Goal: Find contact information: Find contact information

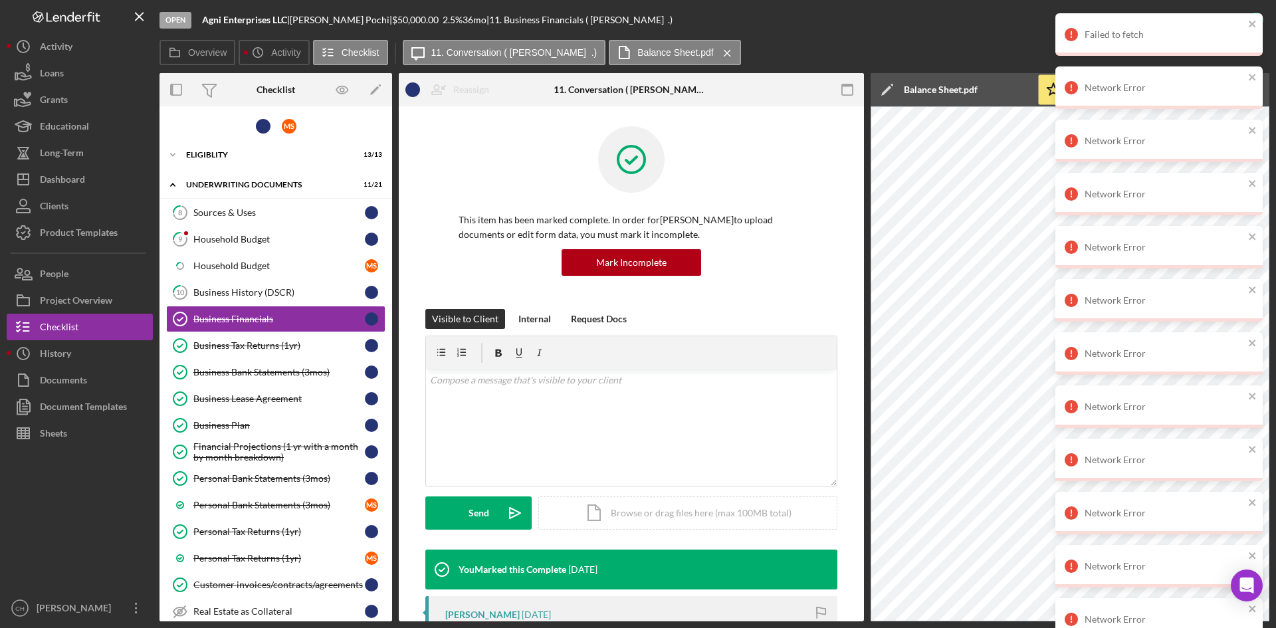
scroll to position [967, 0]
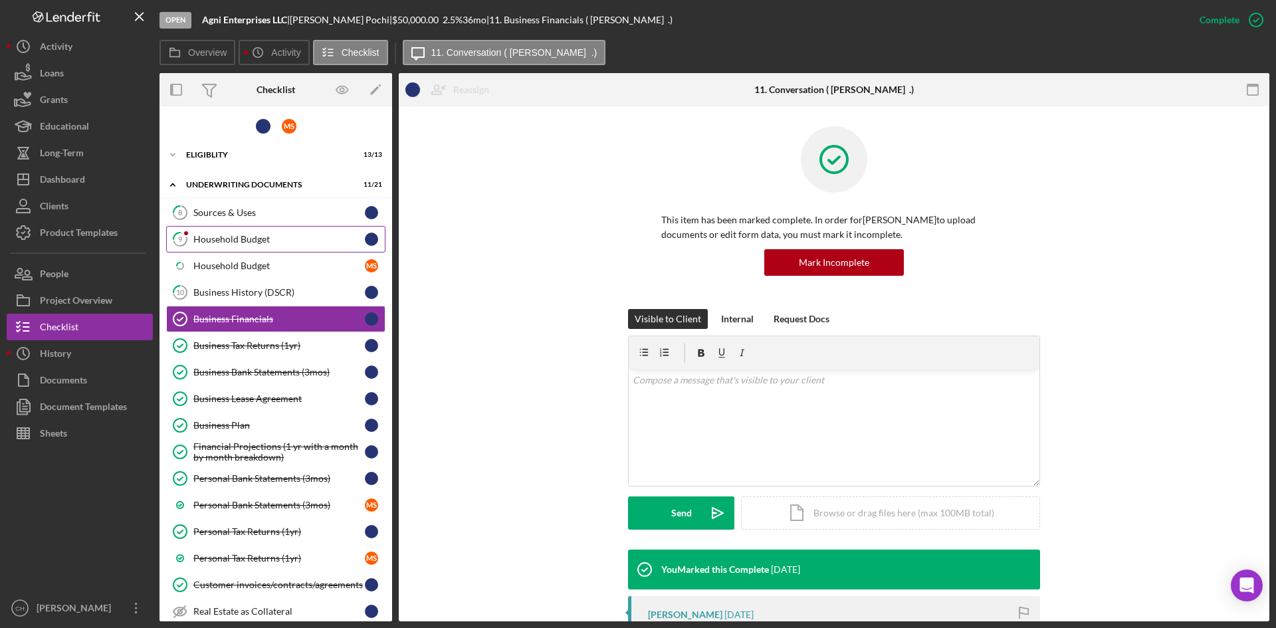
click at [230, 239] on div "Household Budget" at bounding box center [278, 239] width 171 height 11
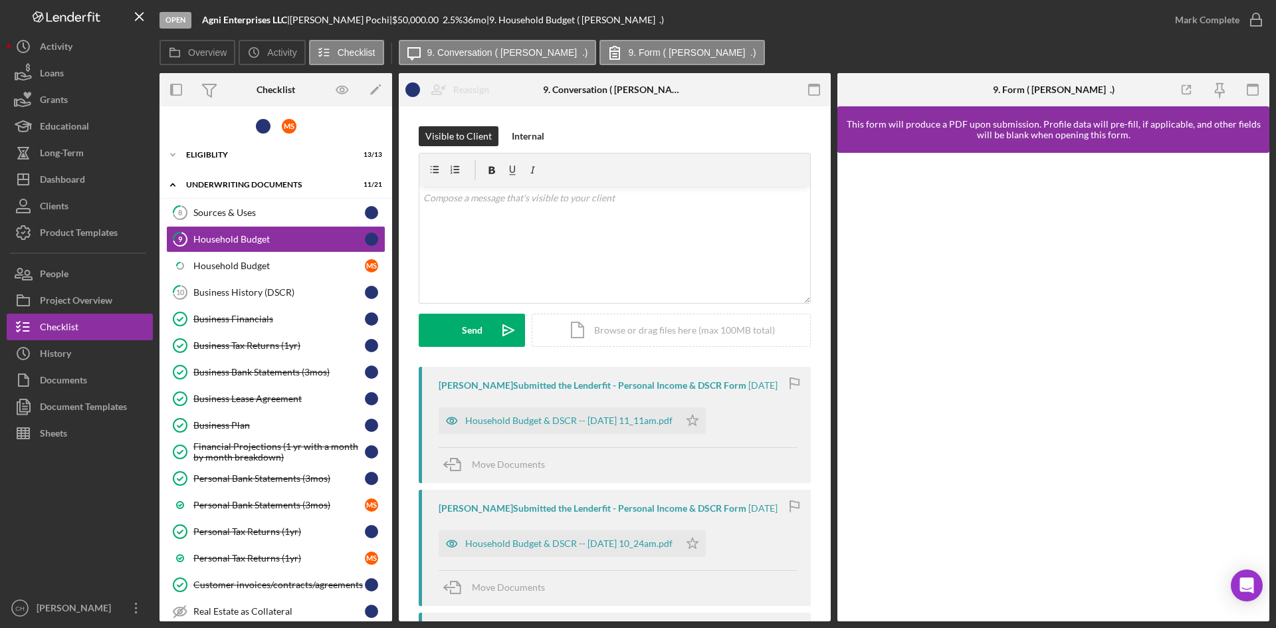
click at [800, 39] on div "Open Agni Enterprises LLC | [PERSON_NAME] | $50,000.00 2.5 % 36 mo | 9. Househo…" at bounding box center [660, 20] width 1002 height 40
click at [66, 272] on div "People" at bounding box center [54, 275] width 29 height 30
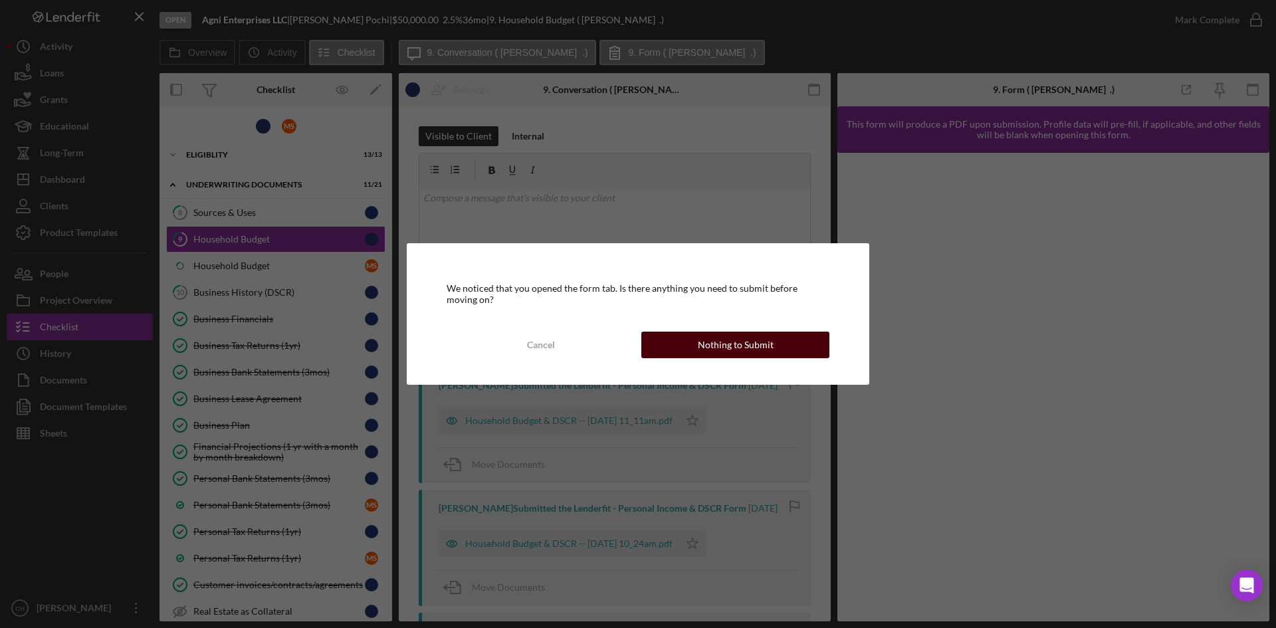
drag, startPoint x: 698, startPoint y: 343, endPoint x: 708, endPoint y: 344, distance: 10.7
click at [701, 343] on div "Nothing to Submit" at bounding box center [736, 345] width 76 height 27
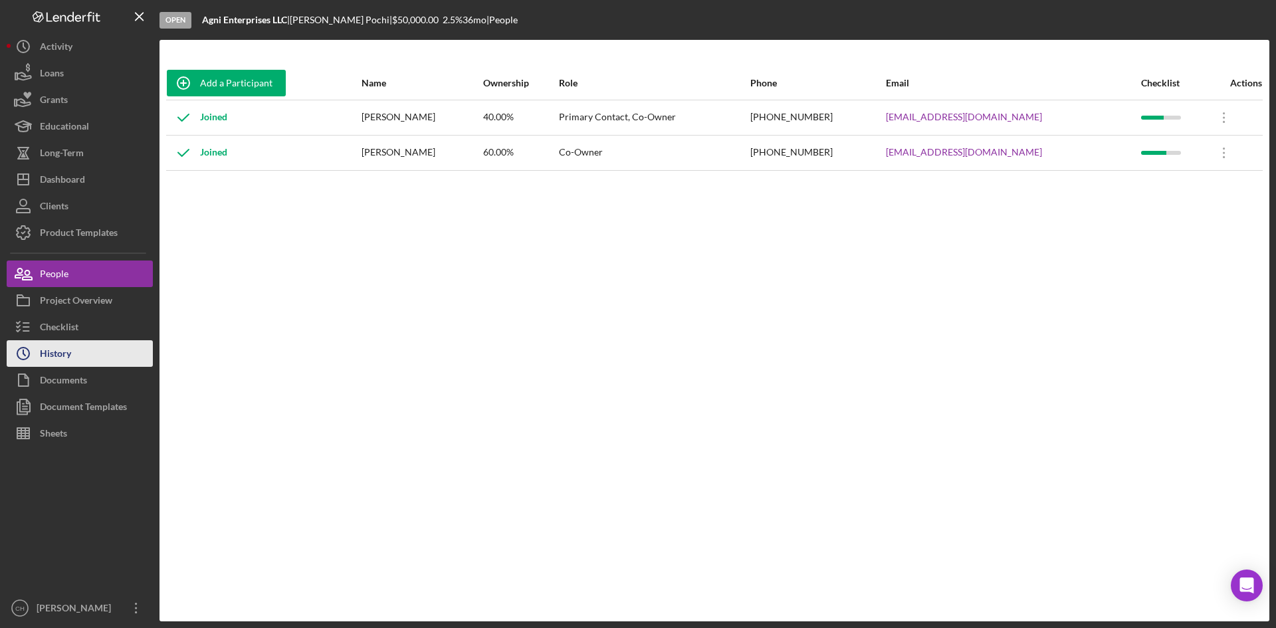
click at [60, 357] on div "History" at bounding box center [55, 355] width 31 height 30
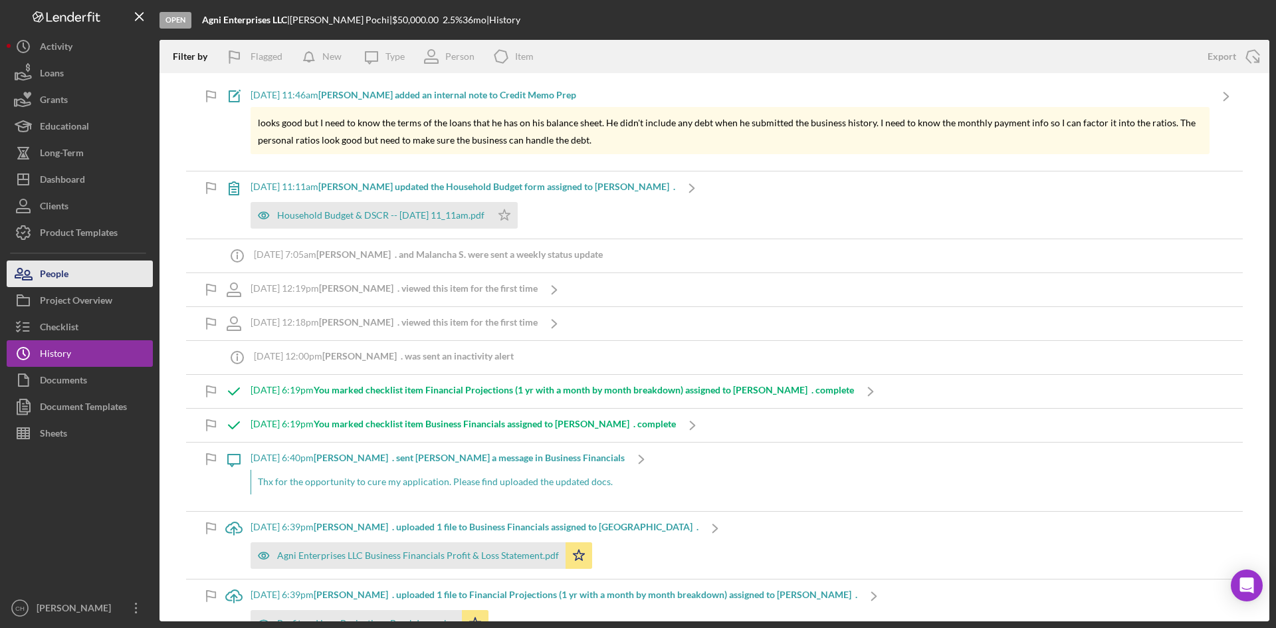
click at [68, 272] on div "People" at bounding box center [54, 275] width 29 height 30
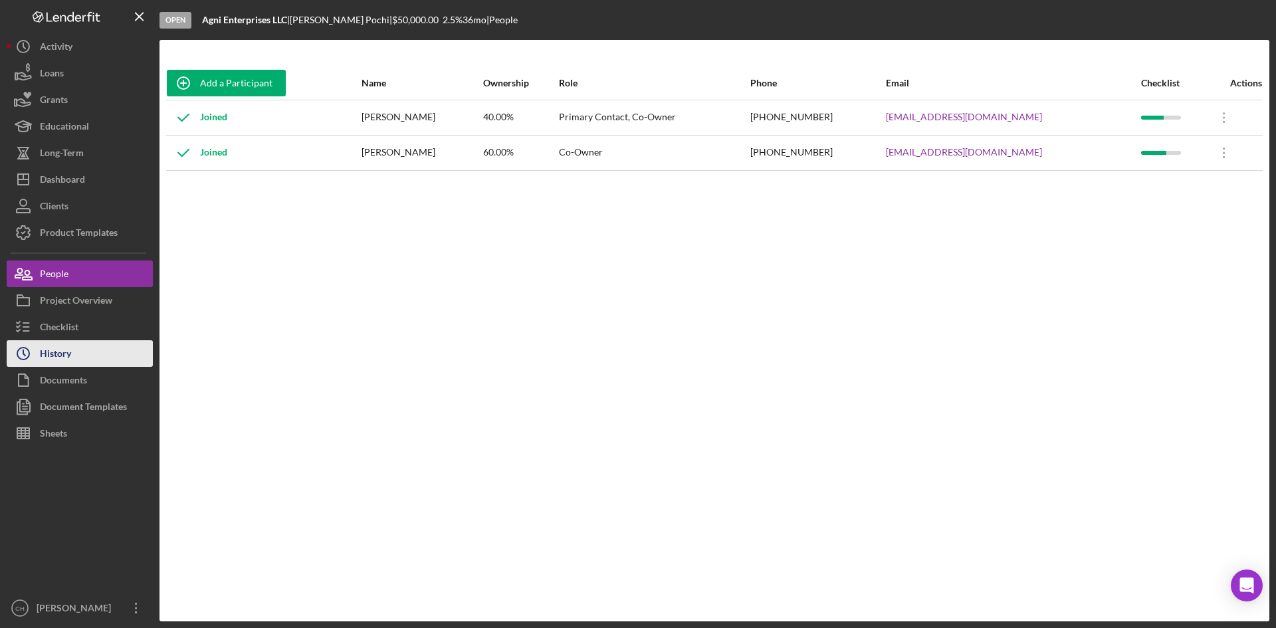
click at [88, 349] on button "Icon/History History" at bounding box center [80, 353] width 146 height 27
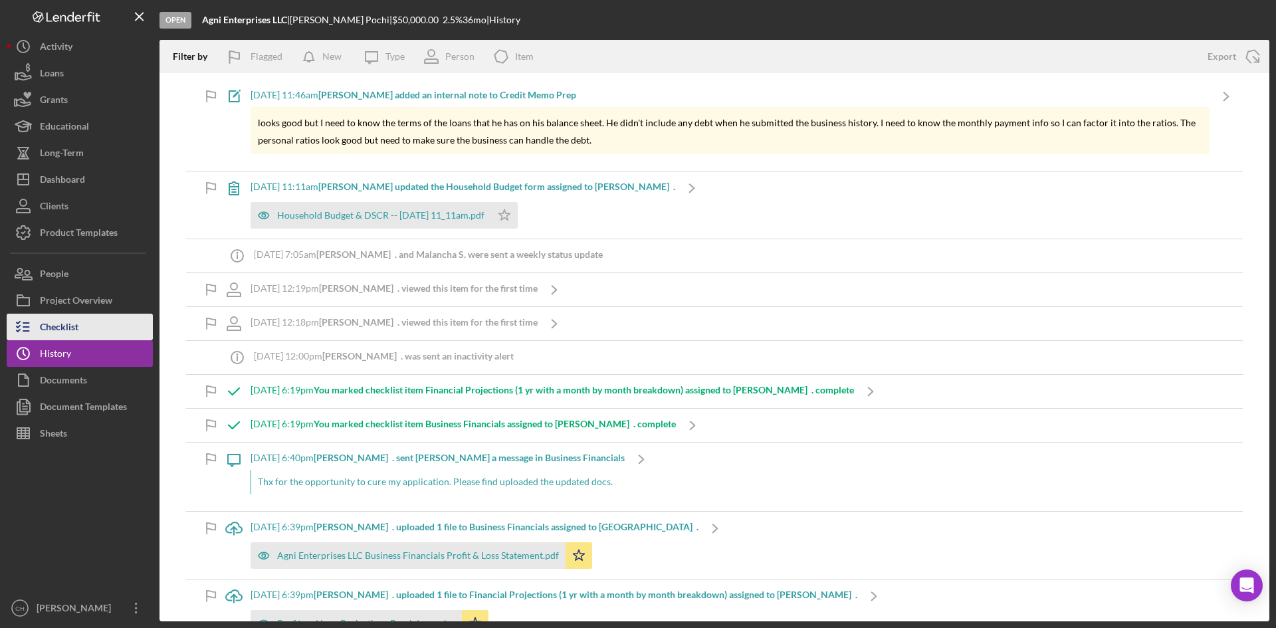
click at [88, 327] on button "Checklist" at bounding box center [80, 327] width 146 height 27
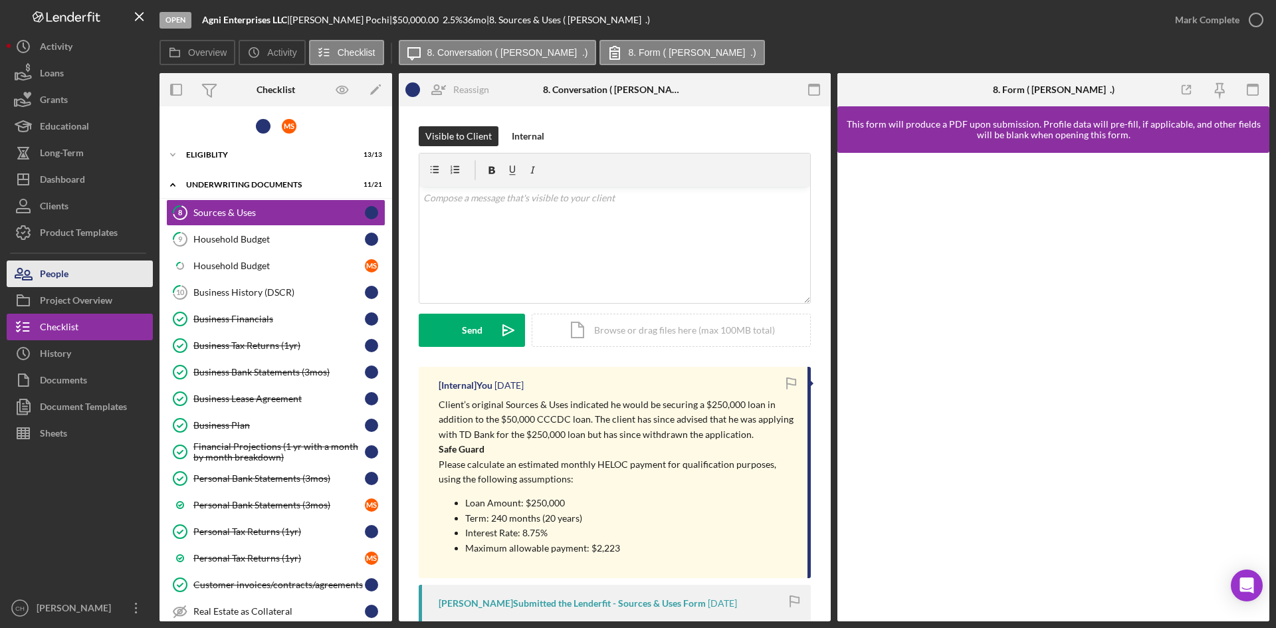
click at [50, 273] on div "People" at bounding box center [54, 275] width 29 height 30
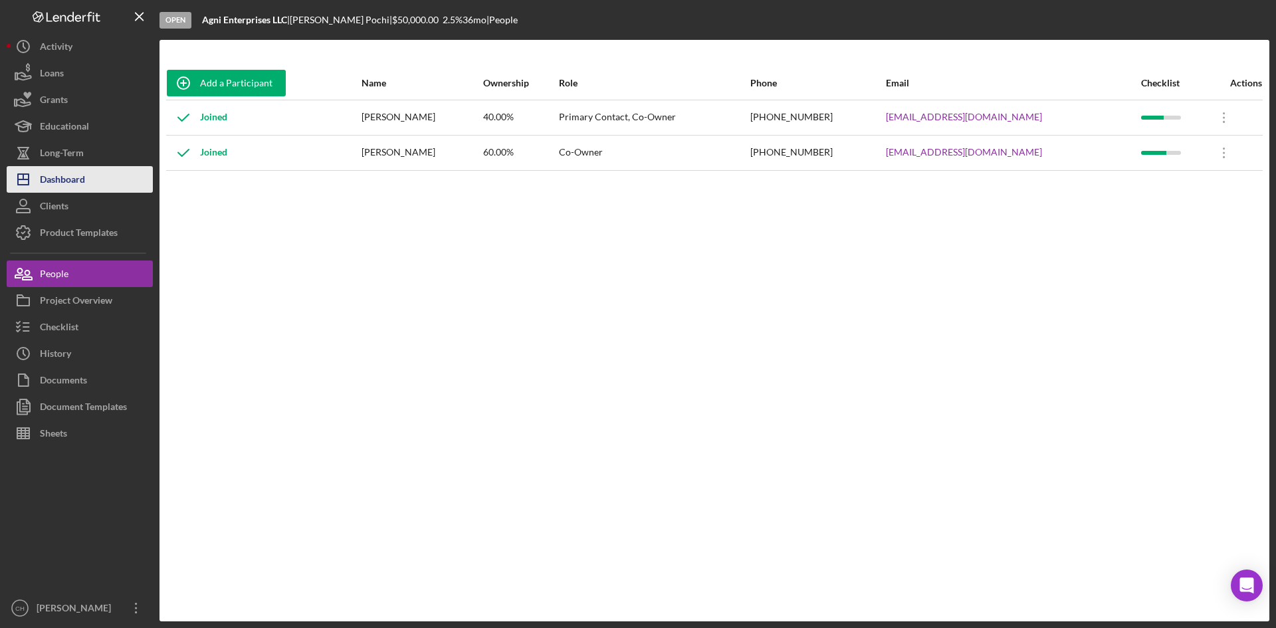
click at [88, 173] on button "Icon/Dashboard Dashboard" at bounding box center [80, 179] width 146 height 27
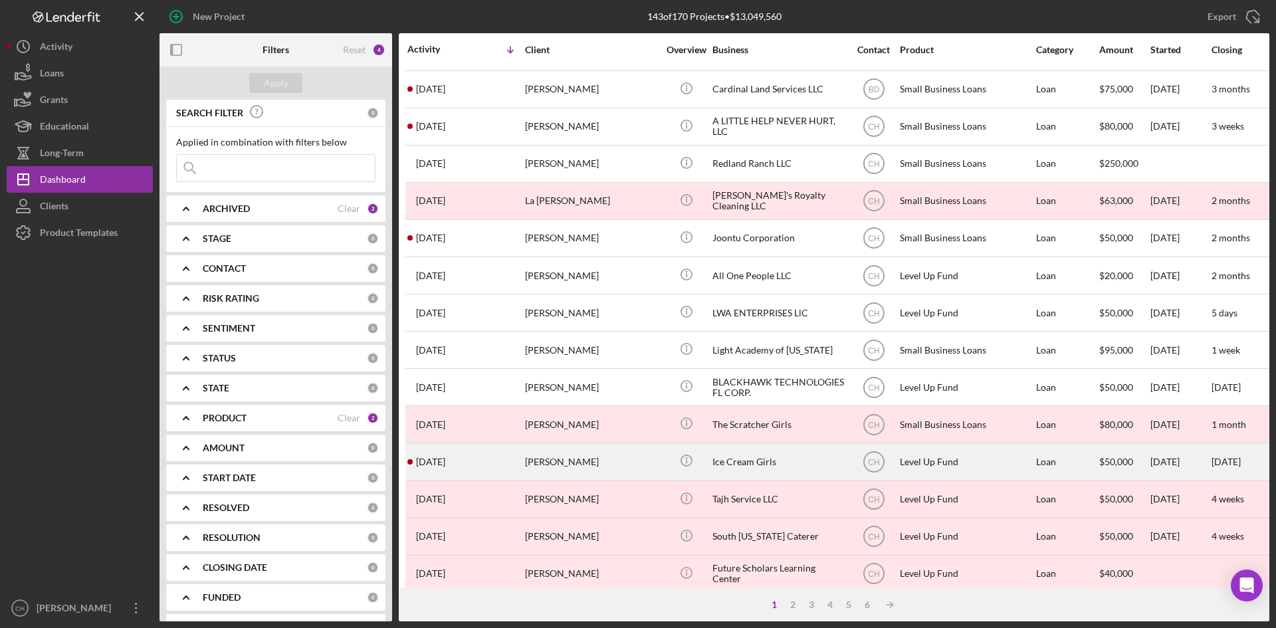
scroll to position [427, 0]
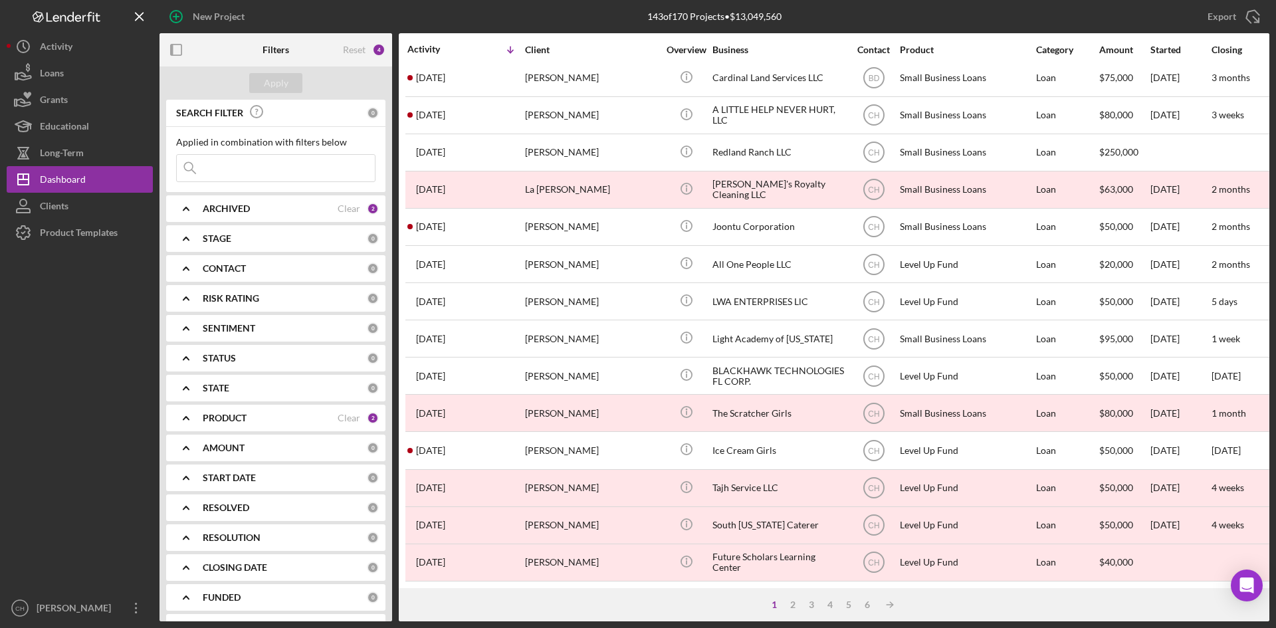
click at [266, 413] on div "PRODUCT" at bounding box center [270, 418] width 135 height 11
click at [305, 215] on div "ARCHIVED Clear 2" at bounding box center [291, 208] width 176 height 27
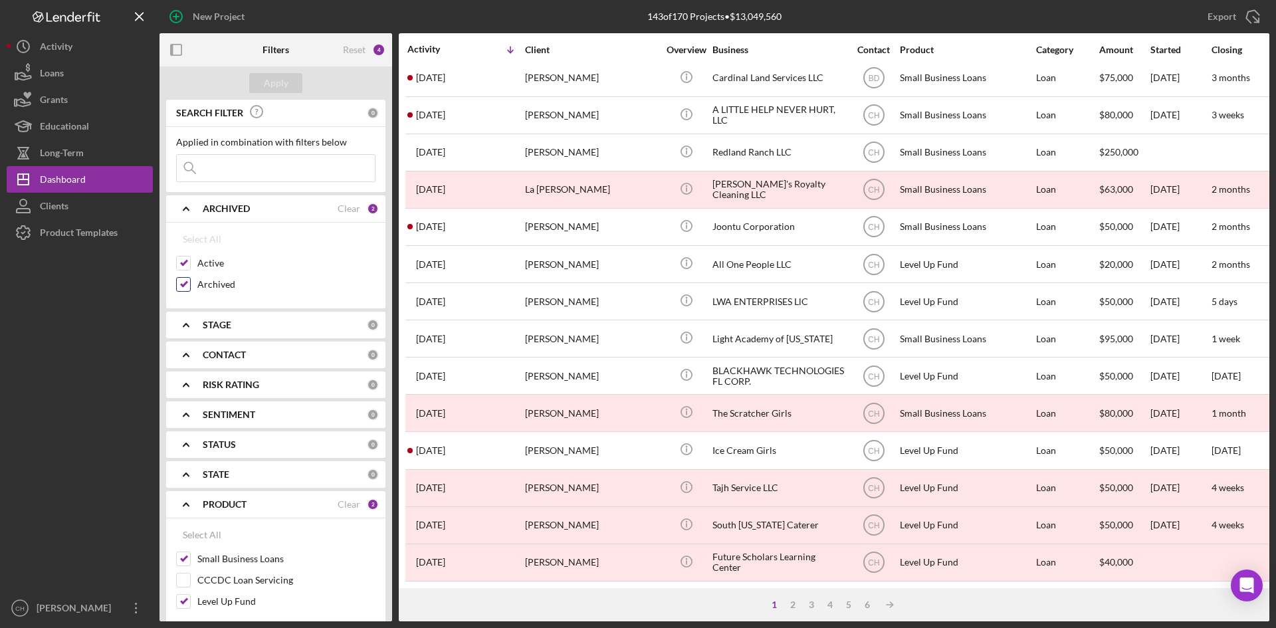
click at [179, 288] on input "Archived" at bounding box center [183, 284] width 13 height 13
checkbox input "false"
click at [251, 82] on button "Apply" at bounding box center [275, 83] width 53 height 20
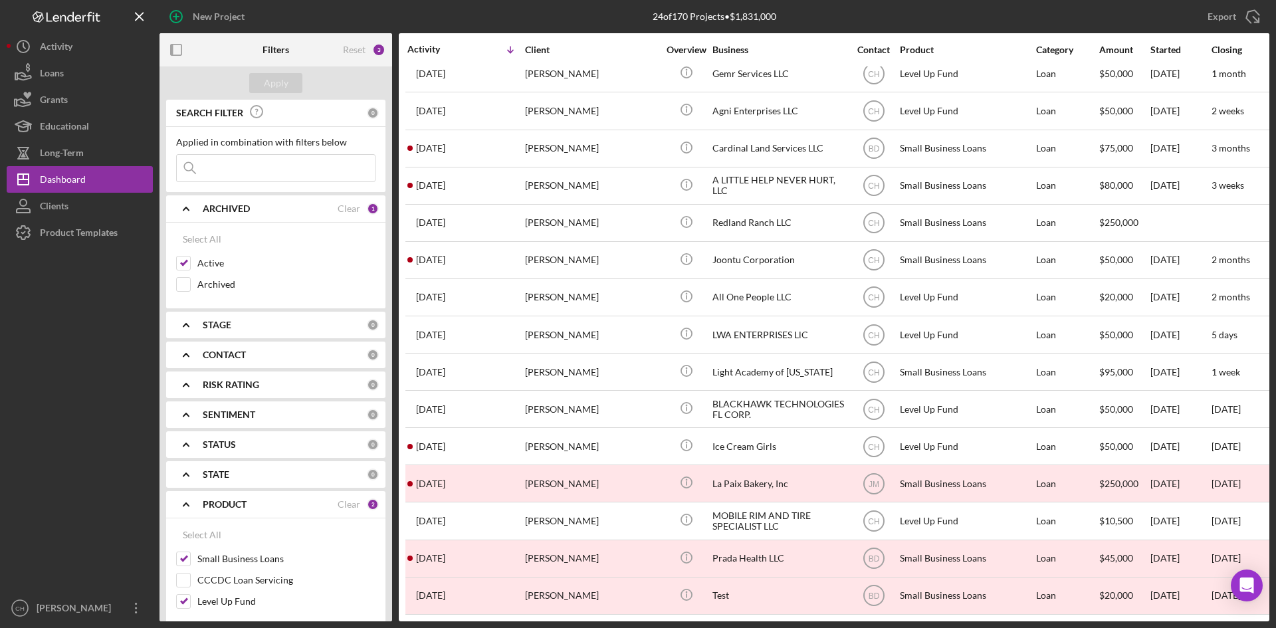
scroll to position [357, 0]
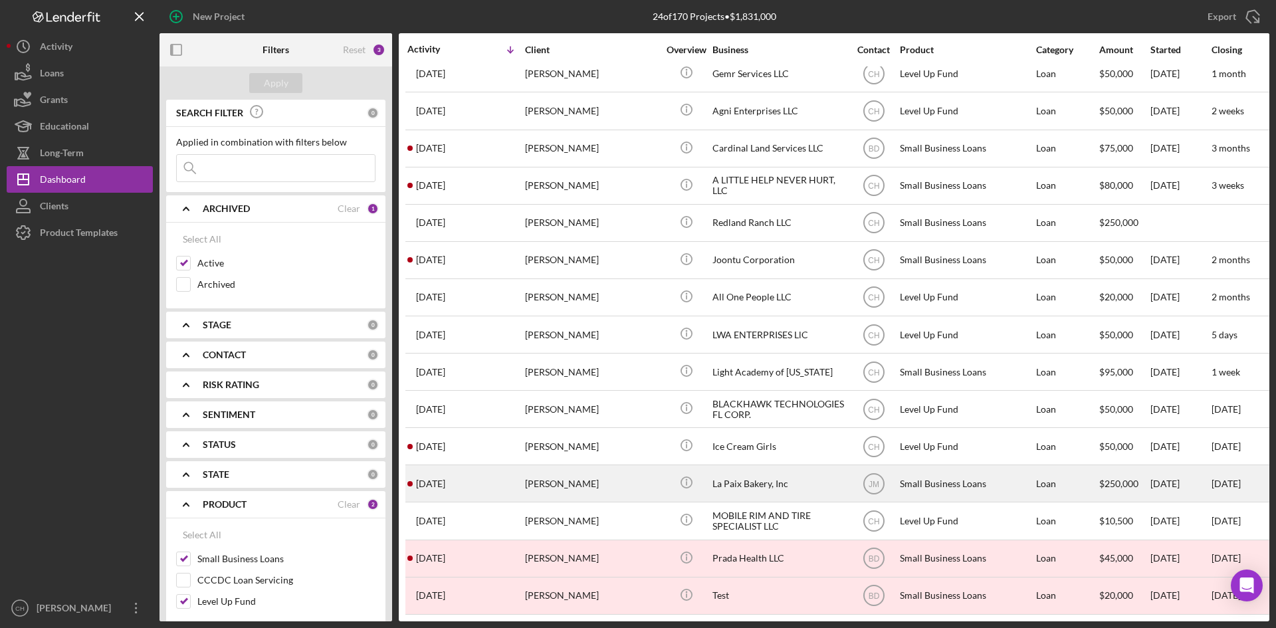
click at [516, 479] on div "[DATE] [PERSON_NAME]" at bounding box center [465, 483] width 116 height 35
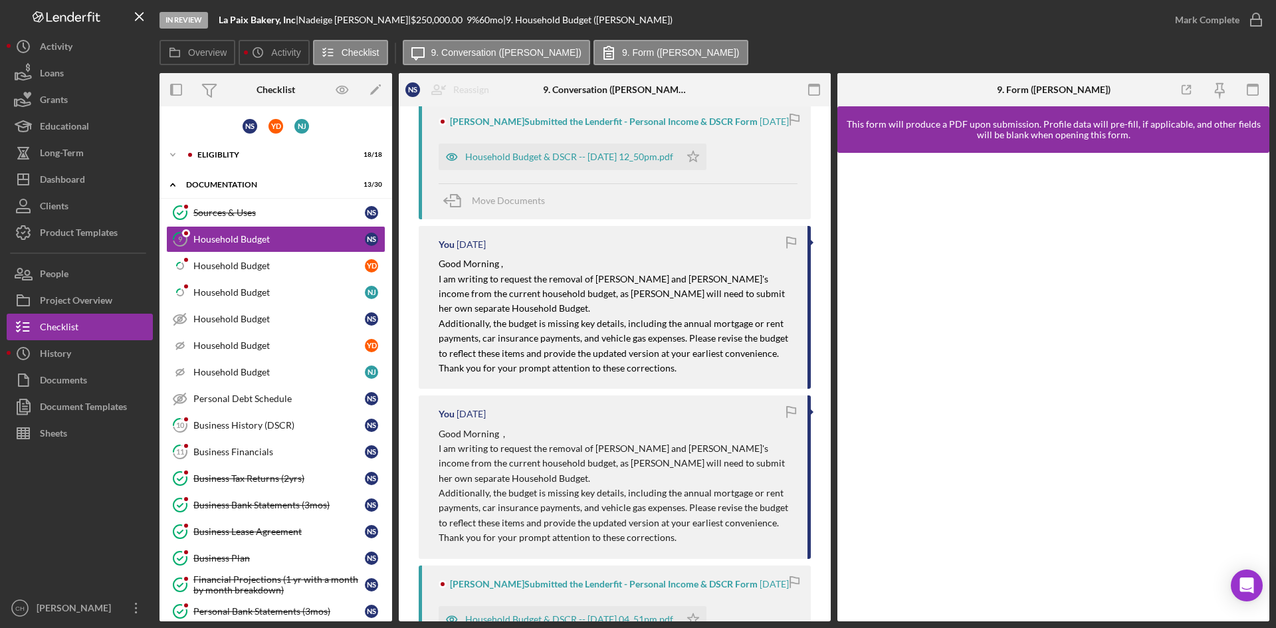
scroll to position [266, 0]
click at [86, 271] on button "People" at bounding box center [80, 273] width 146 height 27
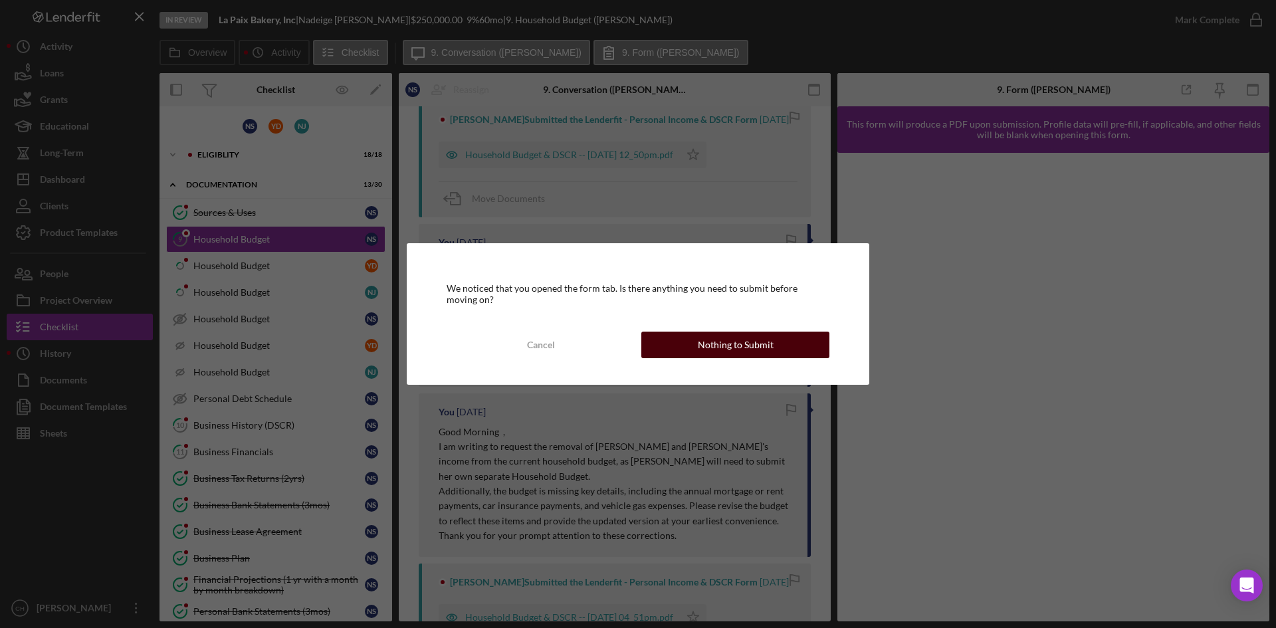
click at [717, 341] on div "Nothing to Submit" at bounding box center [736, 345] width 76 height 27
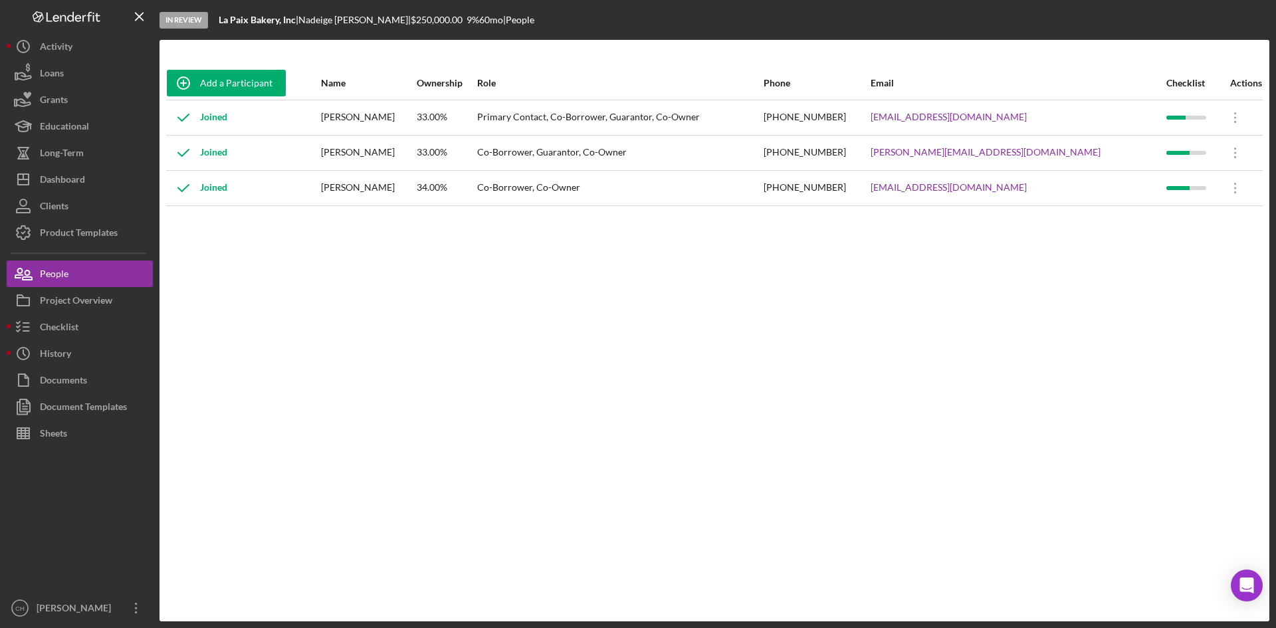
drag, startPoint x: 415, startPoint y: 116, endPoint x: 351, endPoint y: 124, distance: 63.5
click at [351, 124] on div "[PERSON_NAME]" at bounding box center [368, 117] width 95 height 33
copy div "[PERSON_NAME]"
drag, startPoint x: 350, startPoint y: 152, endPoint x: 420, endPoint y: 159, distance: 70.1
click at [416, 161] on div "[PERSON_NAME]" at bounding box center [368, 152] width 95 height 33
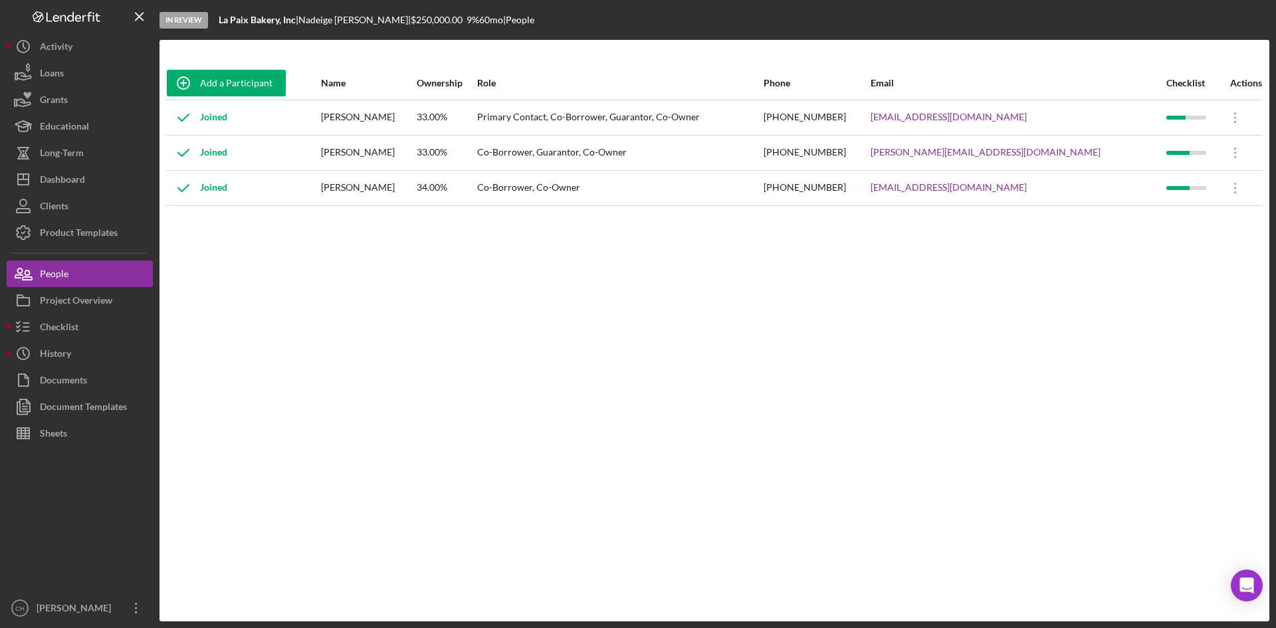
copy div "[PERSON_NAME]"
drag, startPoint x: 349, startPoint y: 187, endPoint x: 415, endPoint y: 196, distance: 65.7
click at [415, 196] on div "[PERSON_NAME]" at bounding box center [368, 187] width 95 height 33
copy div "[PERSON_NAME]"
drag, startPoint x: 1093, startPoint y: 113, endPoint x: 968, endPoint y: 125, distance: 126.1
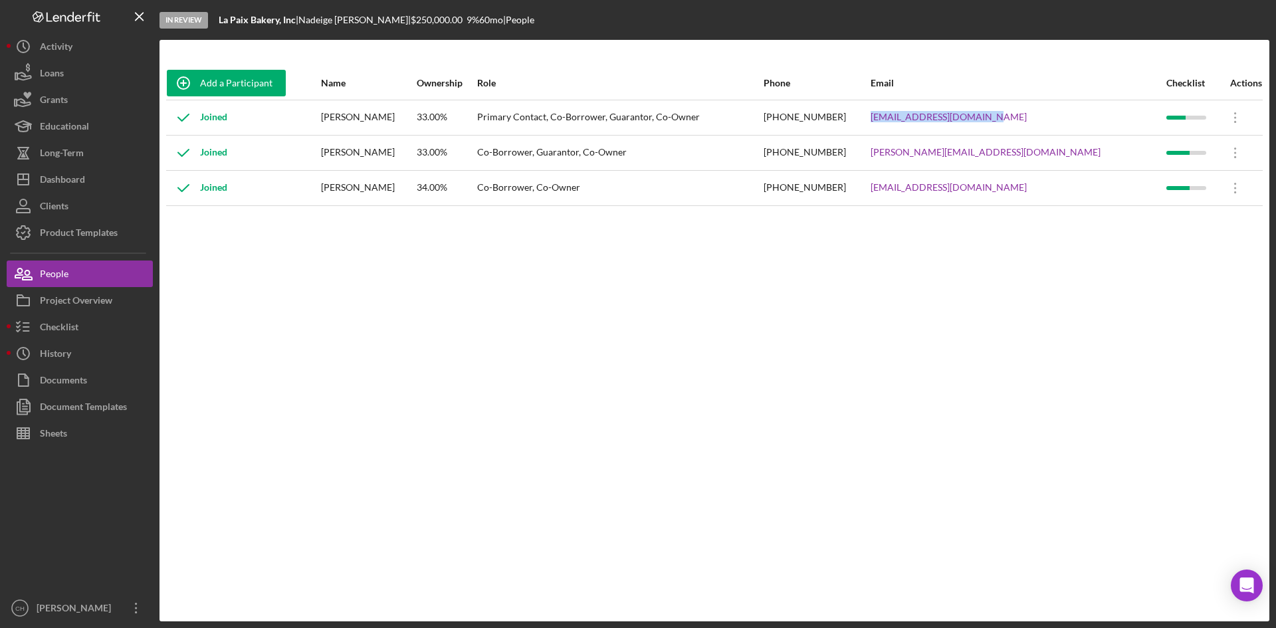
click at [968, 125] on tr "Joined [PERSON_NAME] 33.00% Primary Contact, Co-Borrower, Guarantor, Co-Owner […" at bounding box center [714, 117] width 1096 height 35
copy tr "[EMAIL_ADDRESS][DOMAIN_NAME]"
click at [86, 300] on div "Project Overview" at bounding box center [76, 302] width 72 height 30
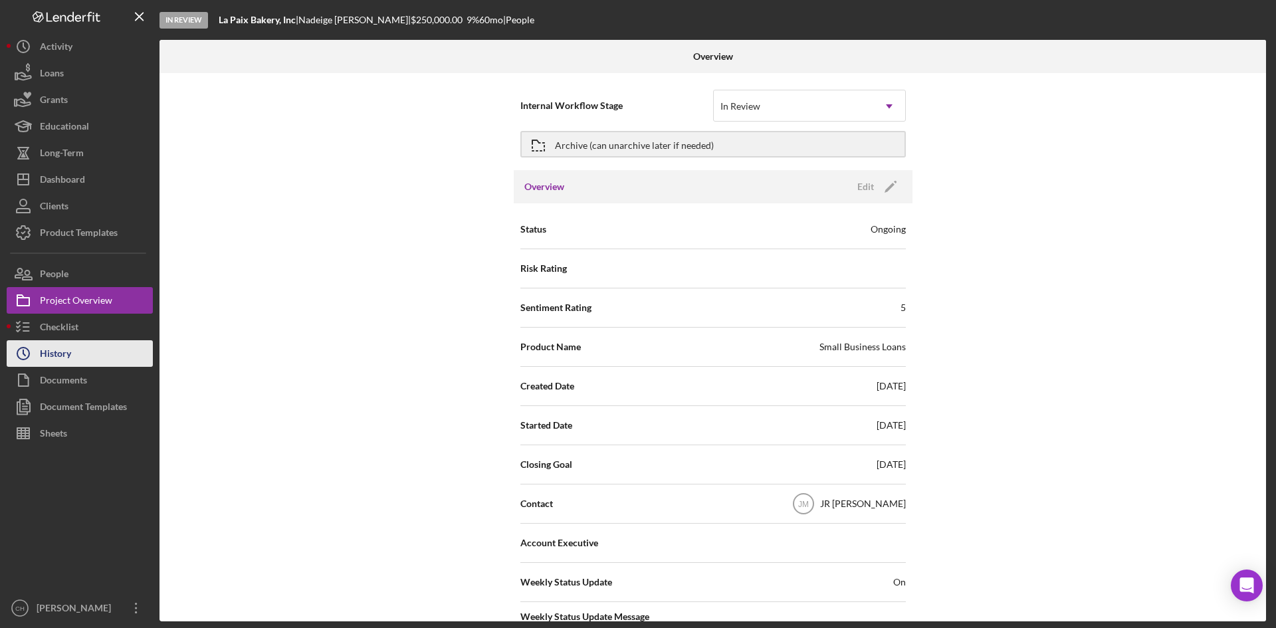
click at [82, 353] on button "Icon/History History" at bounding box center [80, 353] width 146 height 27
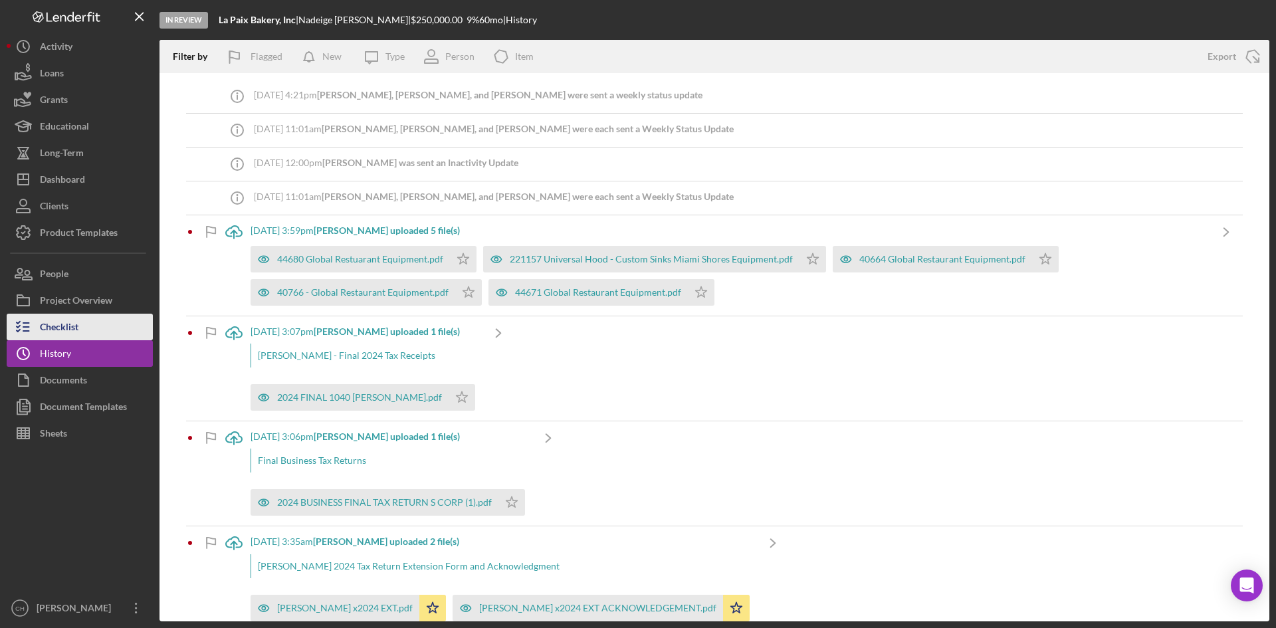
click at [91, 323] on button "Checklist" at bounding box center [80, 327] width 146 height 27
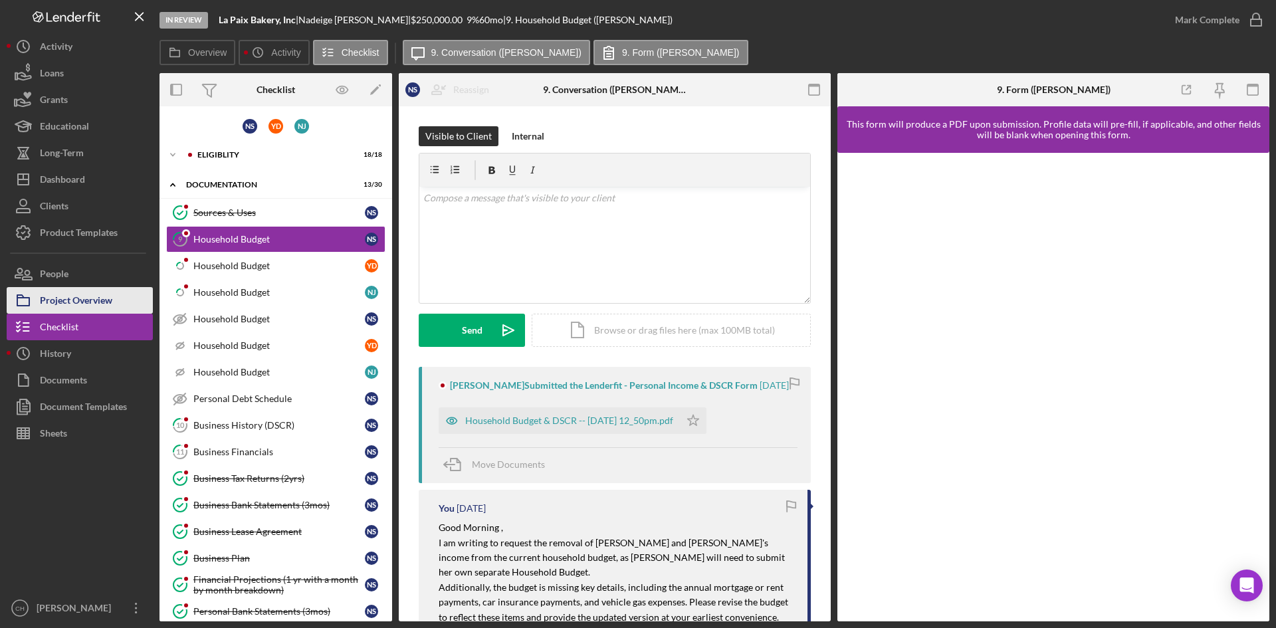
click at [84, 296] on div "Project Overview" at bounding box center [76, 302] width 72 height 30
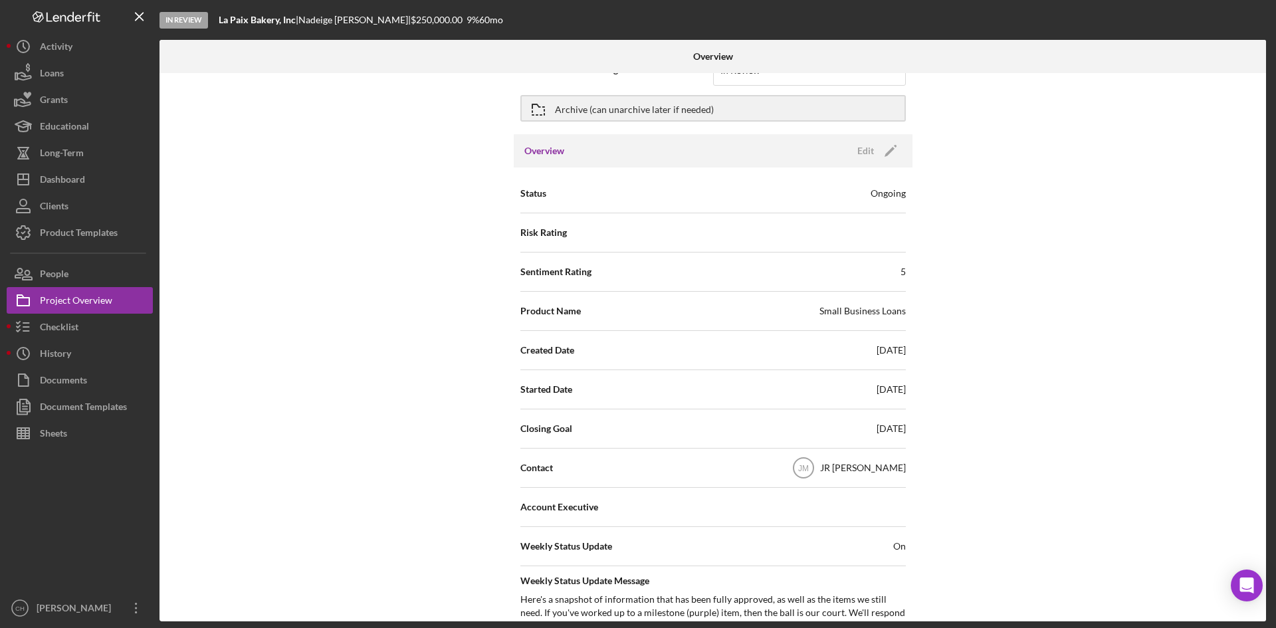
scroll to position [66, 0]
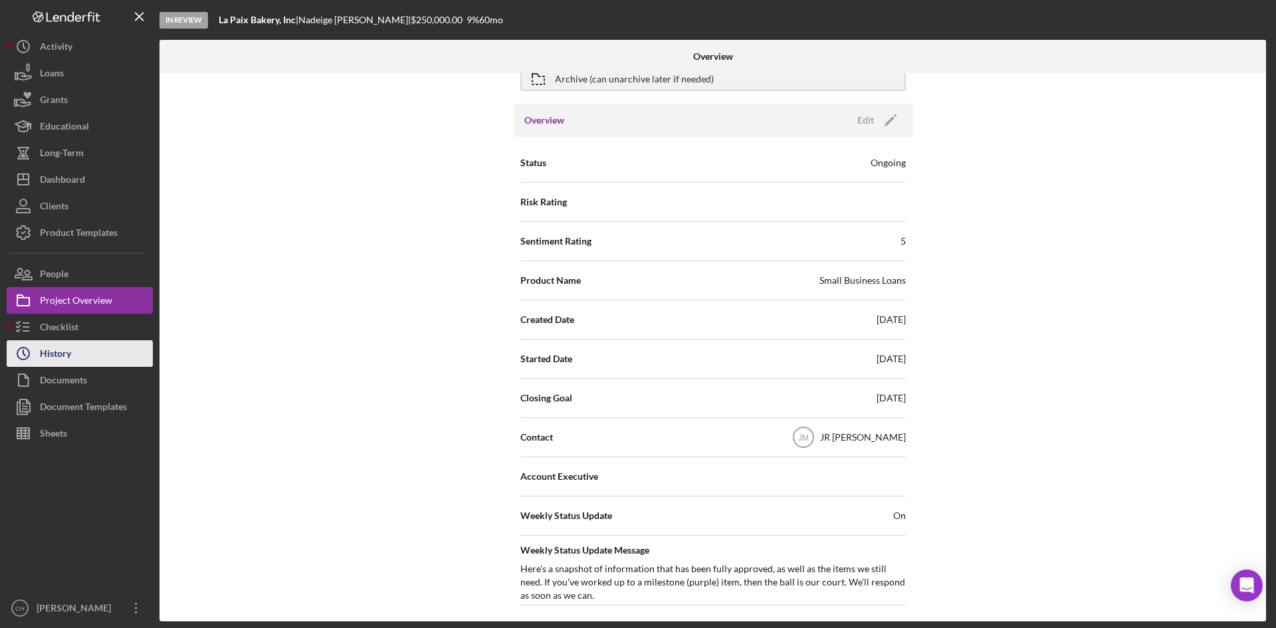
click at [103, 359] on button "Icon/History History" at bounding box center [80, 353] width 146 height 27
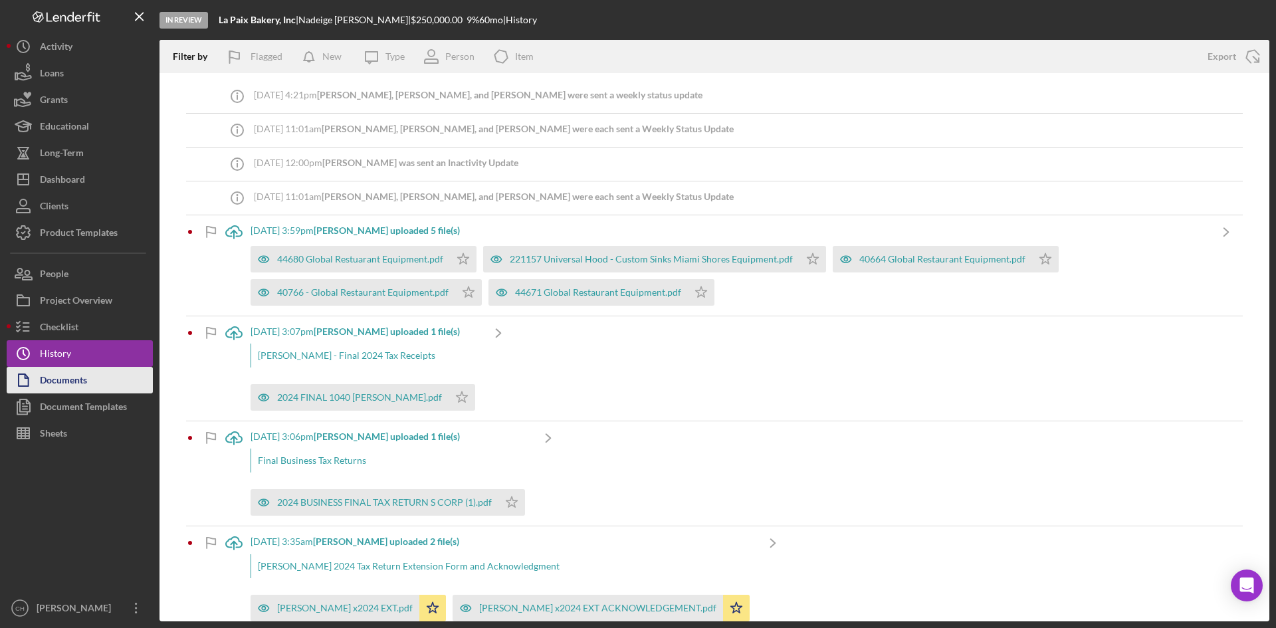
click at [97, 379] on button "Documents" at bounding box center [80, 380] width 146 height 27
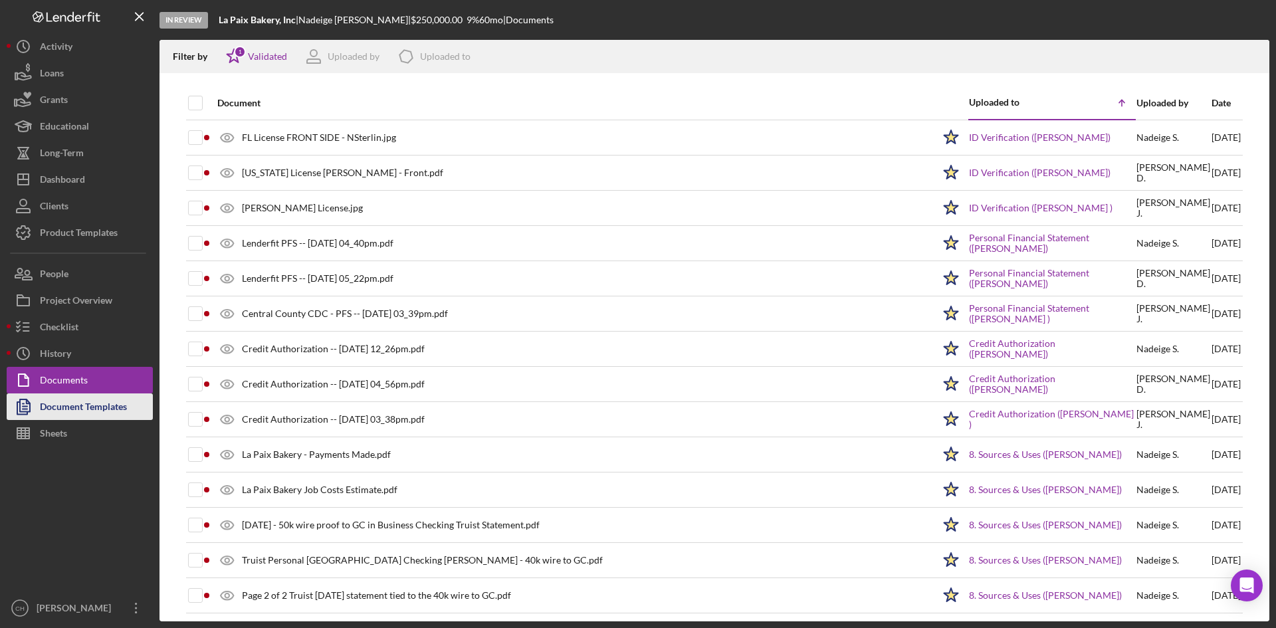
click at [74, 410] on div "Document Templates" at bounding box center [83, 408] width 87 height 30
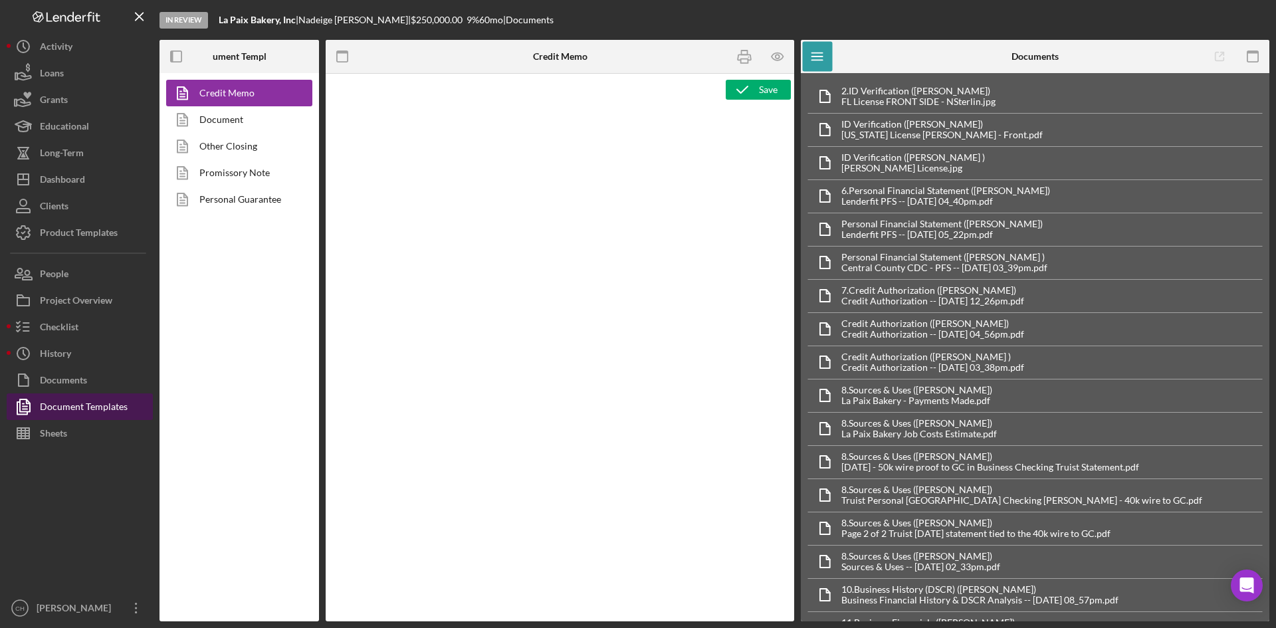
type textarea "<table style="border-collapse: collapse; width: 99.9251%; height: 224px" border…"
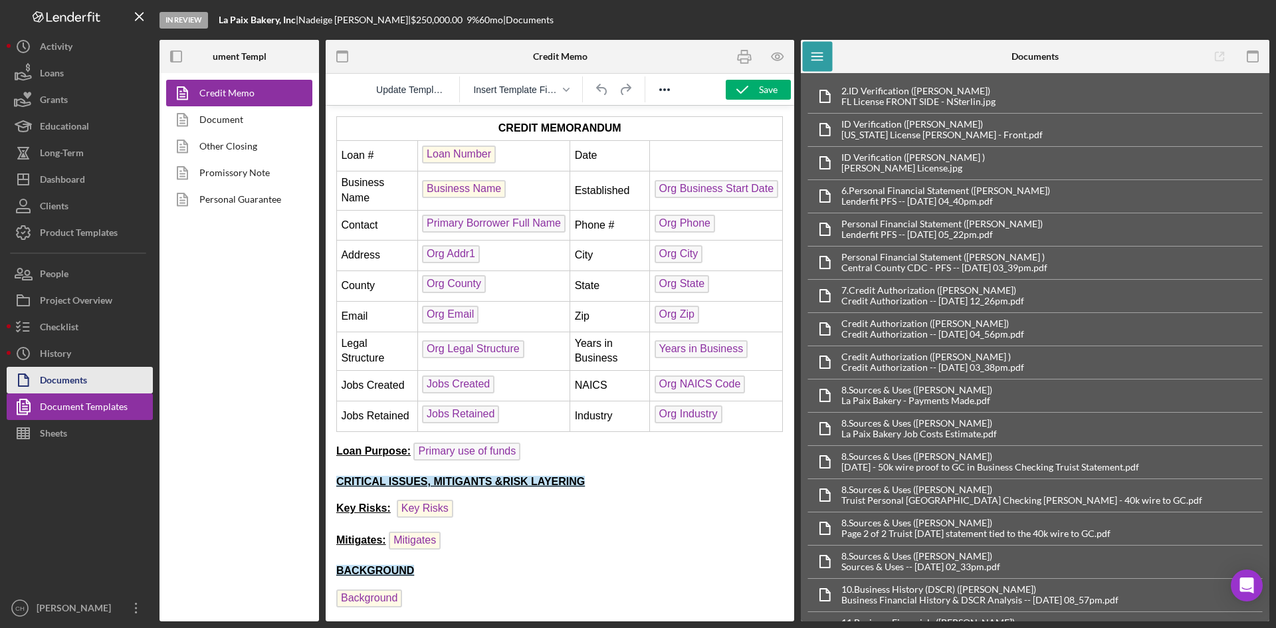
click at [70, 379] on div "Documents" at bounding box center [63, 382] width 47 height 30
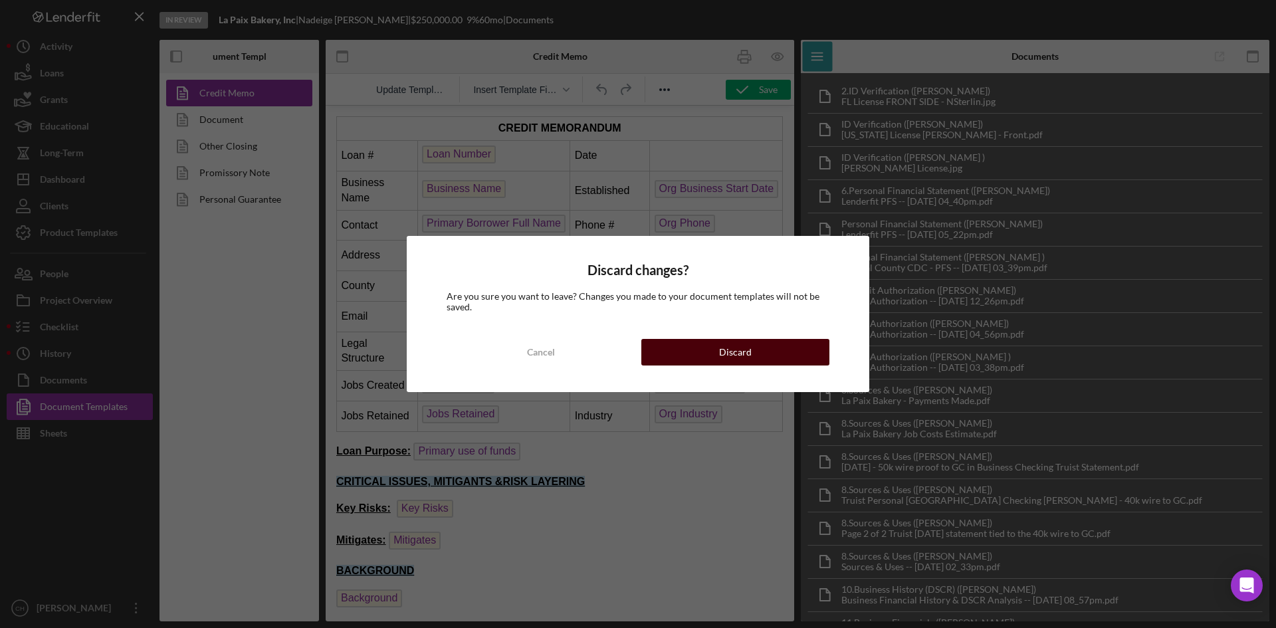
click at [718, 348] on button "Discard" at bounding box center [735, 352] width 188 height 27
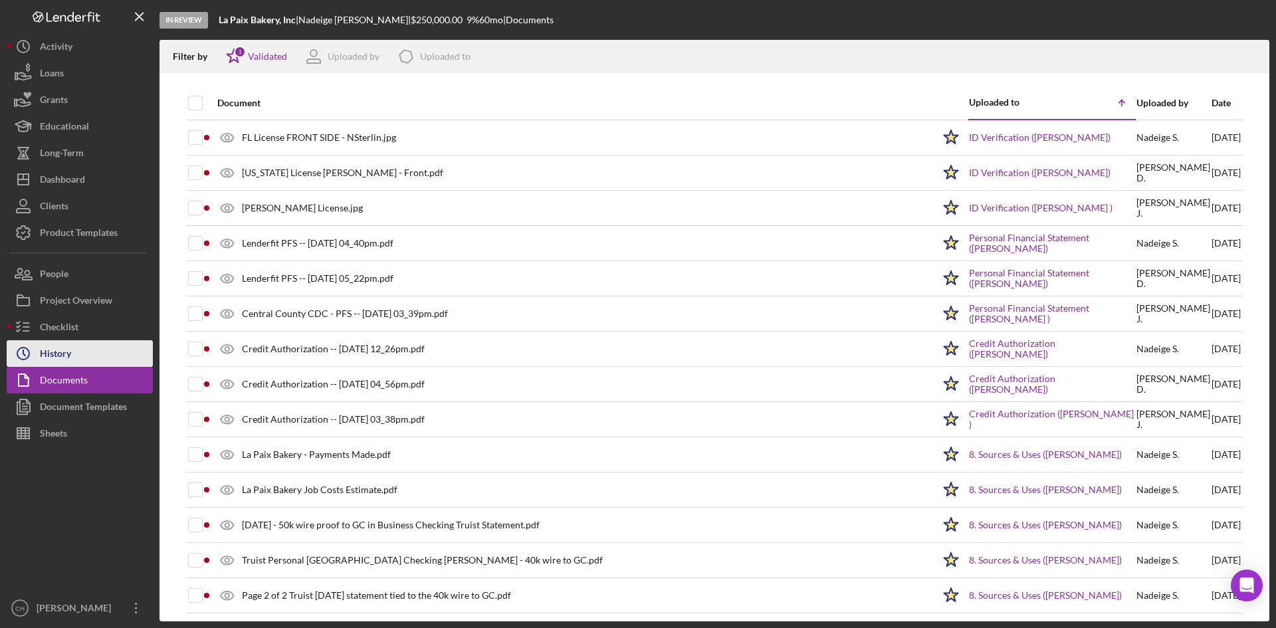
click at [80, 364] on button "Icon/History History" at bounding box center [80, 353] width 146 height 27
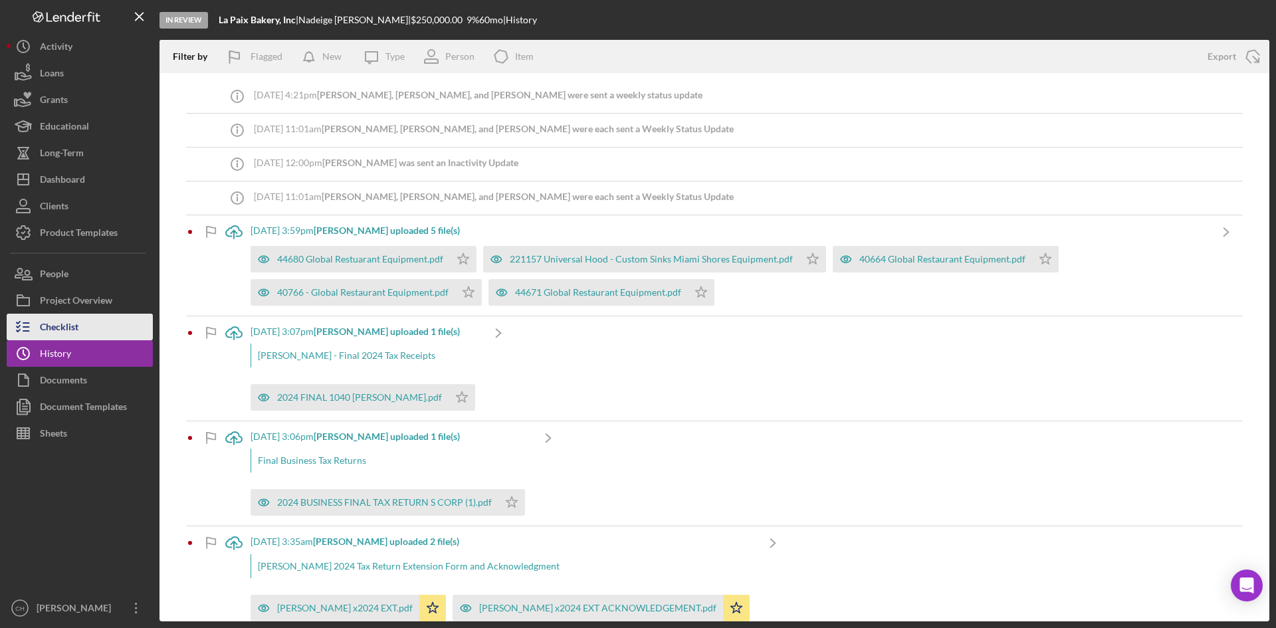
click at [72, 329] on div "Checklist" at bounding box center [59, 329] width 39 height 30
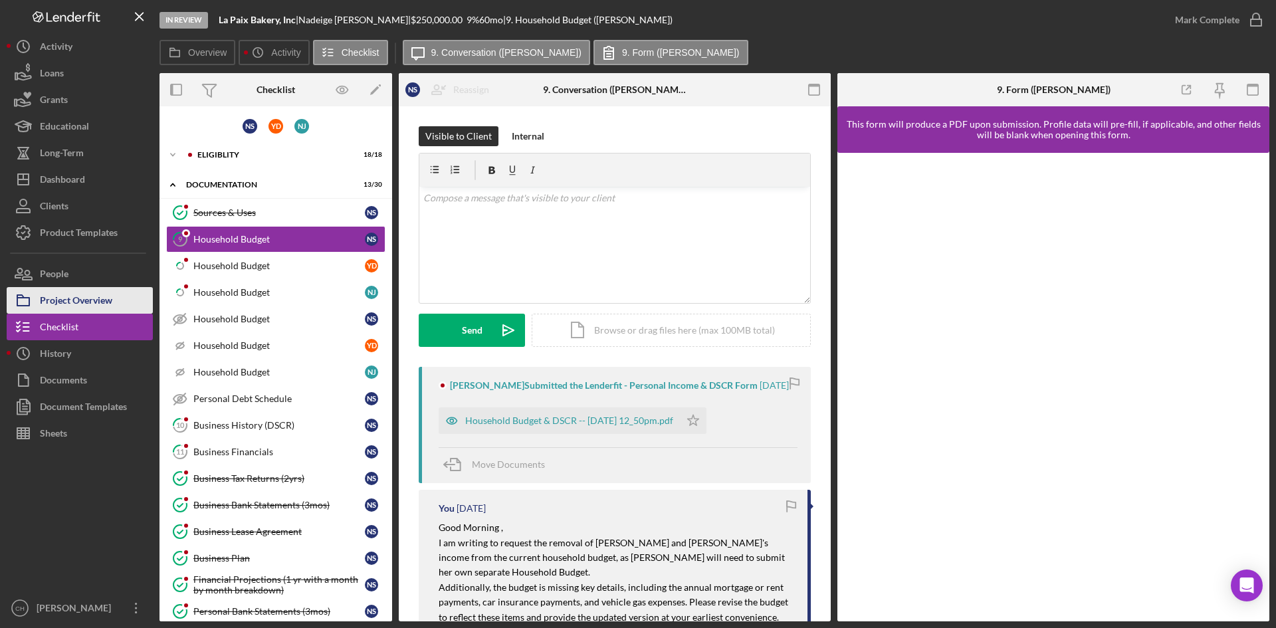
click at [84, 296] on div "Project Overview" at bounding box center [76, 302] width 72 height 30
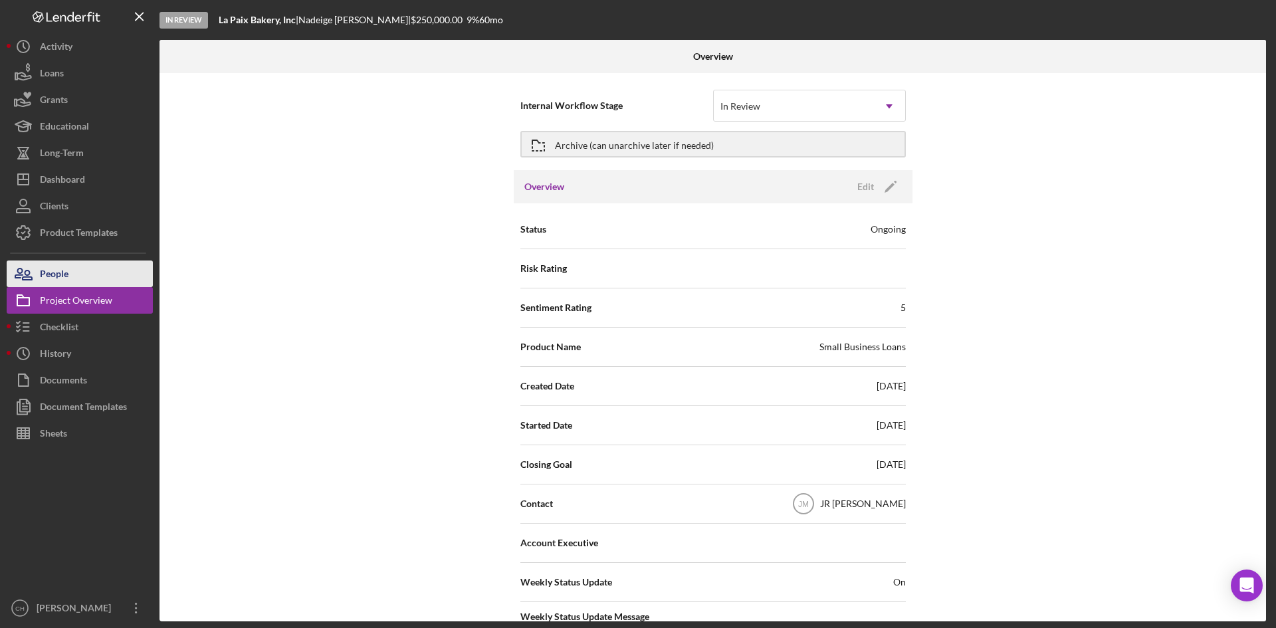
click at [74, 276] on button "People" at bounding box center [80, 273] width 146 height 27
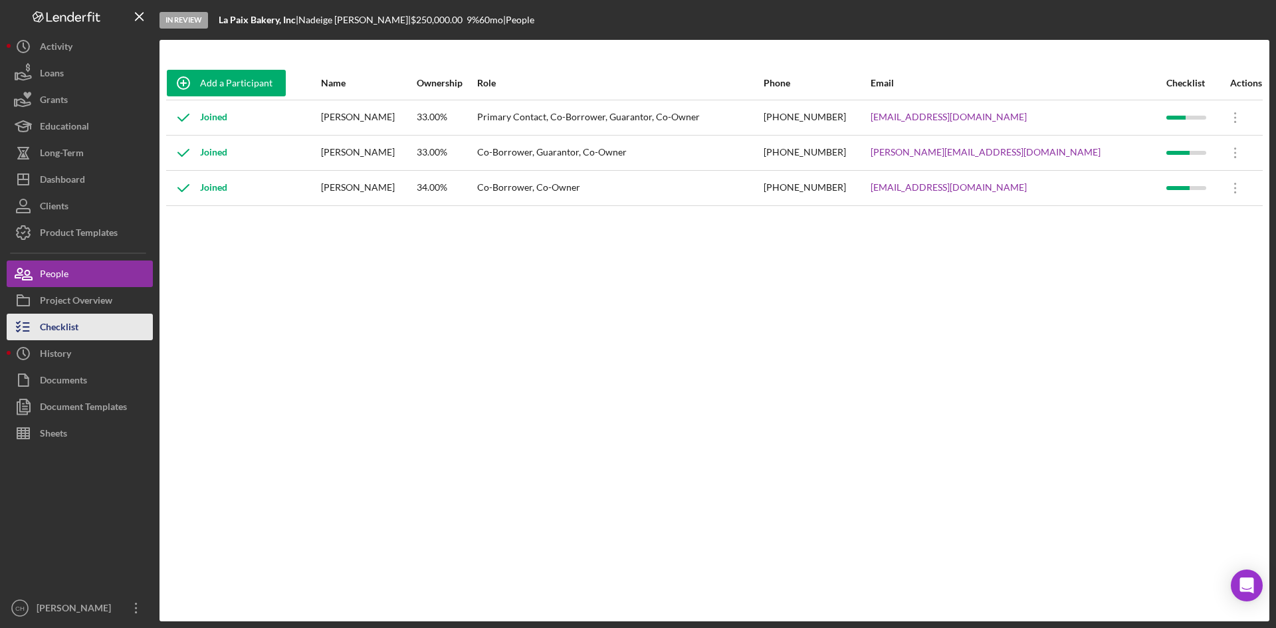
click at [82, 331] on button "Checklist" at bounding box center [80, 327] width 146 height 27
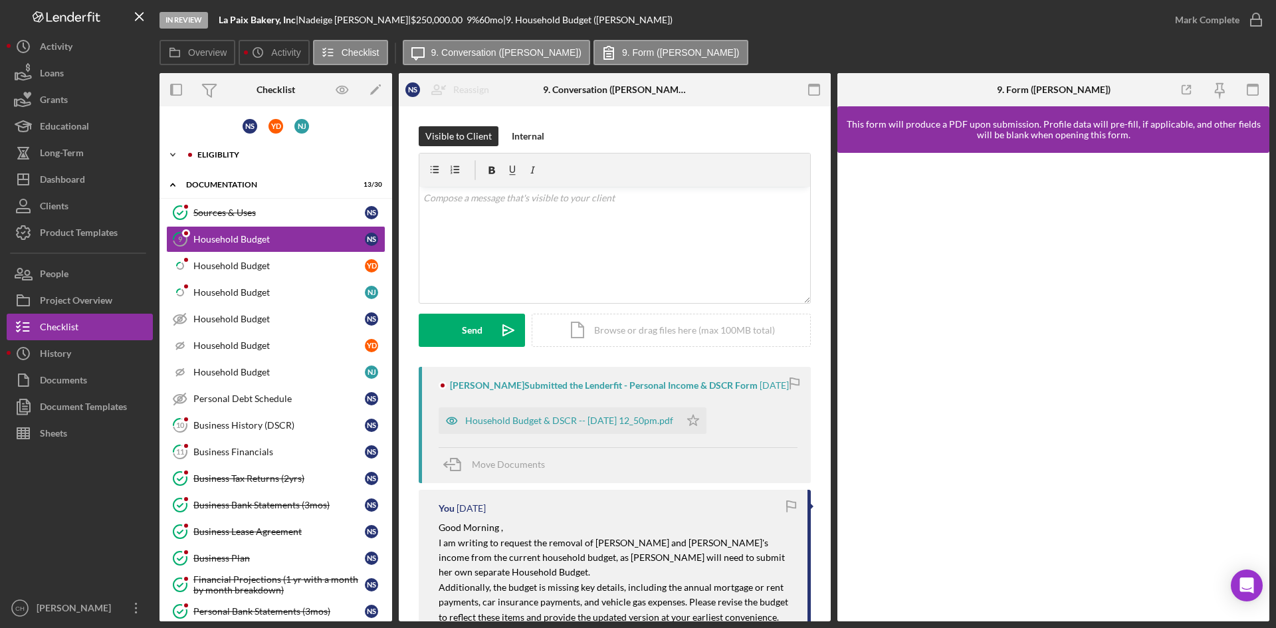
click at [203, 154] on div "Eligiblity" at bounding box center [286, 155] width 178 height 8
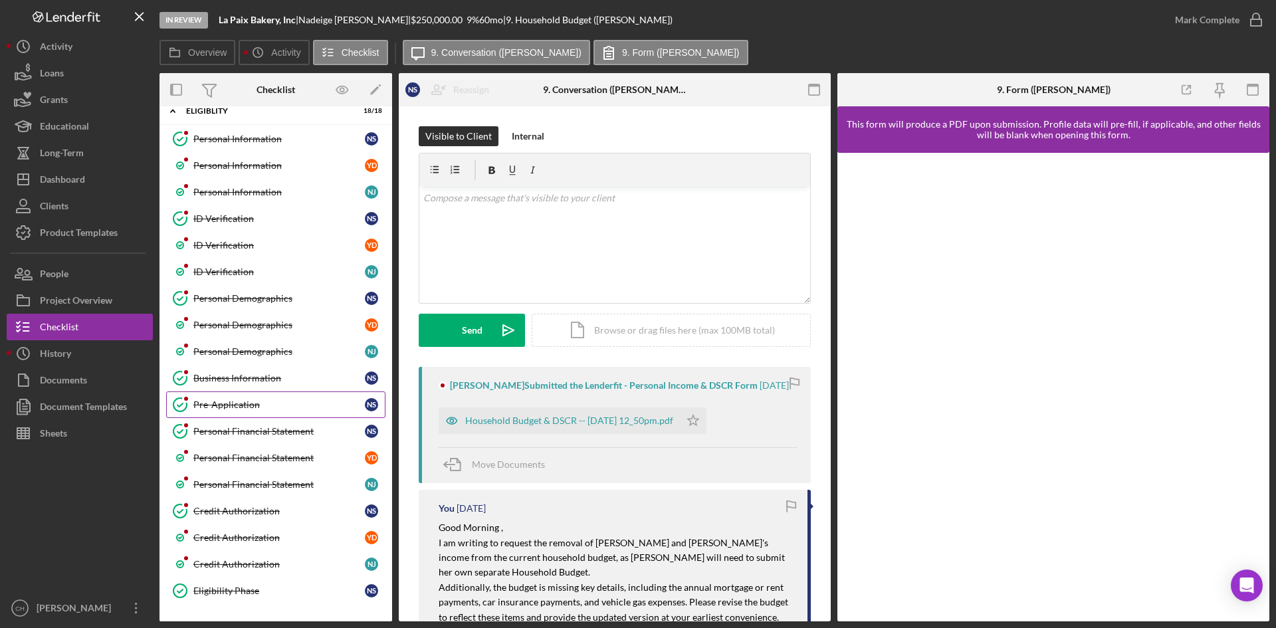
scroll to position [66, 0]
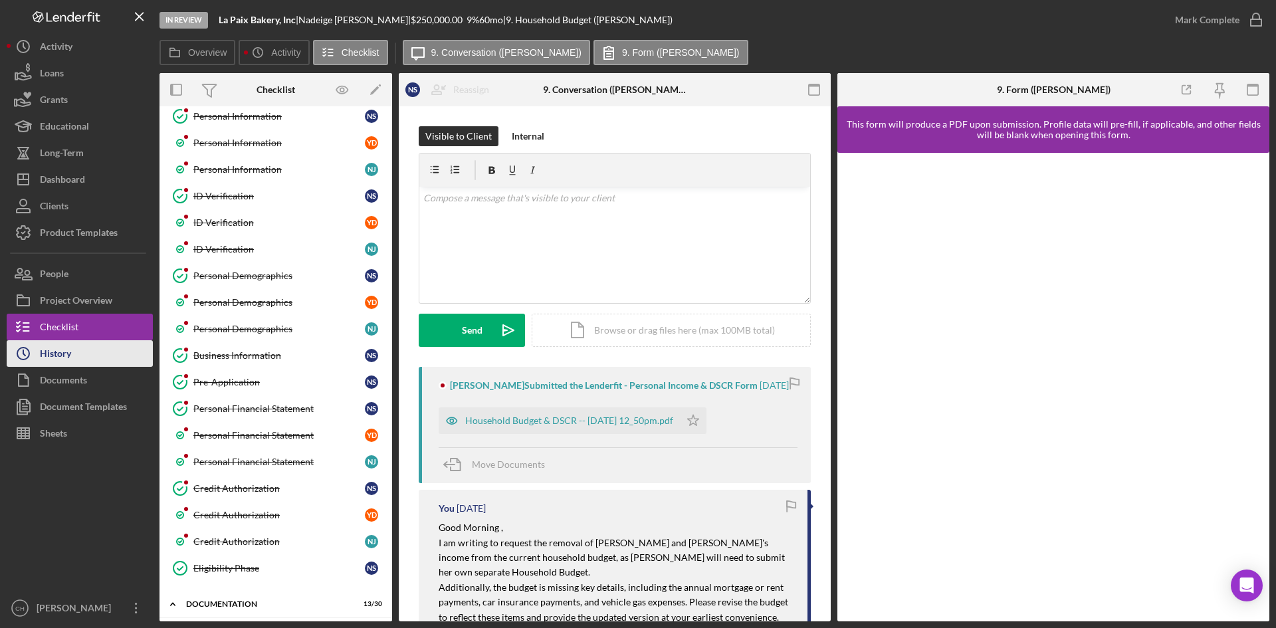
click at [85, 341] on button "Icon/History History" at bounding box center [80, 353] width 146 height 27
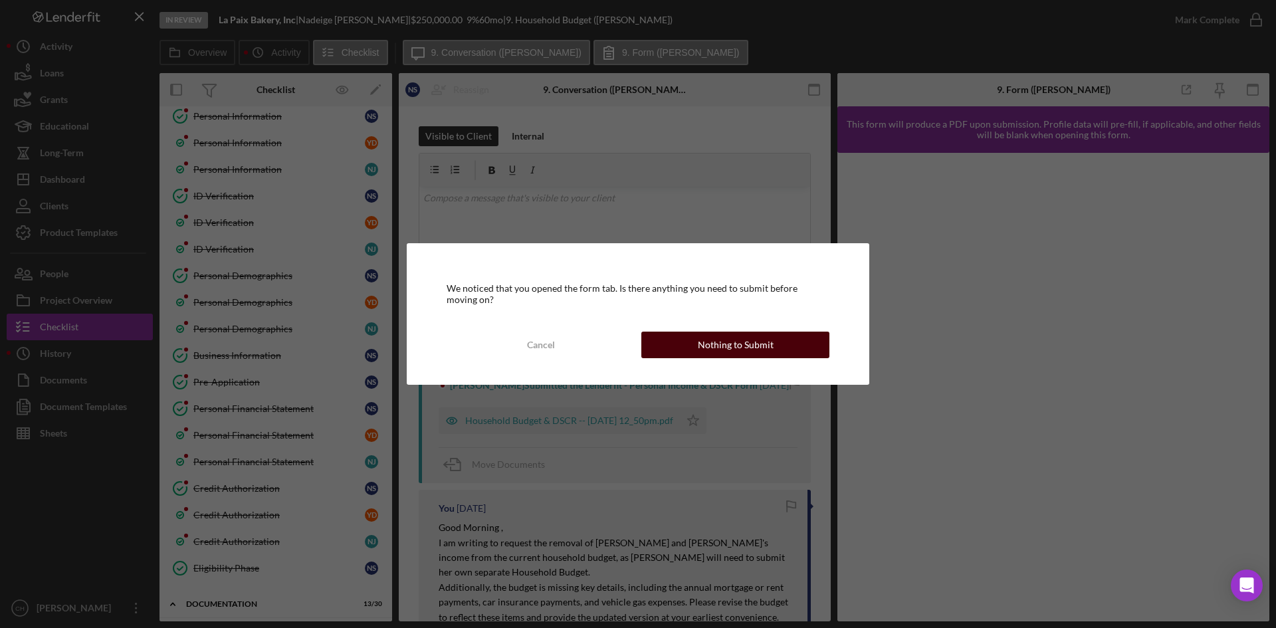
click at [710, 347] on div "Nothing to Submit" at bounding box center [736, 345] width 76 height 27
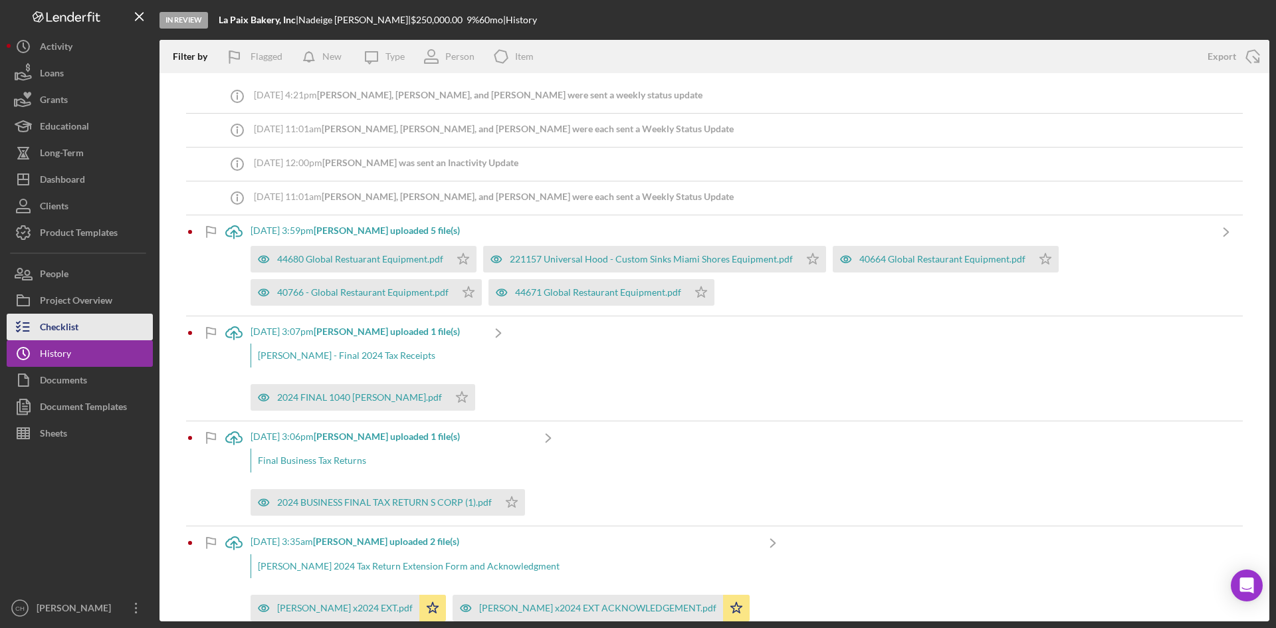
click at [83, 321] on button "Checklist" at bounding box center [80, 327] width 146 height 27
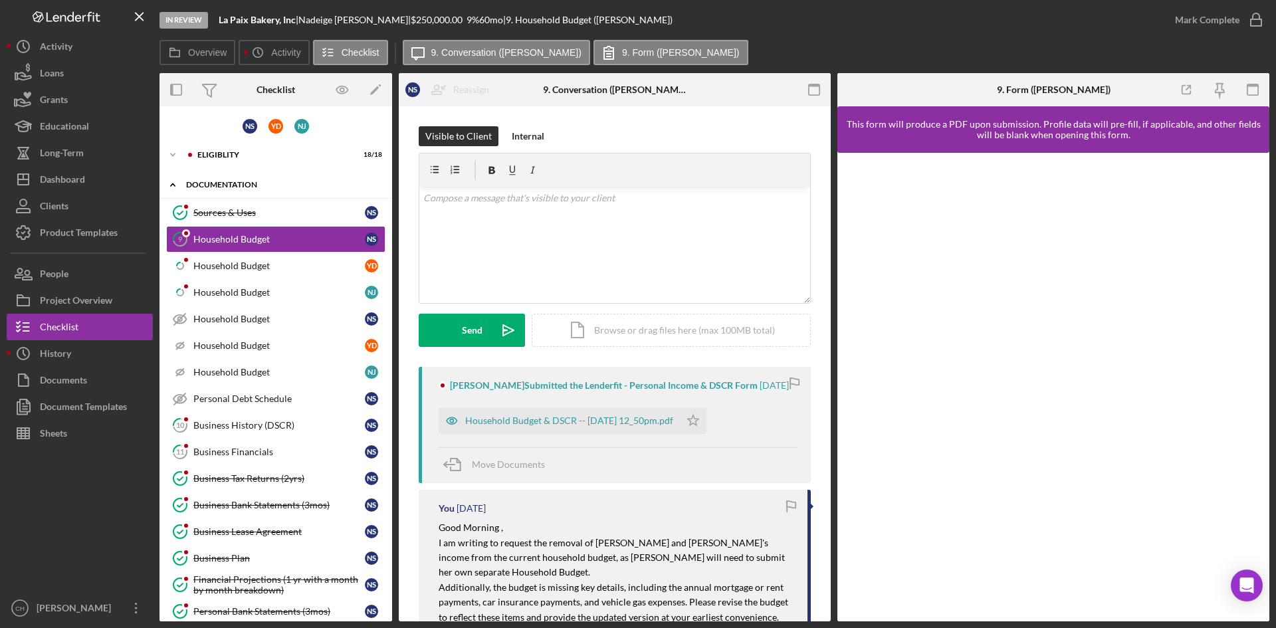
click at [235, 181] on div "Documentation" at bounding box center [280, 185] width 189 height 8
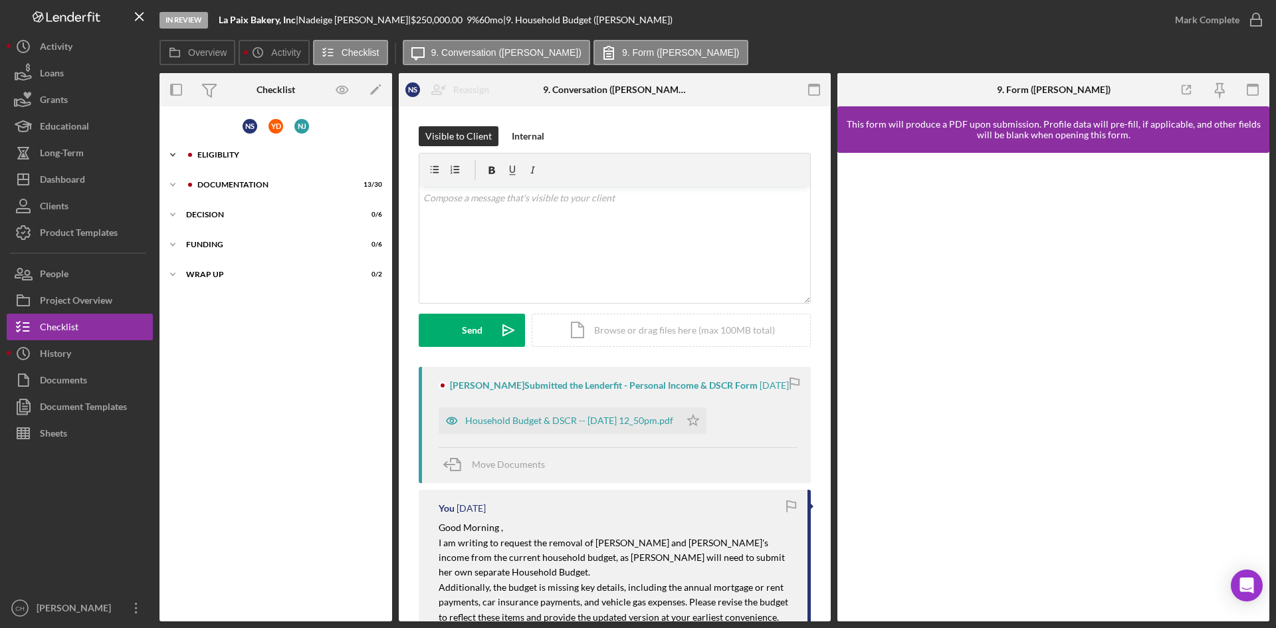
click at [219, 151] on div "Eligiblity" at bounding box center [286, 155] width 178 height 8
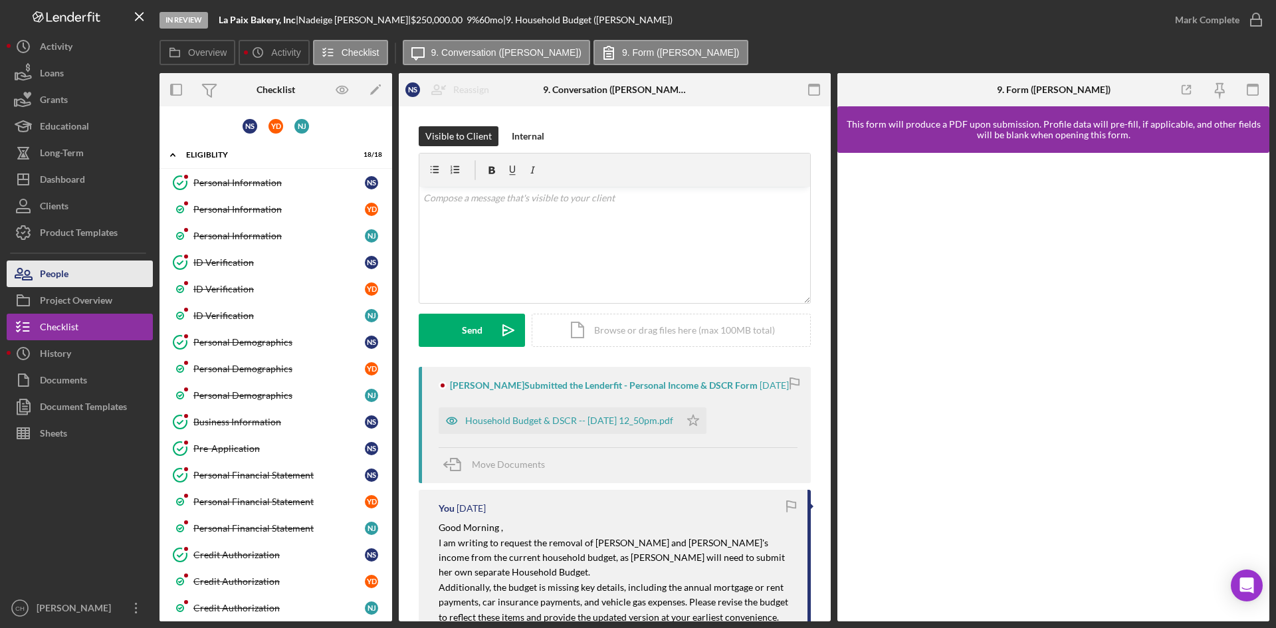
click at [87, 274] on button "People" at bounding box center [80, 273] width 146 height 27
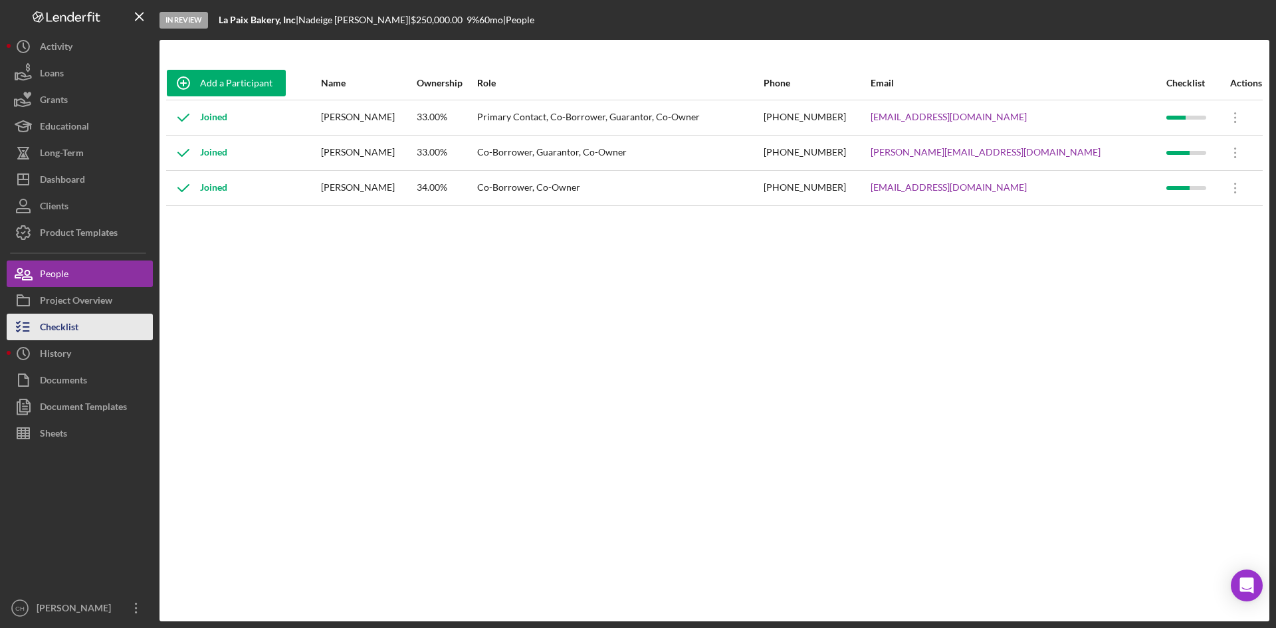
click at [90, 326] on button "Checklist" at bounding box center [80, 327] width 146 height 27
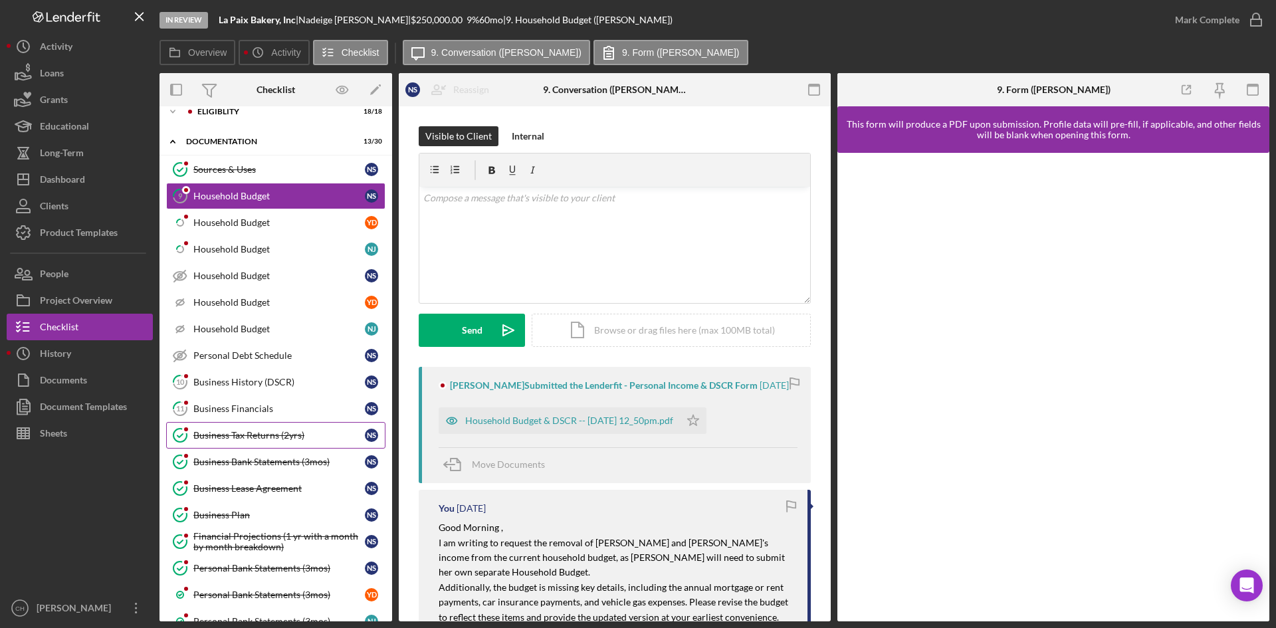
scroll to position [66, 0]
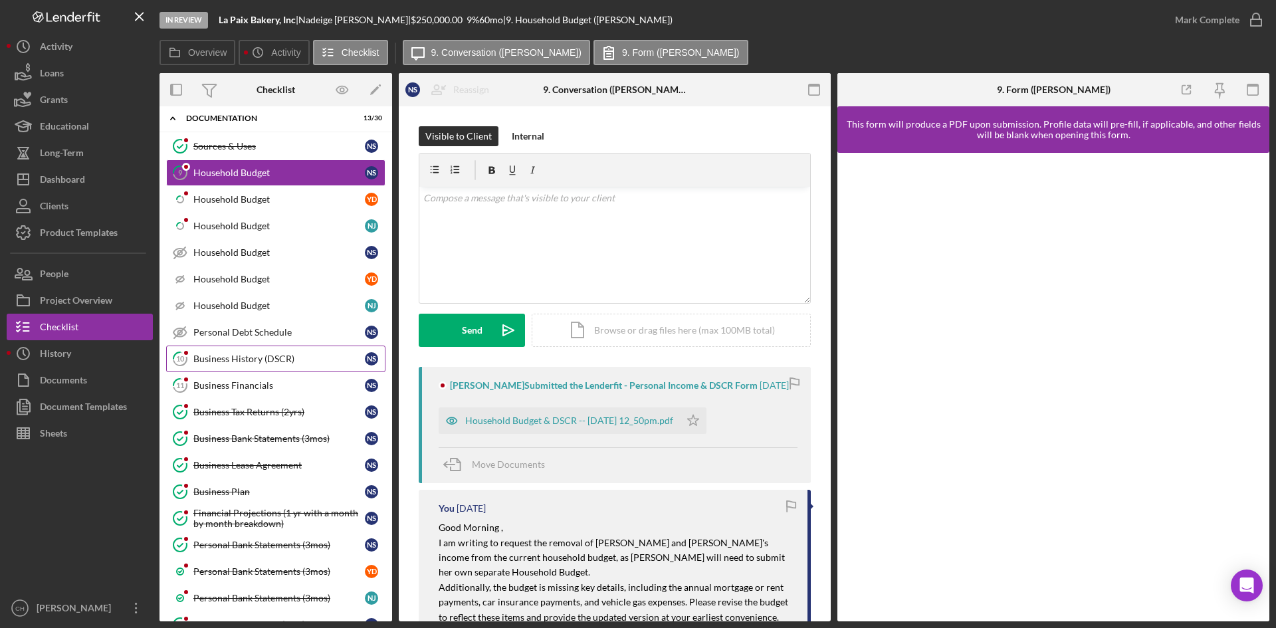
drag, startPoint x: 256, startPoint y: 361, endPoint x: 262, endPoint y: 364, distance: 6.8
click at [258, 361] on div "Business History (DSCR)" at bounding box center [278, 358] width 171 height 11
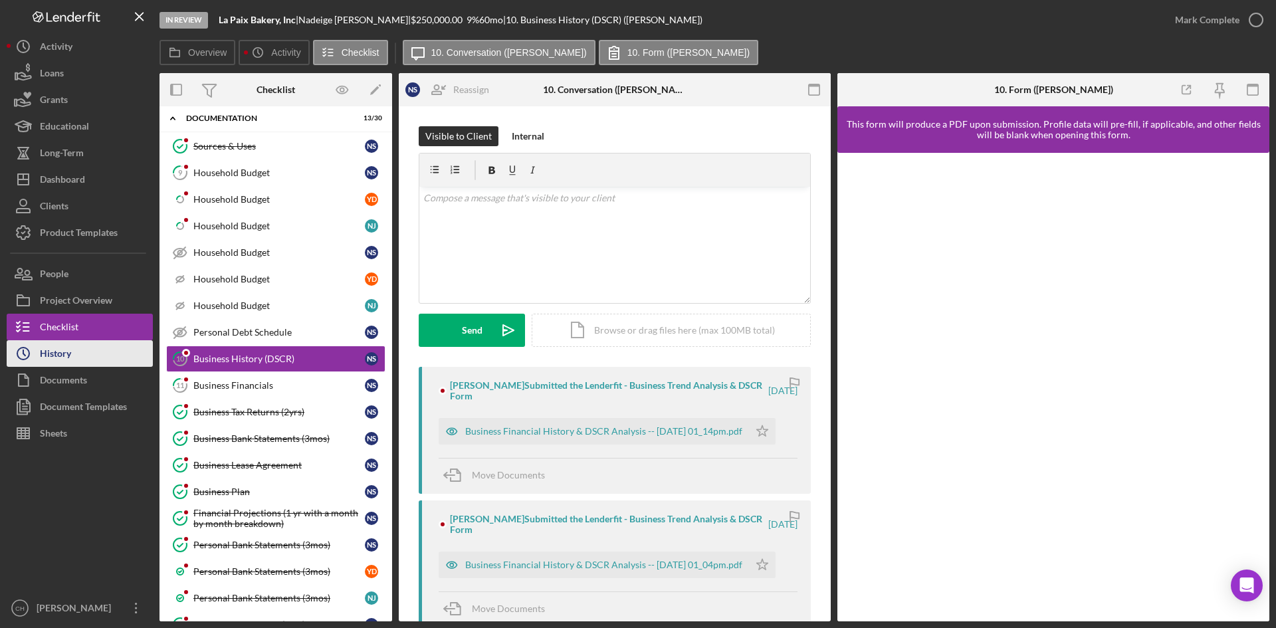
click at [32, 365] on icon "Icon/History" at bounding box center [23, 353] width 33 height 33
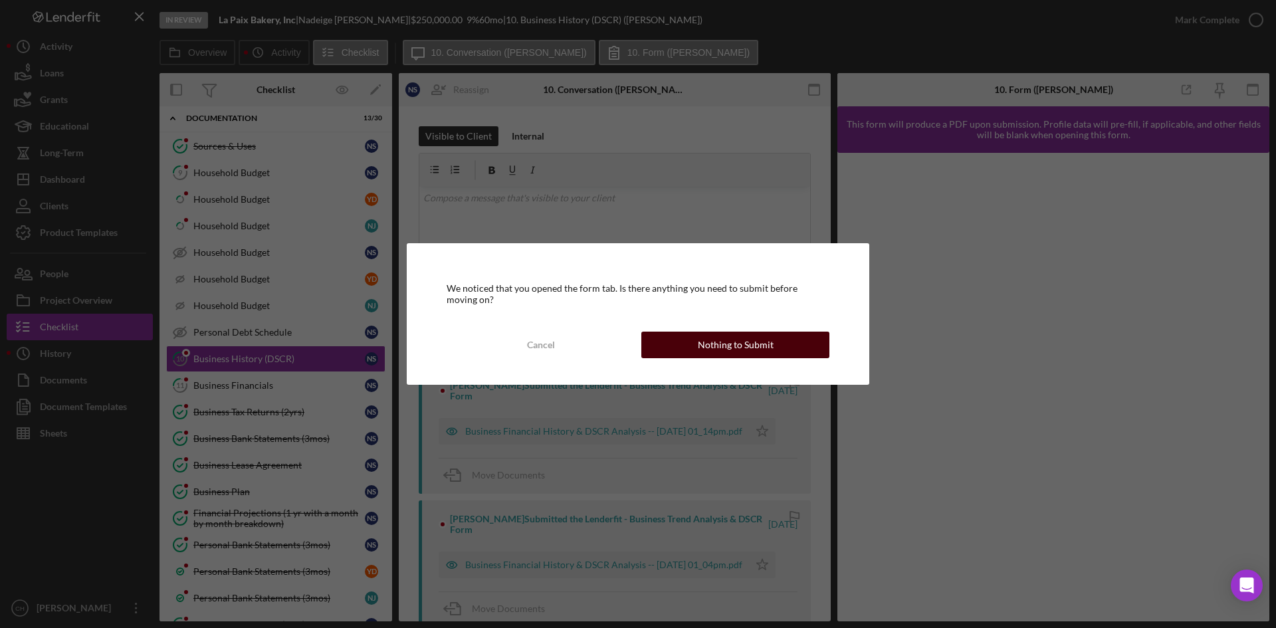
click at [769, 340] on div "Nothing to Submit" at bounding box center [736, 345] width 76 height 27
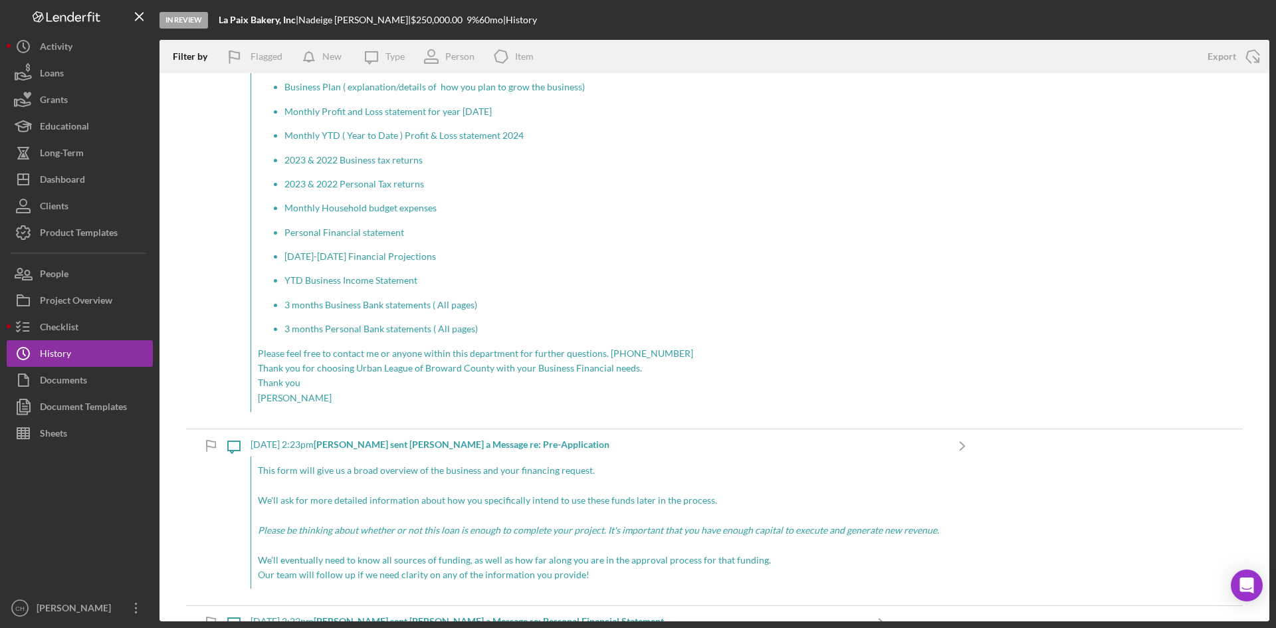
scroll to position [21263, 0]
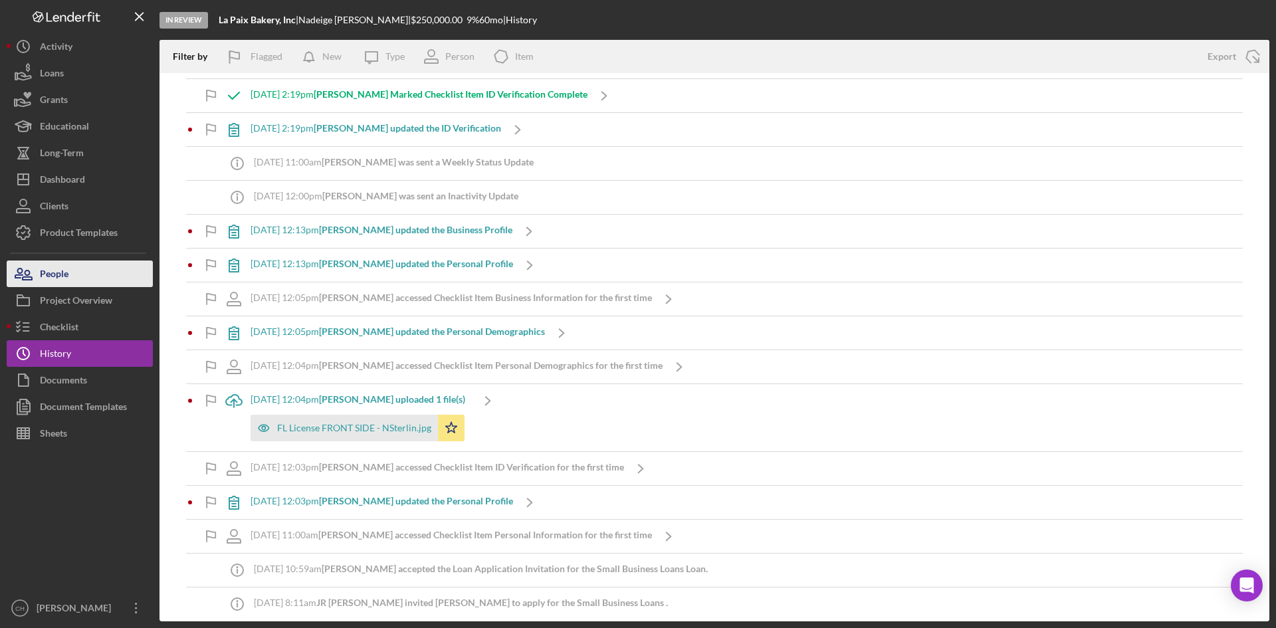
click at [83, 277] on button "People" at bounding box center [80, 273] width 146 height 27
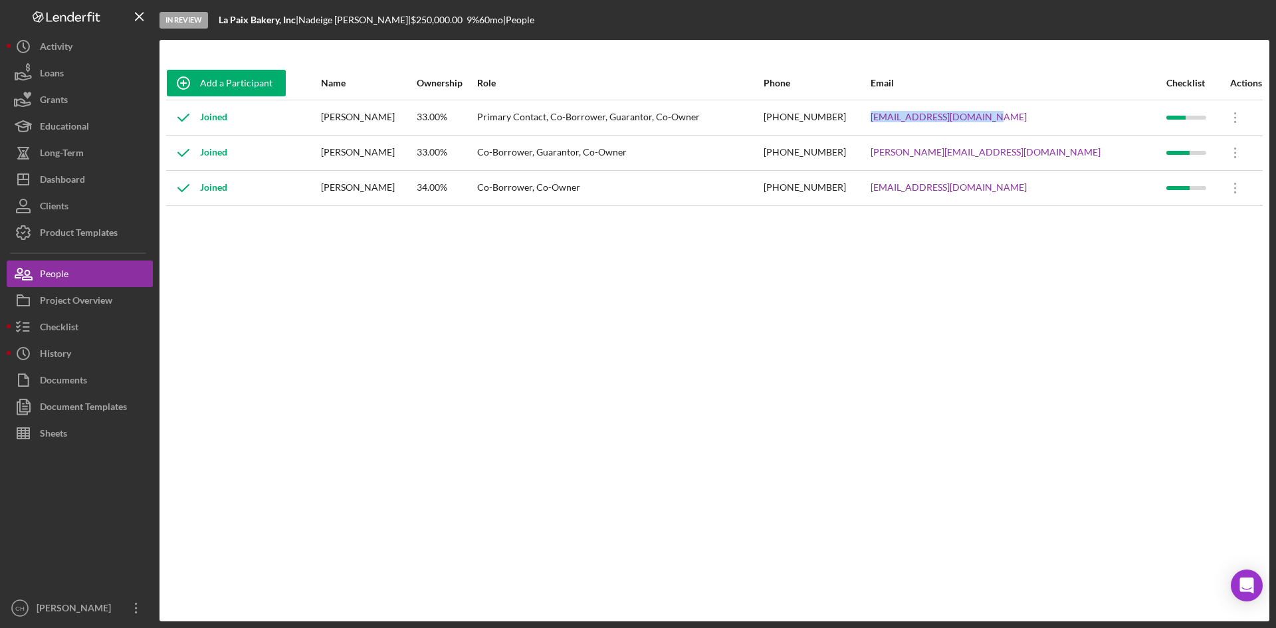
drag, startPoint x: 1100, startPoint y: 118, endPoint x: 969, endPoint y: 131, distance: 132.1
click at [969, 131] on tr "Joined [PERSON_NAME] 33.00% Primary Contact, Co-Borrower, Guarantor, Co-Owner […" at bounding box center [714, 117] width 1096 height 35
copy tr "[EMAIL_ADDRESS][DOMAIN_NAME]"
drag, startPoint x: 1092, startPoint y: 153, endPoint x: 973, endPoint y: 163, distance: 120.0
click at [969, 163] on tr "Joined [PERSON_NAME] 33.00% Co-Borrower, Guarantor, Co-Owner [PHONE_NUMBER] [PE…" at bounding box center [714, 152] width 1096 height 35
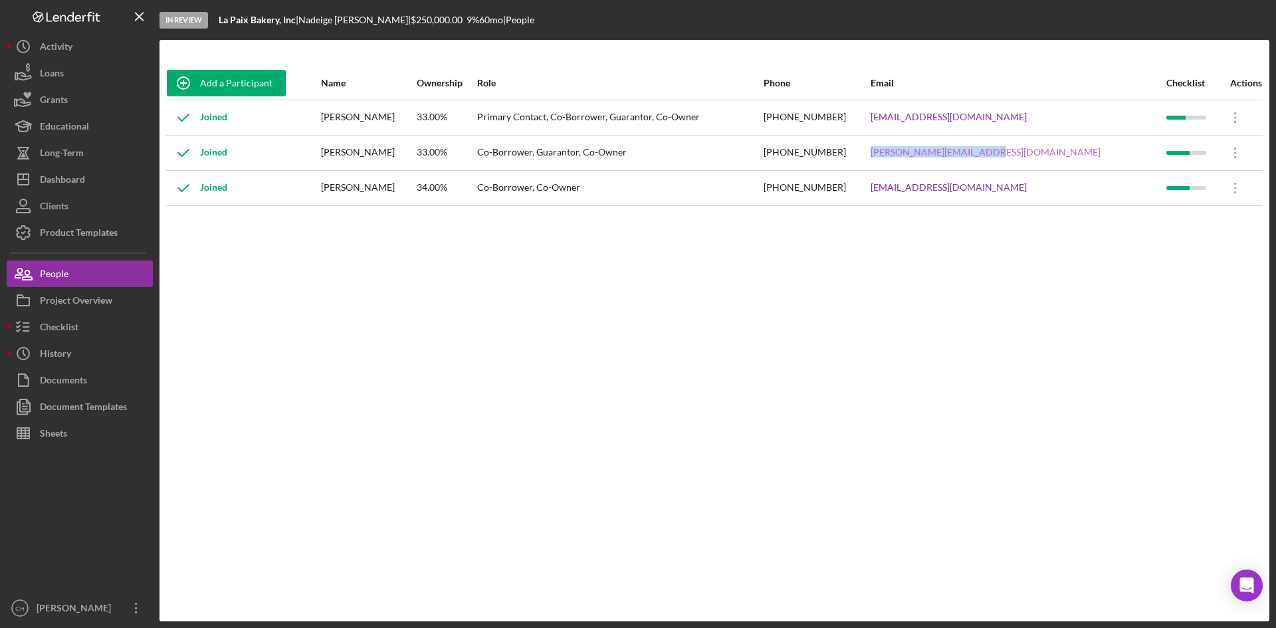
copy tr "[PERSON_NAME][EMAIL_ADDRESS][DOMAIN_NAME]"
drag, startPoint x: 1092, startPoint y: 193, endPoint x: 966, endPoint y: 200, distance: 126.4
click at [966, 200] on tr "Joined [PERSON_NAME] 34.00% Co-Borrower, Co-Owner [PHONE_NUMBER] [EMAIL_ADDRESS…" at bounding box center [714, 187] width 1096 height 35
copy tr "[EMAIL_ADDRESS][DOMAIN_NAME]"
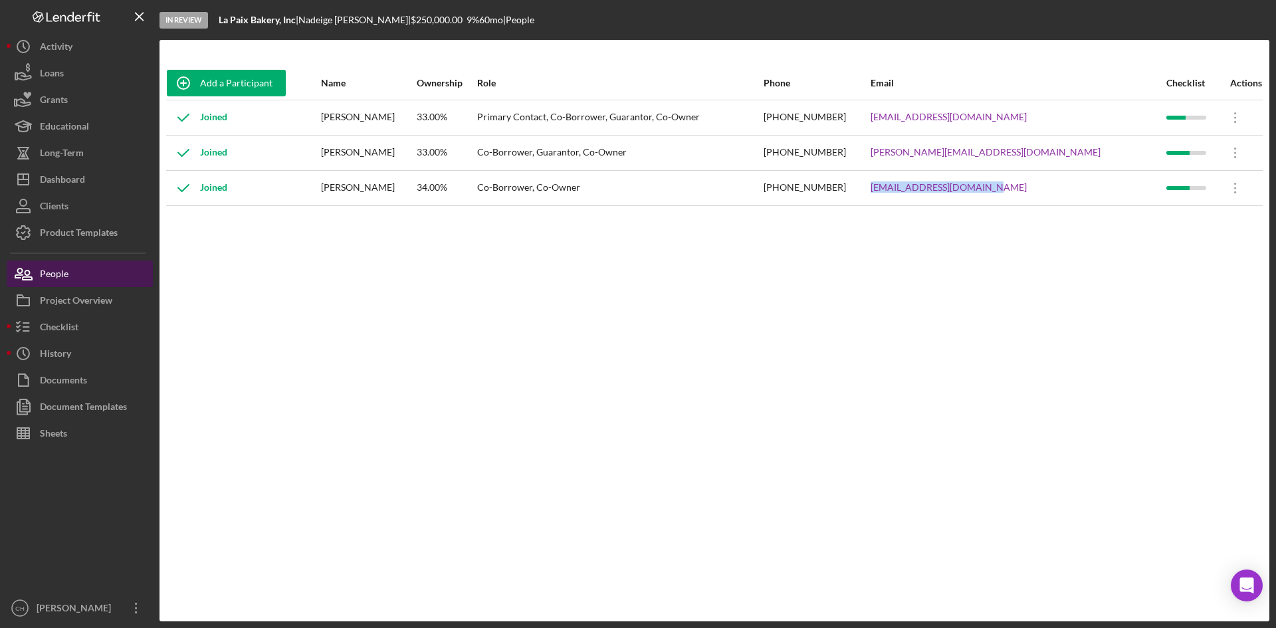
click at [75, 272] on button "People" at bounding box center [80, 273] width 146 height 27
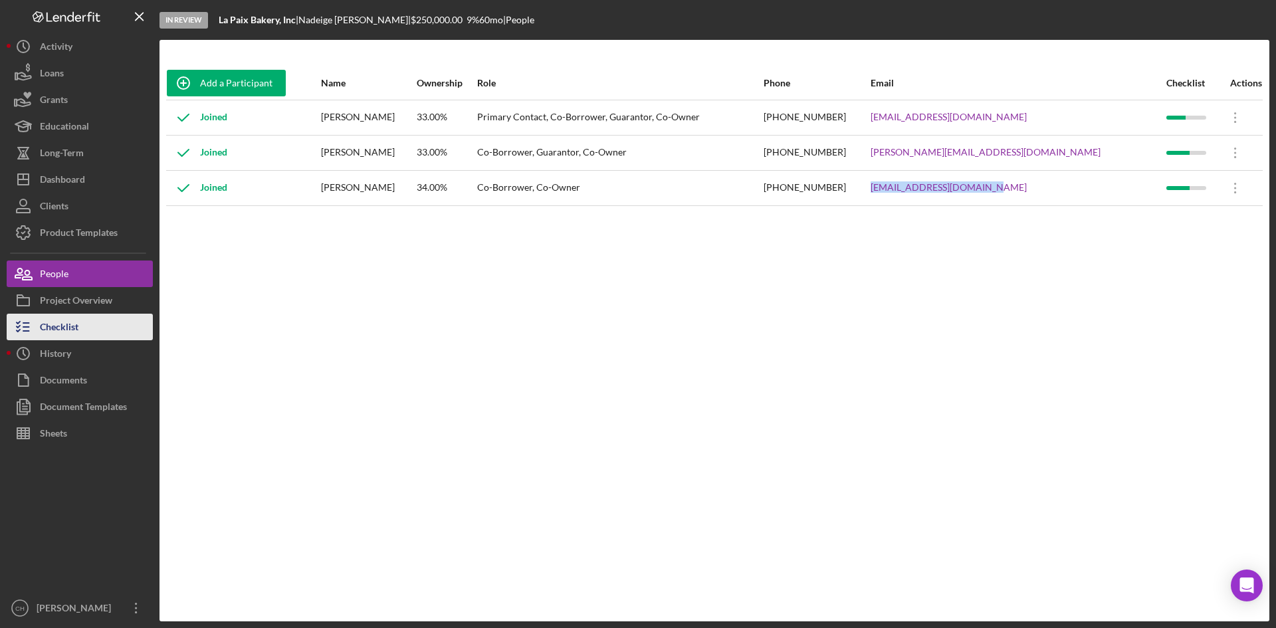
click at [78, 327] on div "Checklist" at bounding box center [59, 329] width 39 height 30
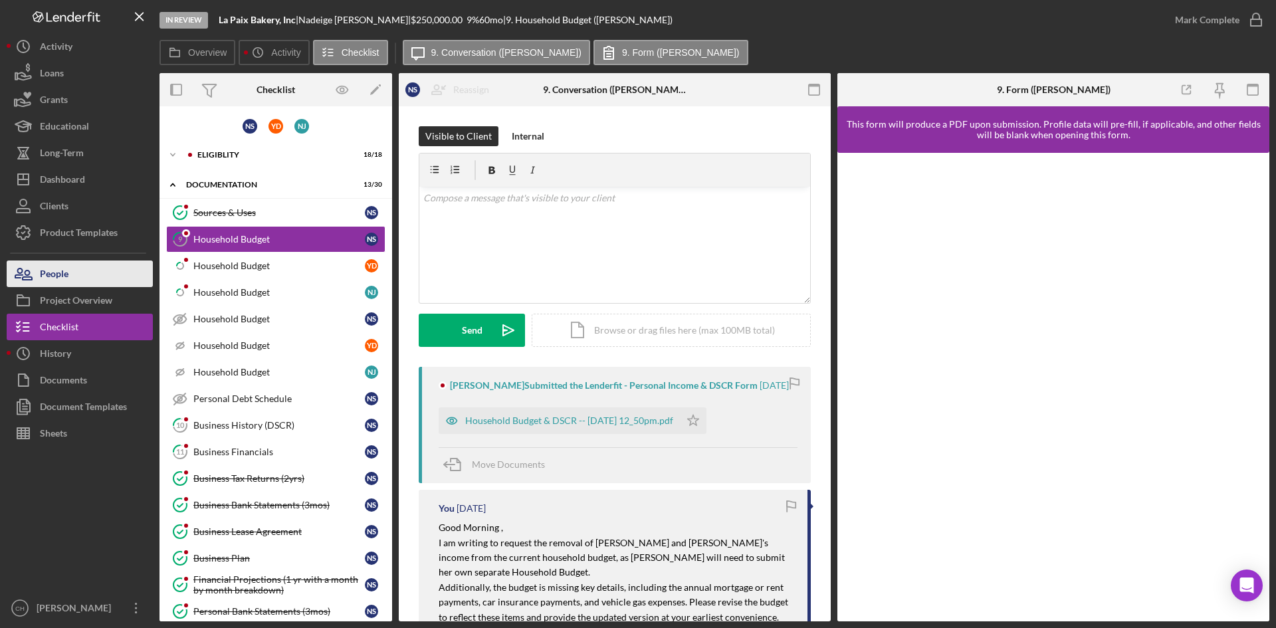
click at [76, 273] on button "People" at bounding box center [80, 273] width 146 height 27
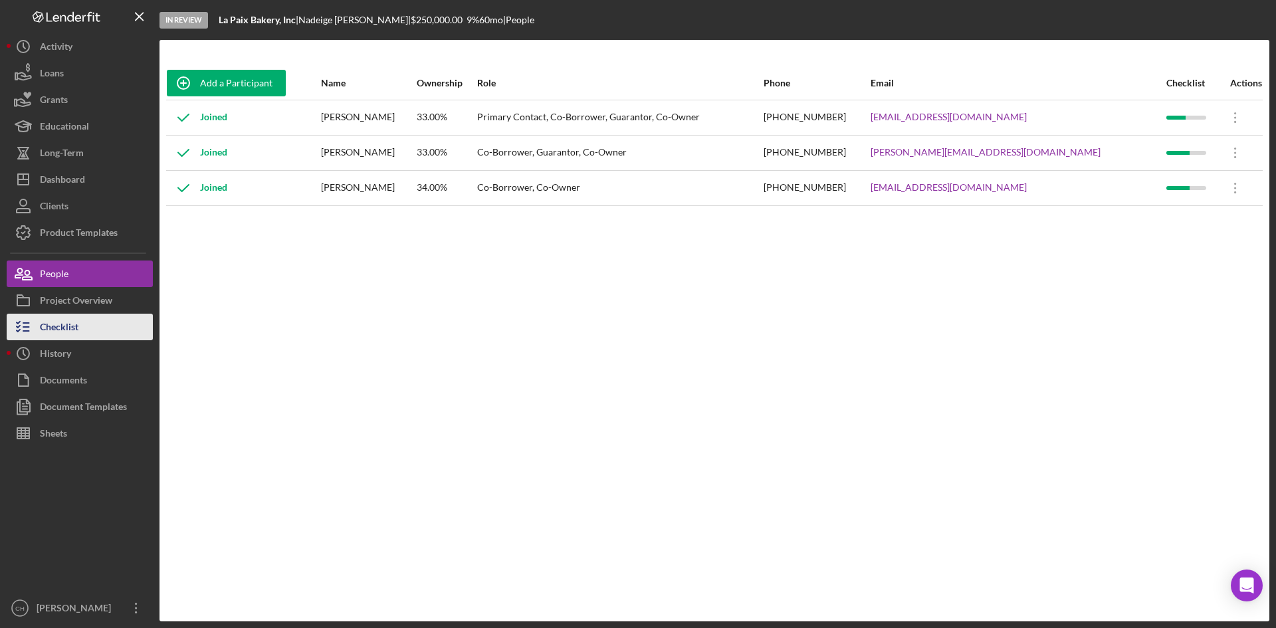
click at [106, 332] on button "Checklist" at bounding box center [80, 327] width 146 height 27
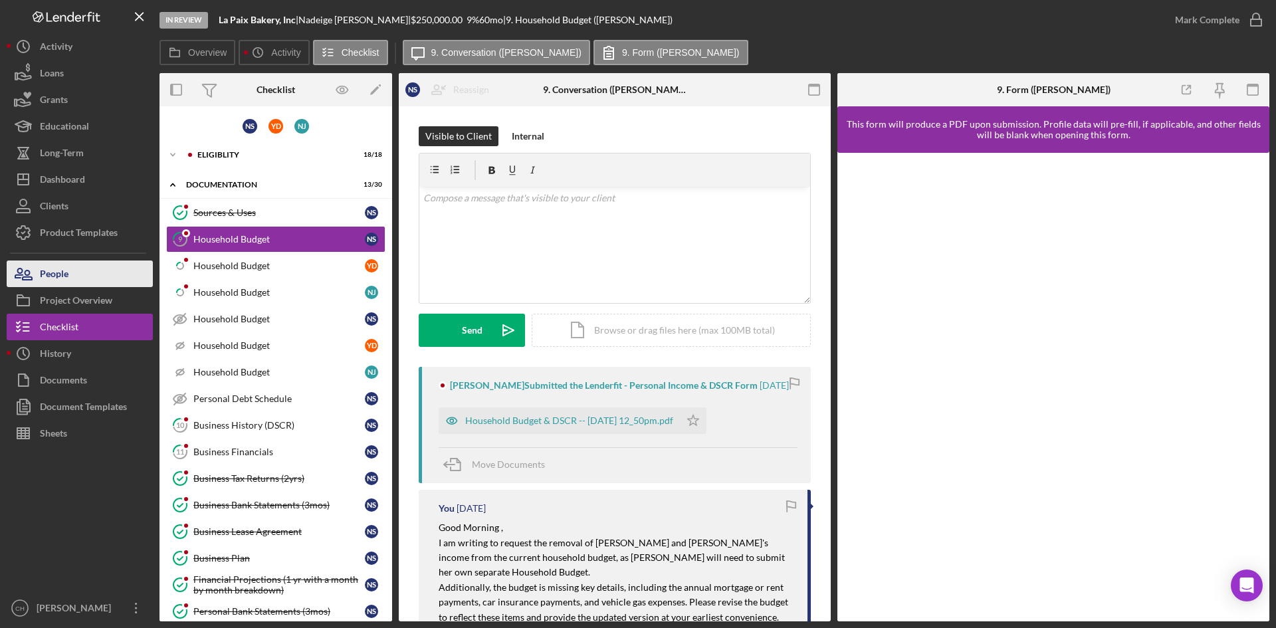
click at [64, 274] on div "People" at bounding box center [54, 275] width 29 height 30
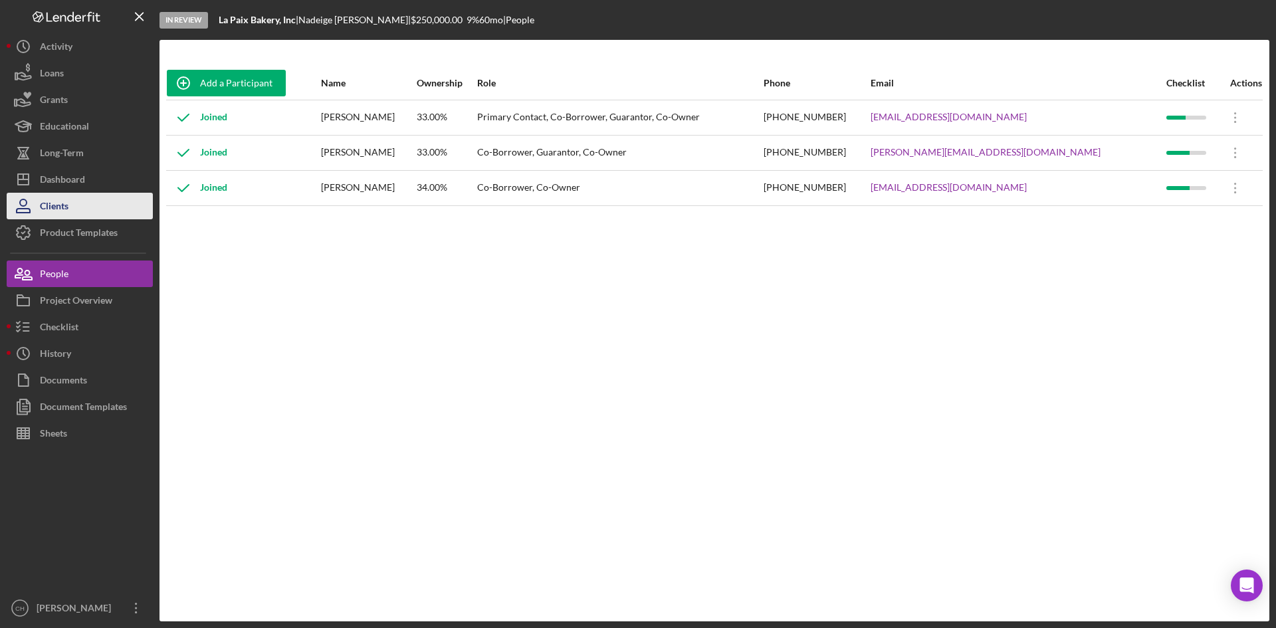
click at [63, 201] on div "Clients" at bounding box center [54, 208] width 29 height 30
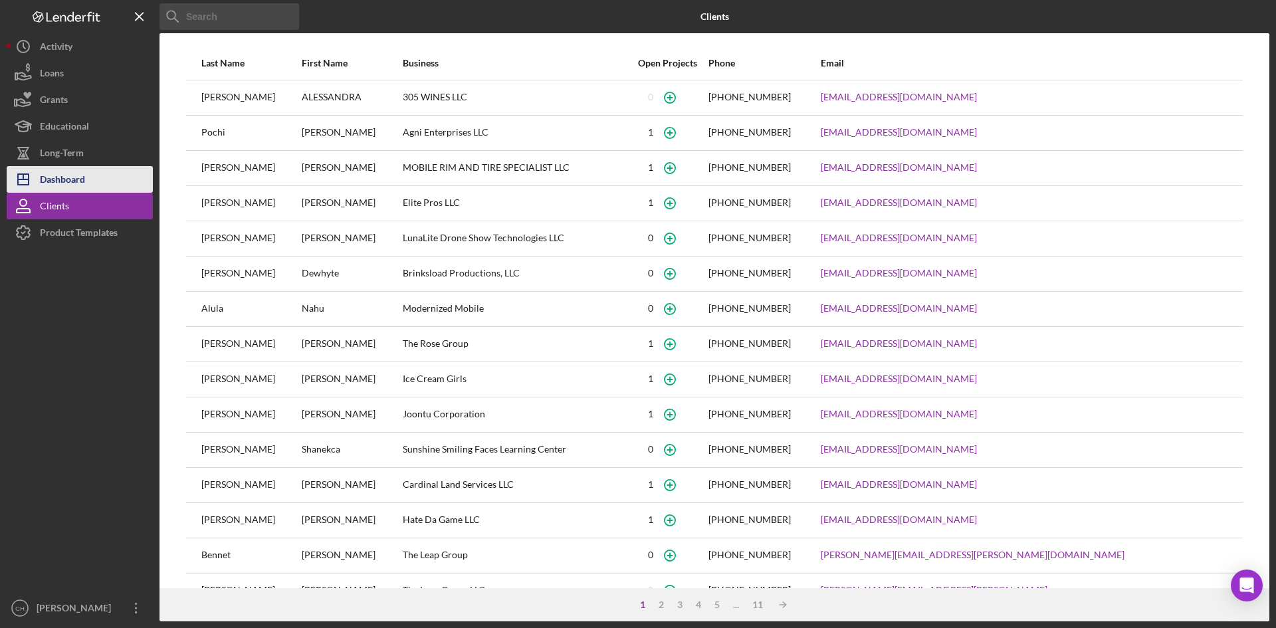
click at [78, 174] on div "Dashboard" at bounding box center [62, 181] width 45 height 30
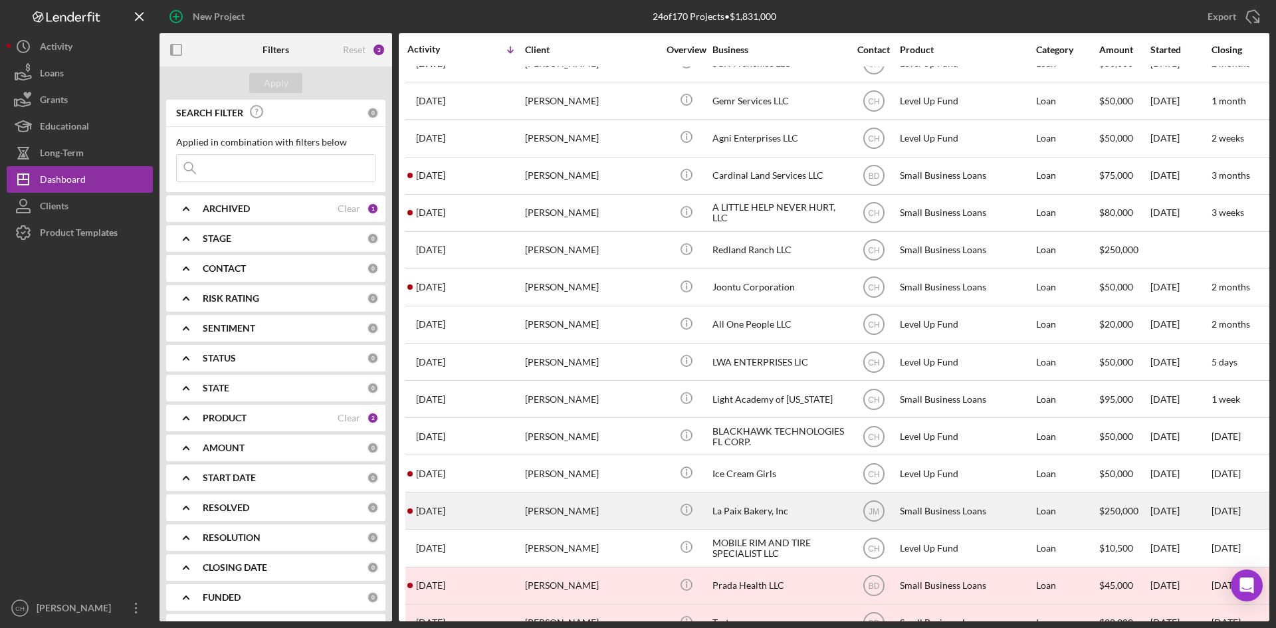
scroll to position [357, 0]
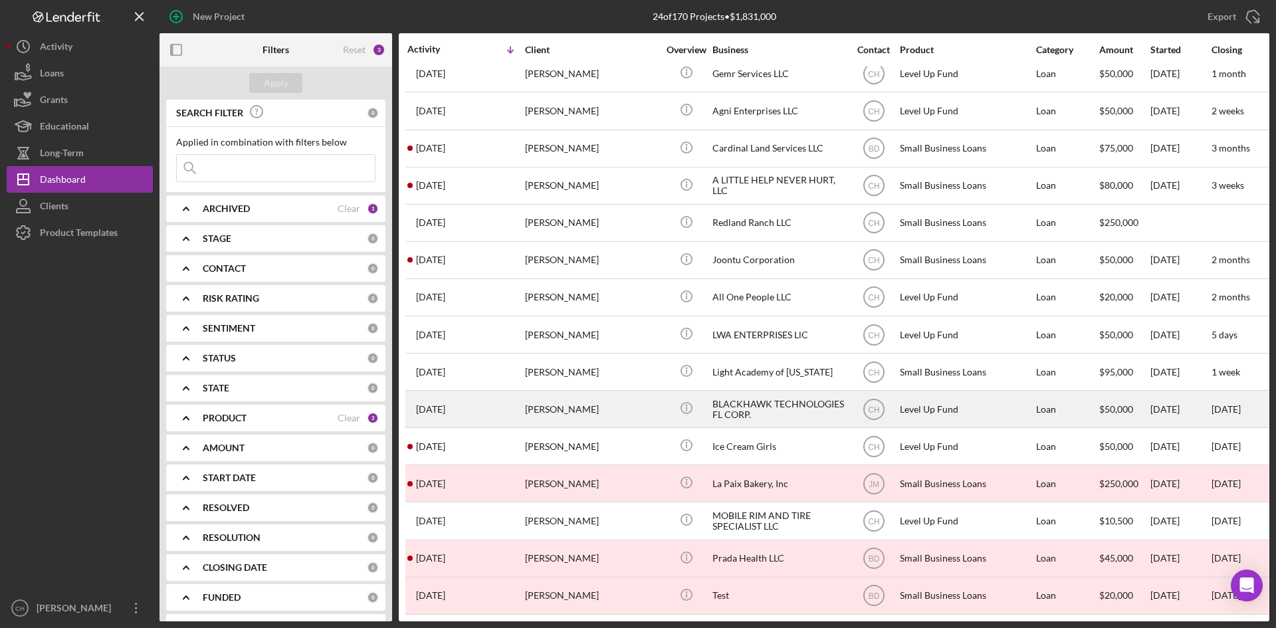
click at [541, 405] on div "[PERSON_NAME]" at bounding box center [591, 408] width 133 height 35
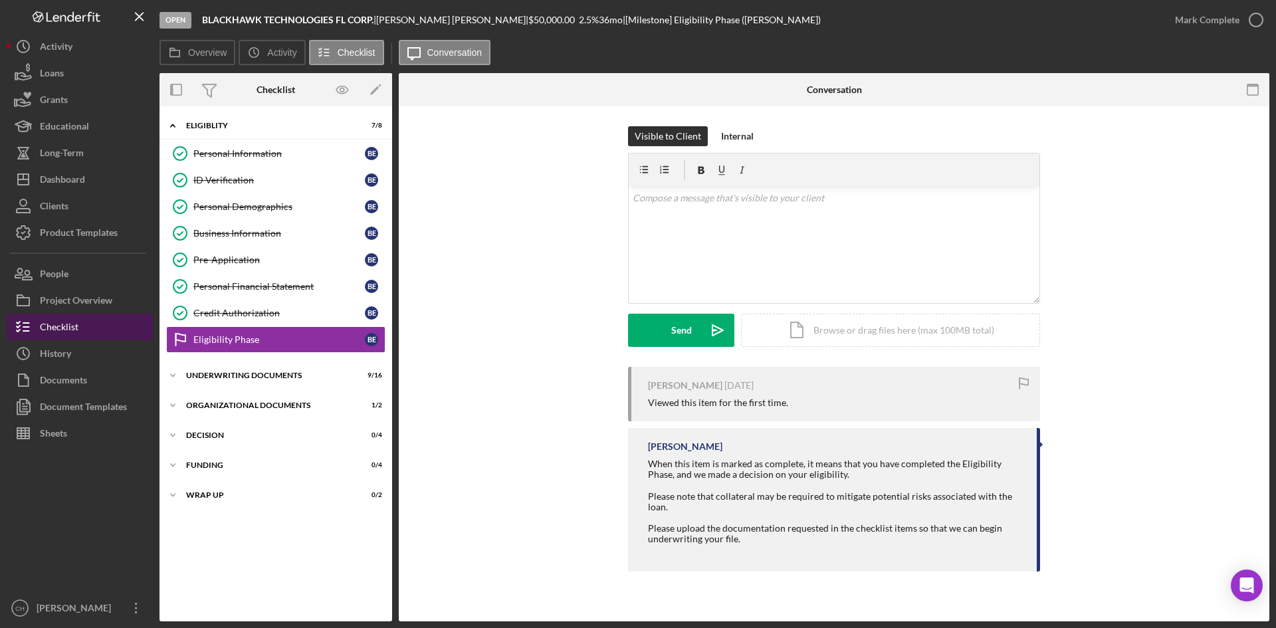
click at [94, 333] on button "Checklist" at bounding box center [80, 327] width 146 height 27
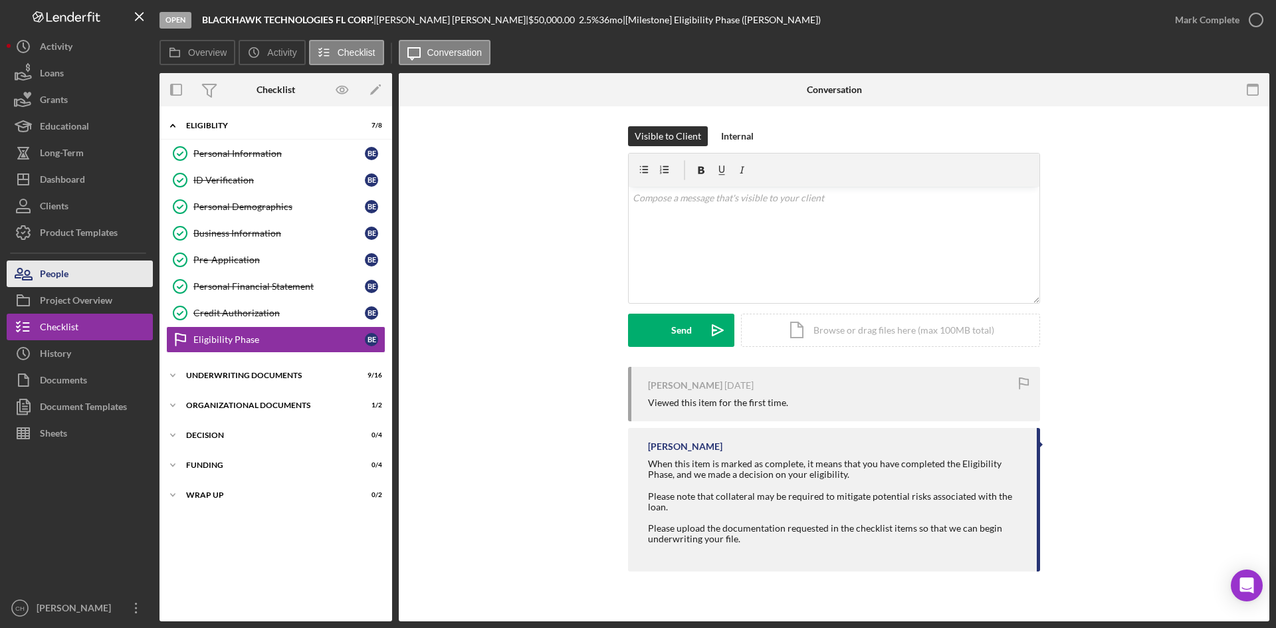
click at [54, 284] on div "People" at bounding box center [54, 275] width 29 height 30
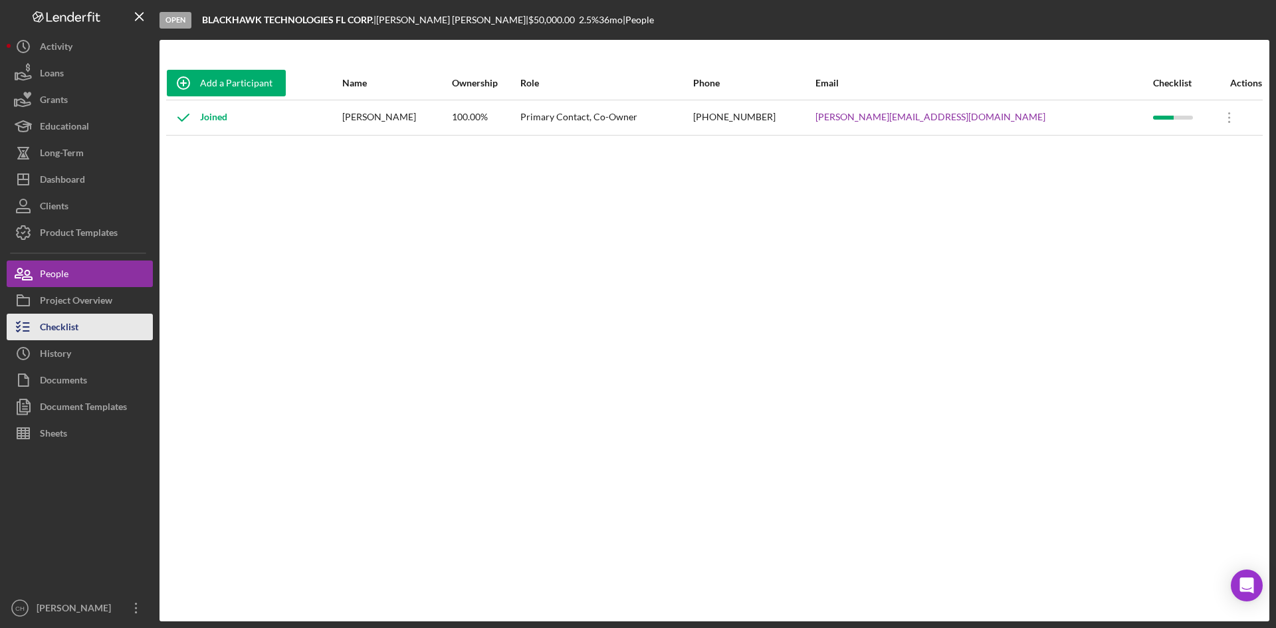
click at [74, 327] on div "Checklist" at bounding box center [59, 329] width 39 height 30
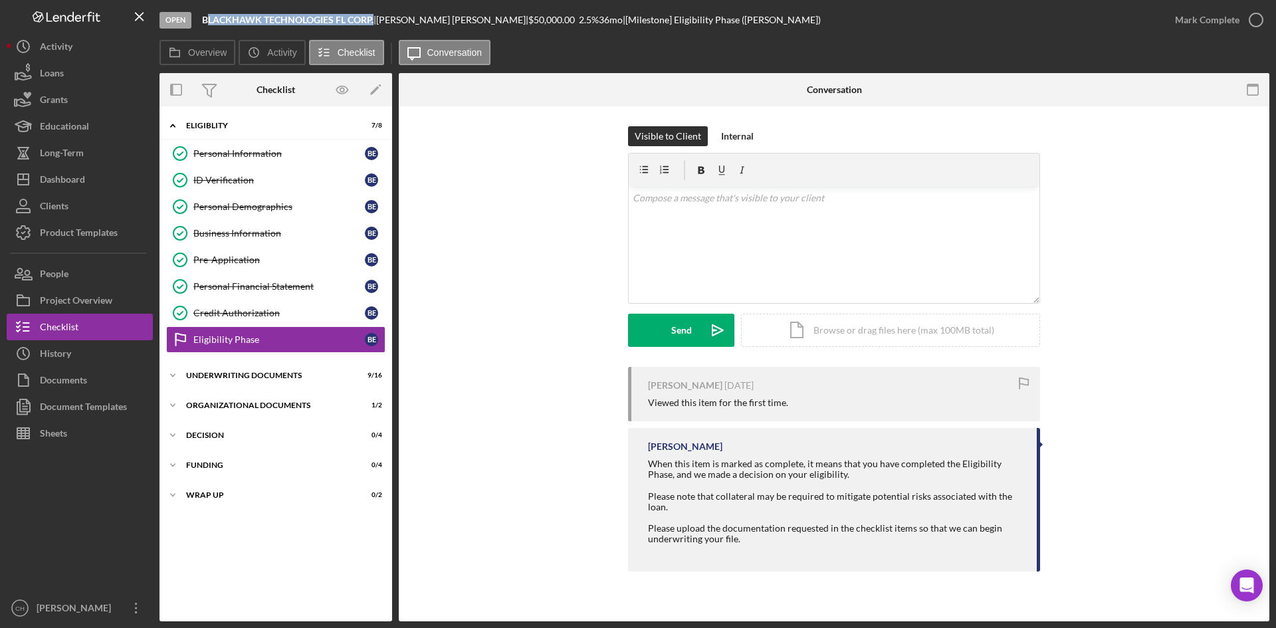
drag, startPoint x: 371, startPoint y: 15, endPoint x: 200, endPoint y: 23, distance: 171.6
click at [200, 23] on div "Open BLACKHAWK TECHNOLOGIES FL CORP. | [PERSON_NAME] | $50,000.00 2.5 % 36 mo |…" at bounding box center [660, 20] width 1002 height 40
copy b "BLACKHAWK TECHNOLOGIES FL CORP"
click at [64, 300] on div "Project Overview" at bounding box center [76, 302] width 72 height 30
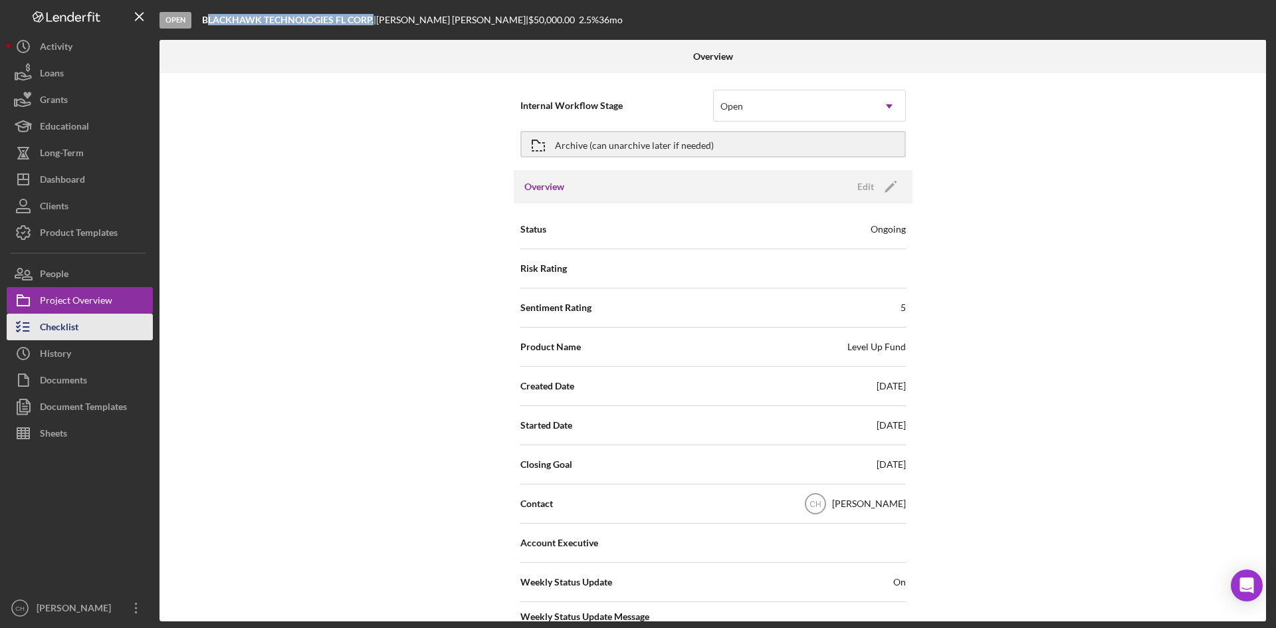
click at [69, 335] on div "Checklist" at bounding box center [59, 329] width 39 height 30
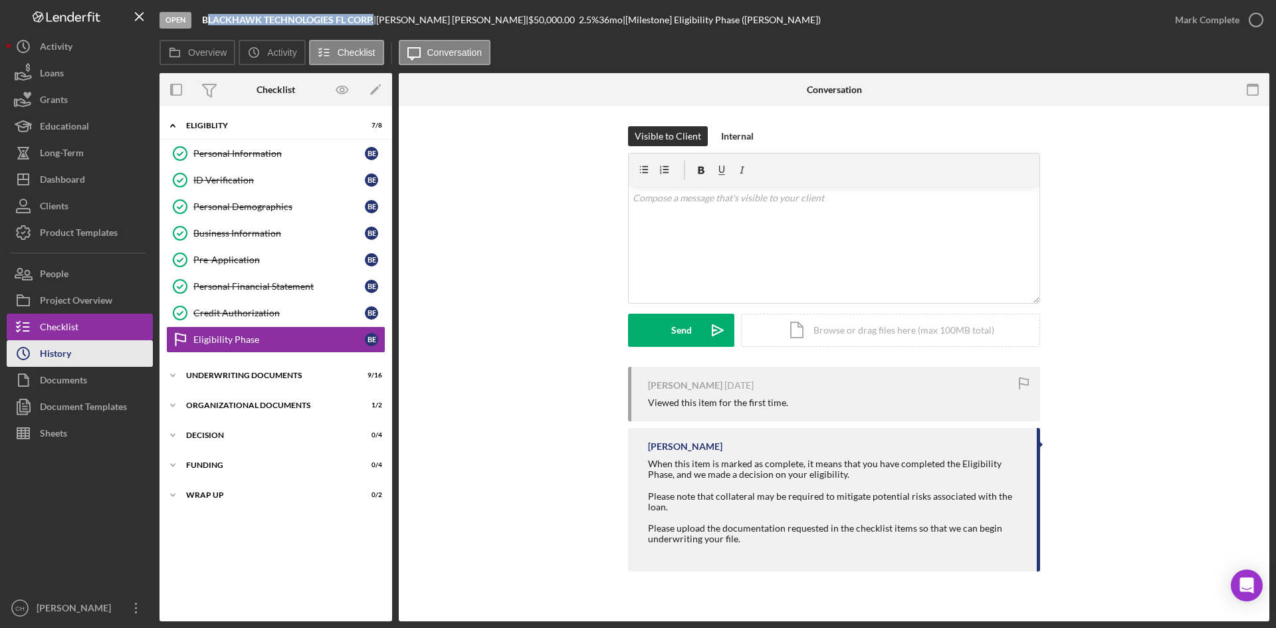
click at [73, 350] on button "Icon/History History" at bounding box center [80, 353] width 146 height 27
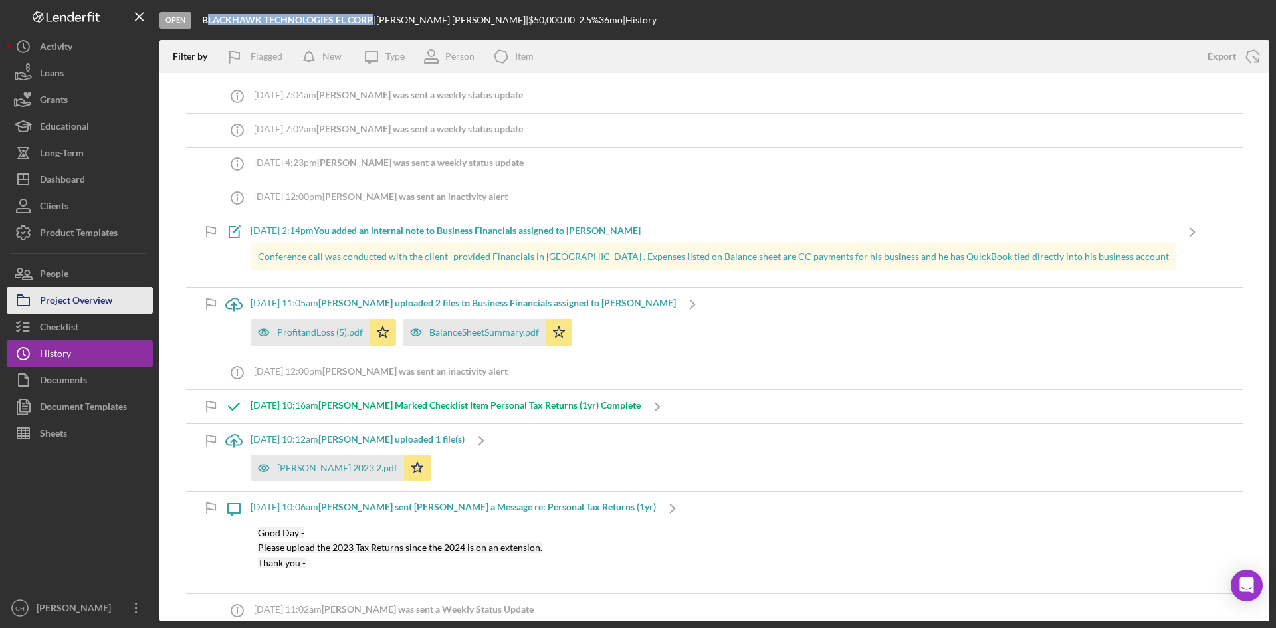
click at [69, 298] on div "Project Overview" at bounding box center [76, 302] width 72 height 30
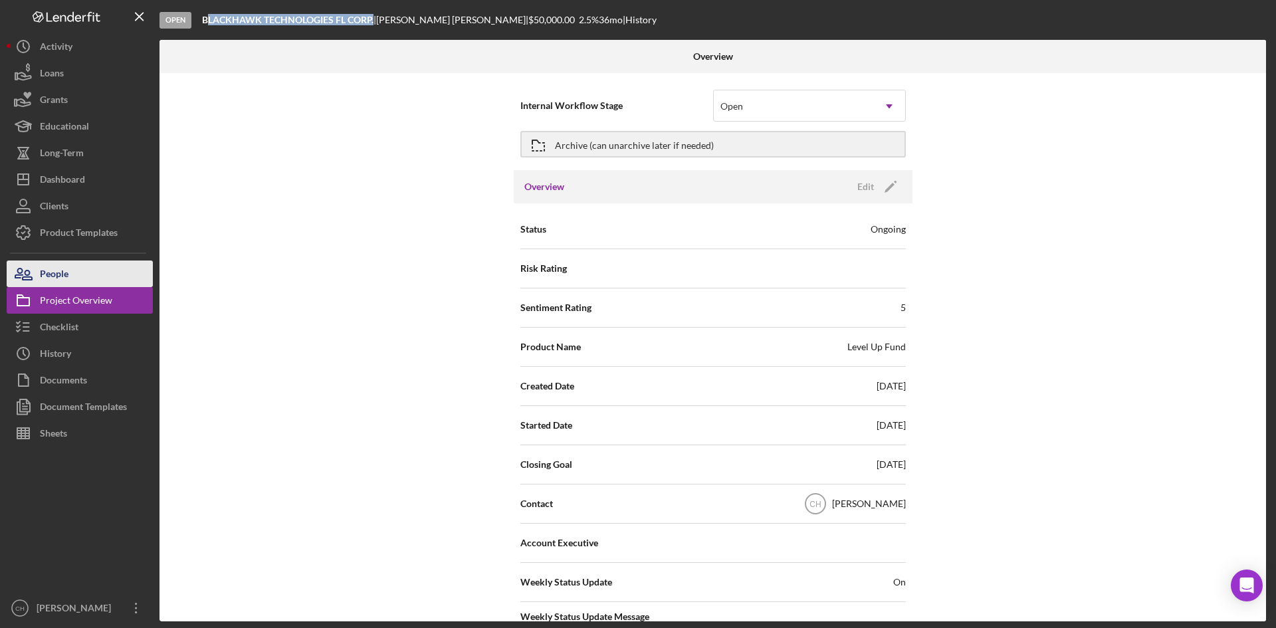
click at [82, 269] on button "People" at bounding box center [80, 273] width 146 height 27
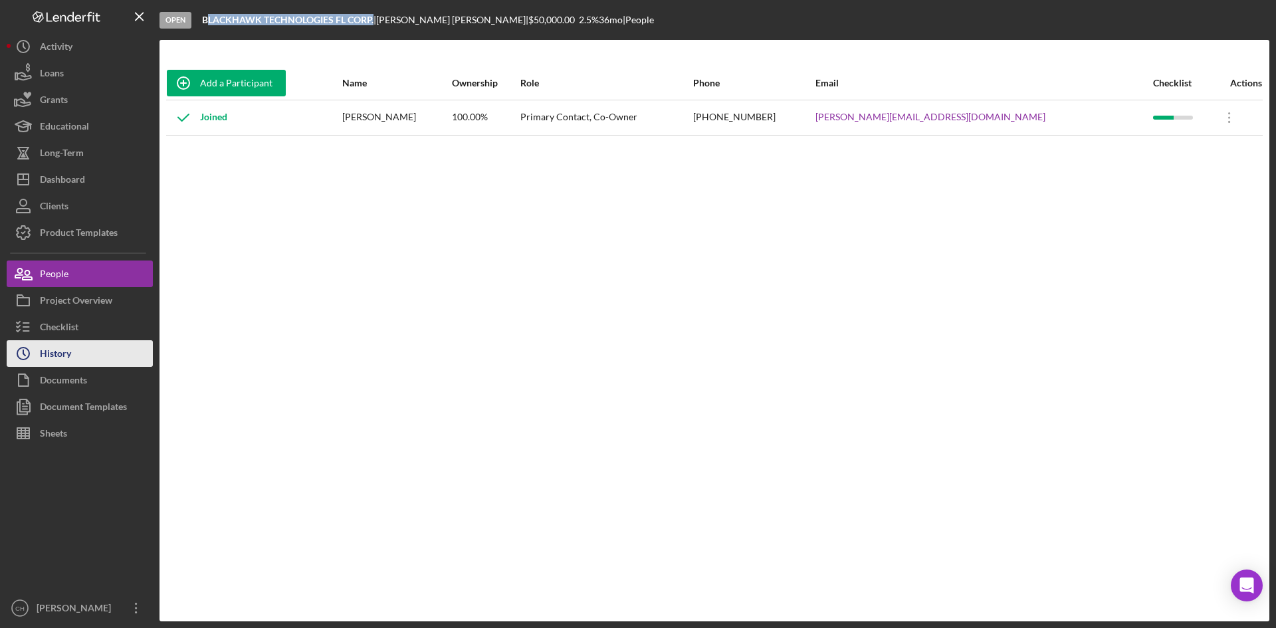
click at [66, 344] on div "History" at bounding box center [55, 355] width 31 height 30
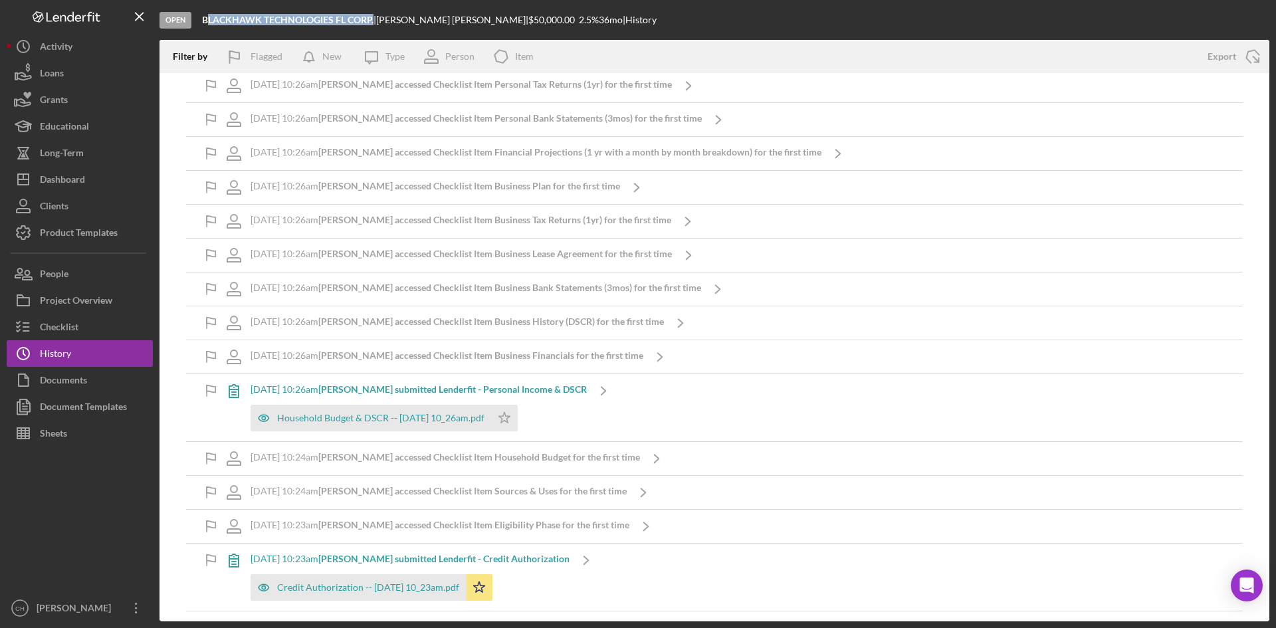
scroll to position [6349, 0]
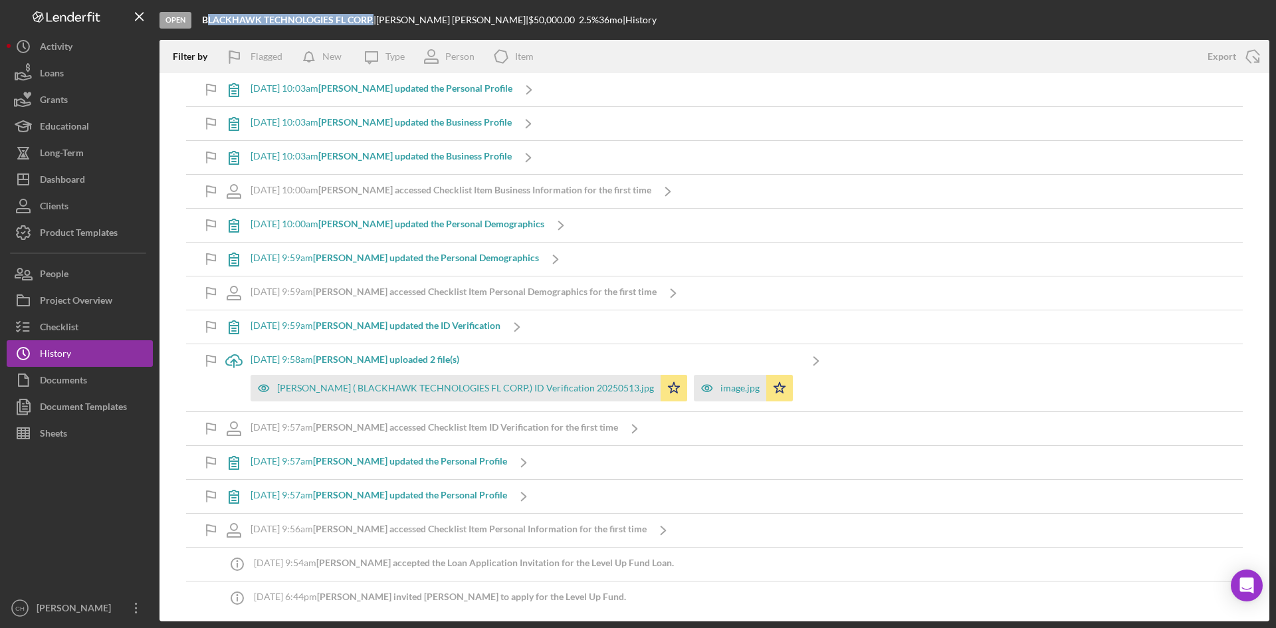
drag, startPoint x: 739, startPoint y: 14, endPoint x: 643, endPoint y: 21, distance: 96.6
click at [737, 14] on div "Open BLACKHAWK TECHNOLOGIES FL CORP. | [PERSON_NAME] | $50,000.00 2.5 % 36 mo |…" at bounding box center [713, 20] width 1109 height 40
drag, startPoint x: 363, startPoint y: 19, endPoint x: 196, endPoint y: 31, distance: 167.8
click at [196, 31] on div "Open BLACKHAWK TECHNOLOGIES FL CORP. | [PERSON_NAME] | $50,000.00 2.5 % 36 mo |…" at bounding box center [713, 20] width 1109 height 40
copy div "BLACKHAWK TECHNOLOGIES FL CORP."
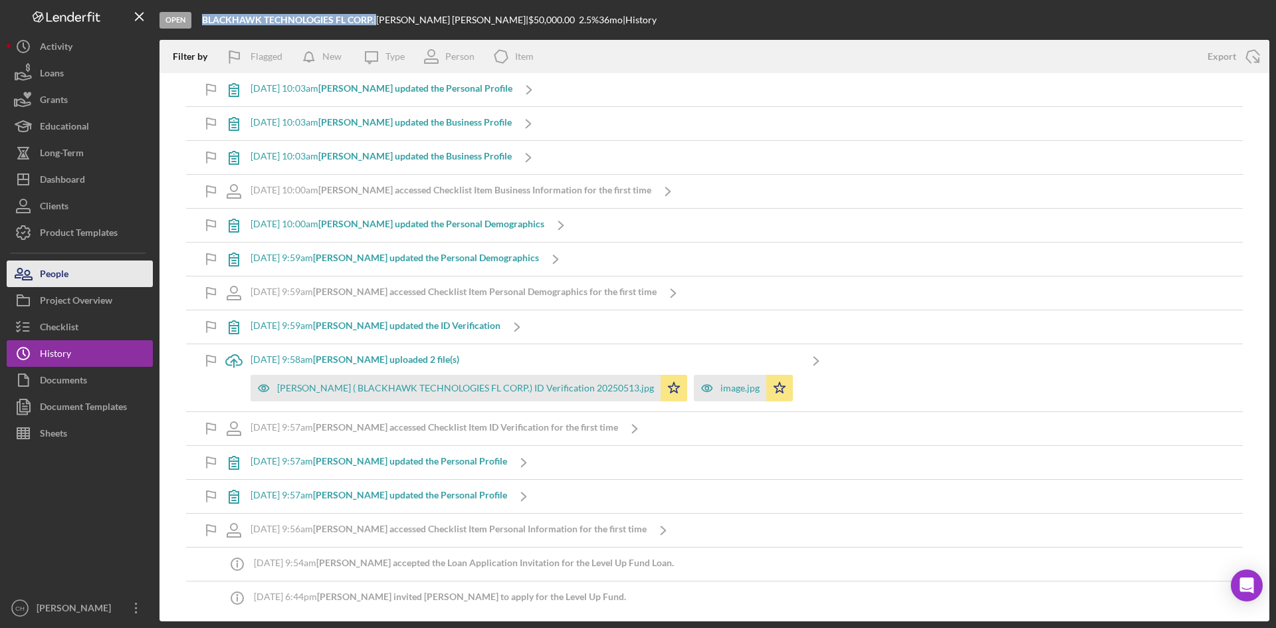
click at [65, 266] on div "People" at bounding box center [54, 275] width 29 height 30
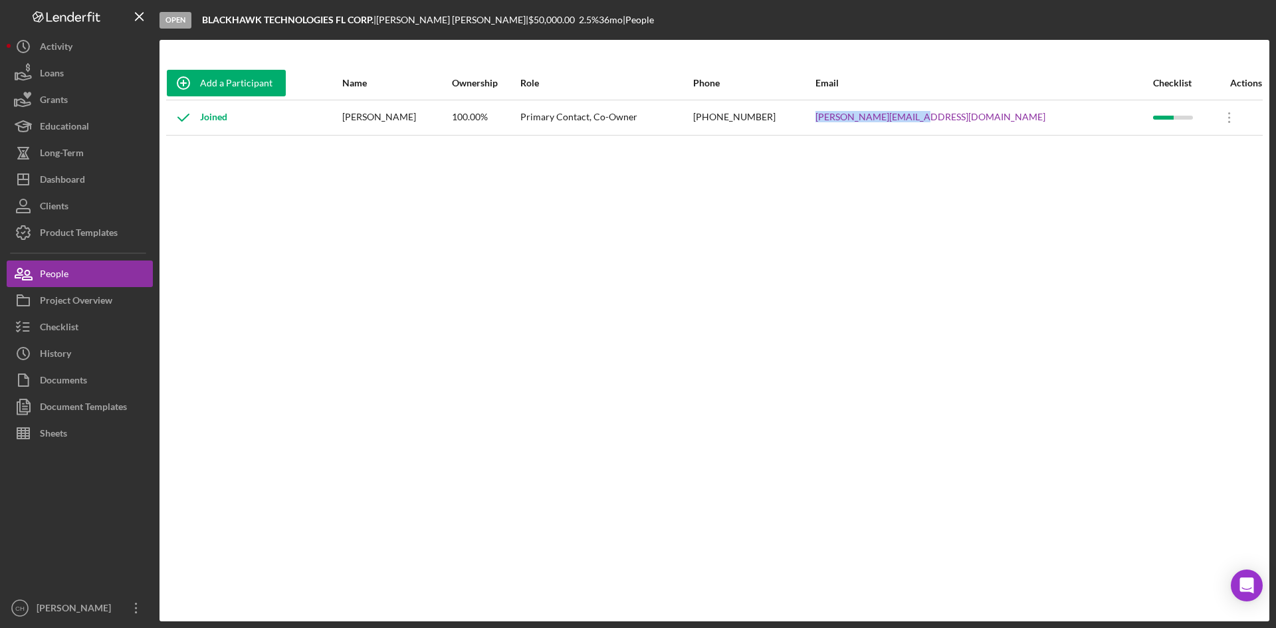
drag, startPoint x: 1056, startPoint y: 115, endPoint x: 938, endPoint y: 131, distance: 118.7
click at [938, 131] on tr "Joined [PERSON_NAME] 100.00% Primary Contact, Co-Owner [PHONE_NUMBER] [PERSON_N…" at bounding box center [714, 117] width 1096 height 35
copy tr "[PERSON_NAME][EMAIL_ADDRESS][DOMAIN_NAME]"
click at [377, 57] on div "Add a Participant Name Ownership Role Phone Email Checklist Actions Joined [PER…" at bounding box center [713, 330] width 1109 height 581
click at [84, 270] on button "People" at bounding box center [80, 273] width 146 height 27
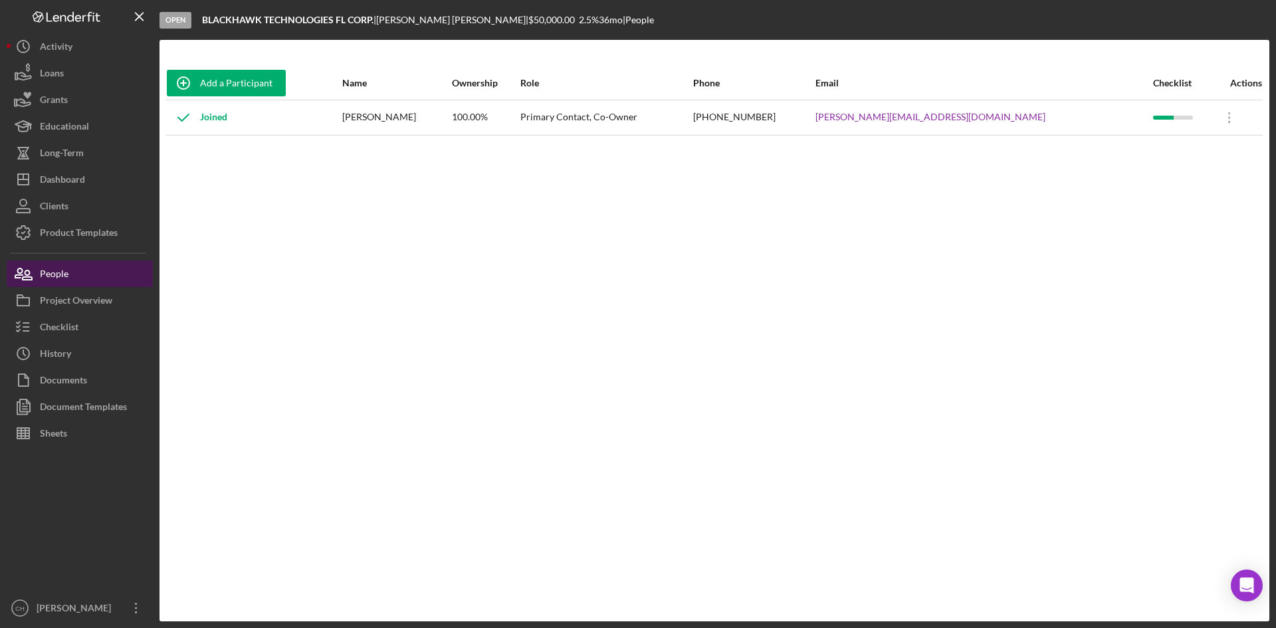
click at [74, 275] on button "People" at bounding box center [80, 273] width 146 height 27
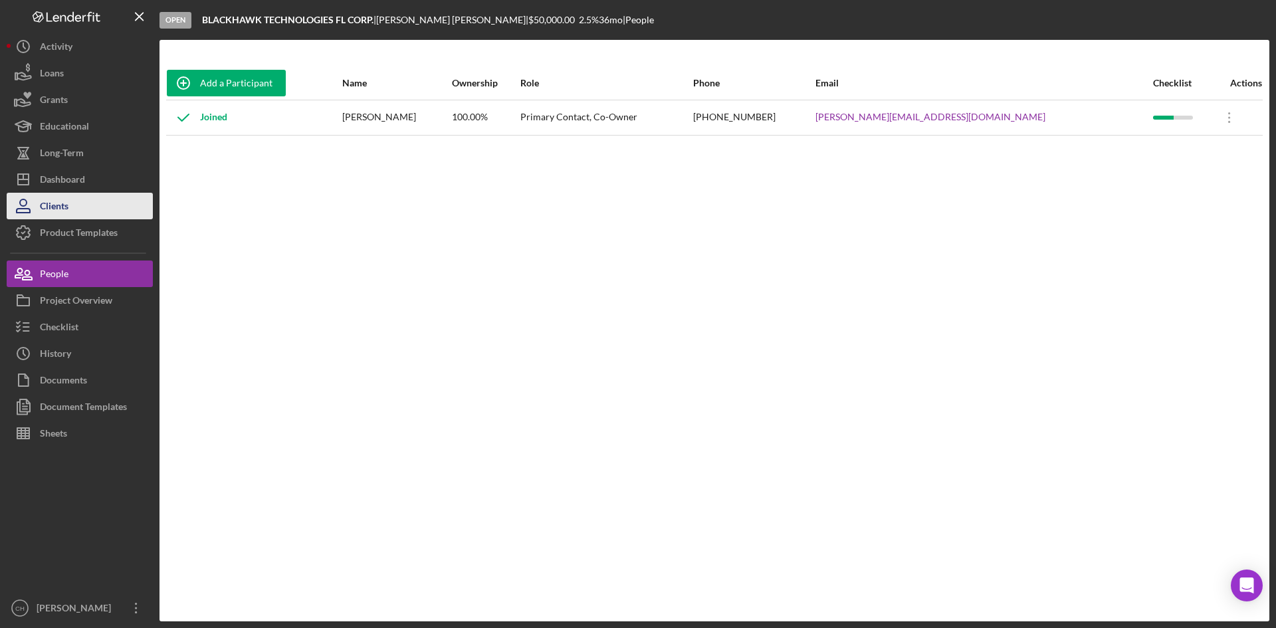
click at [90, 207] on button "Clients" at bounding box center [80, 206] width 146 height 27
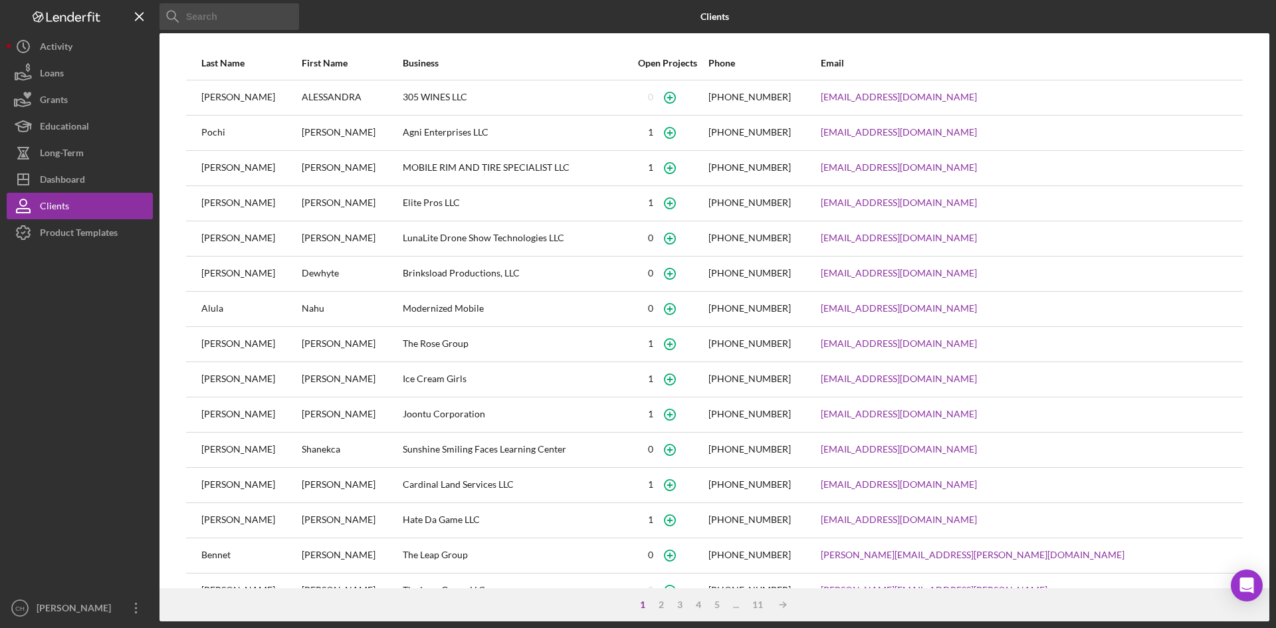
click at [227, 19] on input at bounding box center [229, 16] width 140 height 27
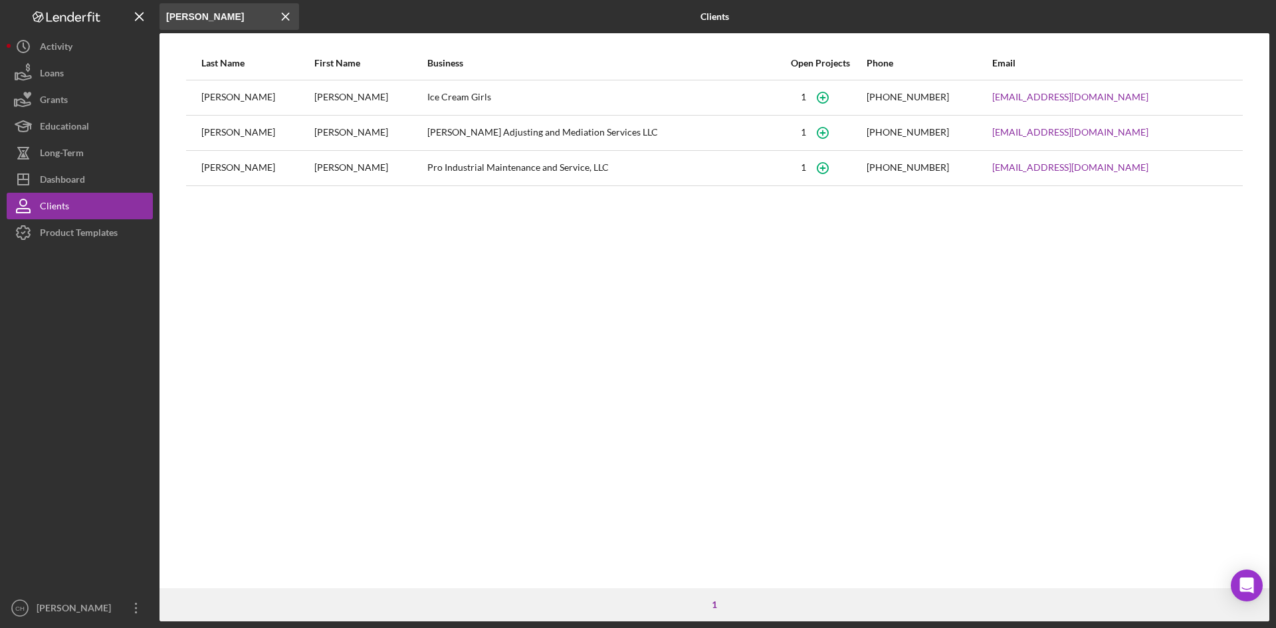
type input "[PERSON_NAME]"
click at [330, 94] on div "[PERSON_NAME]" at bounding box center [370, 97] width 112 height 33
click at [271, 104] on div "[PERSON_NAME]" at bounding box center [257, 97] width 112 height 33
click at [427, 103] on div "Ice Cream Girls" at bounding box center [600, 97] width 347 height 33
click at [217, 97] on div "[PERSON_NAME]" at bounding box center [257, 97] width 112 height 33
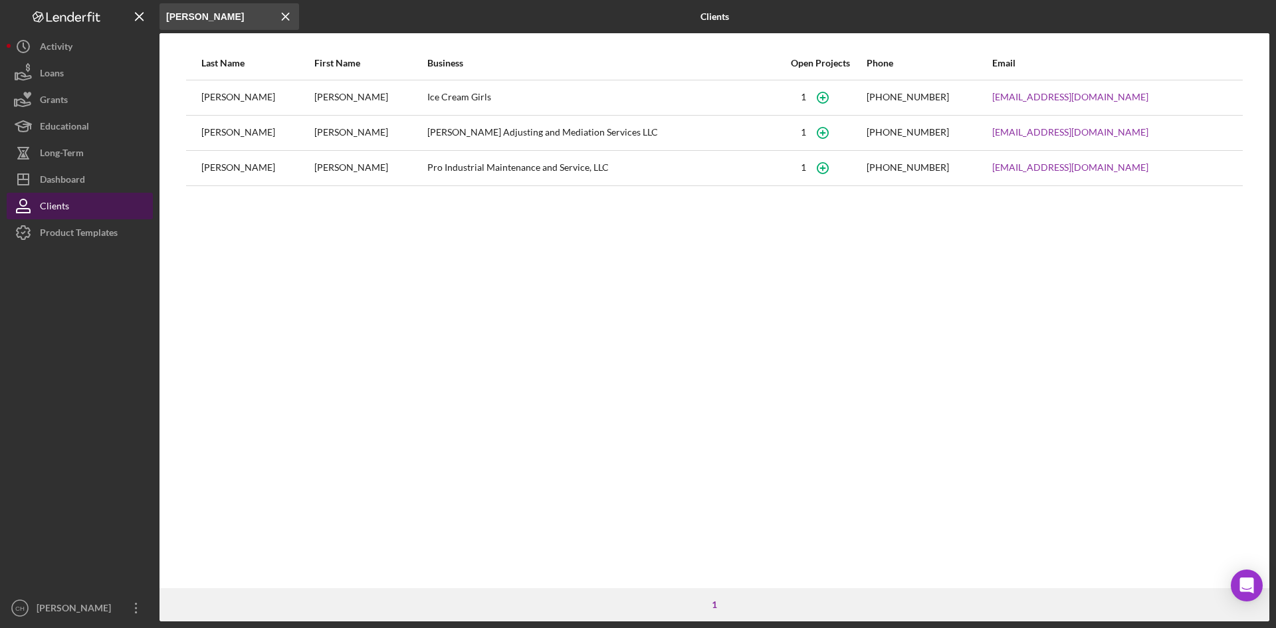
click at [65, 203] on div "Clients" at bounding box center [54, 208] width 29 height 30
click at [346, 106] on div "[PERSON_NAME]" at bounding box center [370, 97] width 112 height 33
click at [83, 178] on div "Dashboard" at bounding box center [62, 181] width 45 height 30
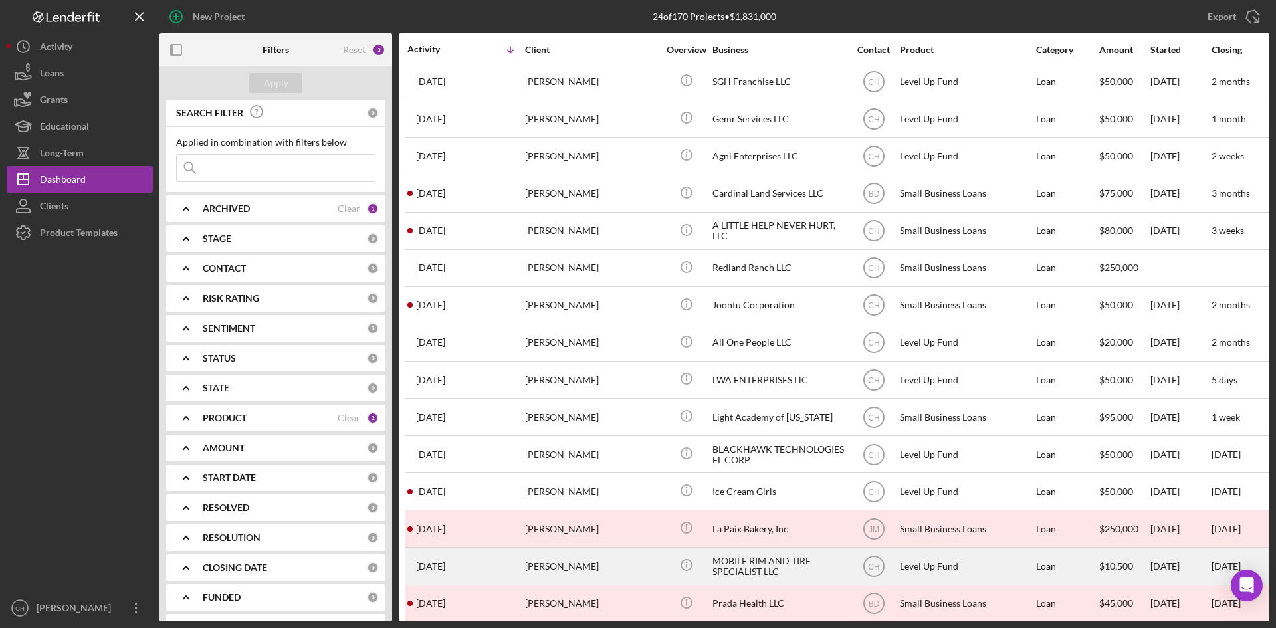
scroll to position [332, 0]
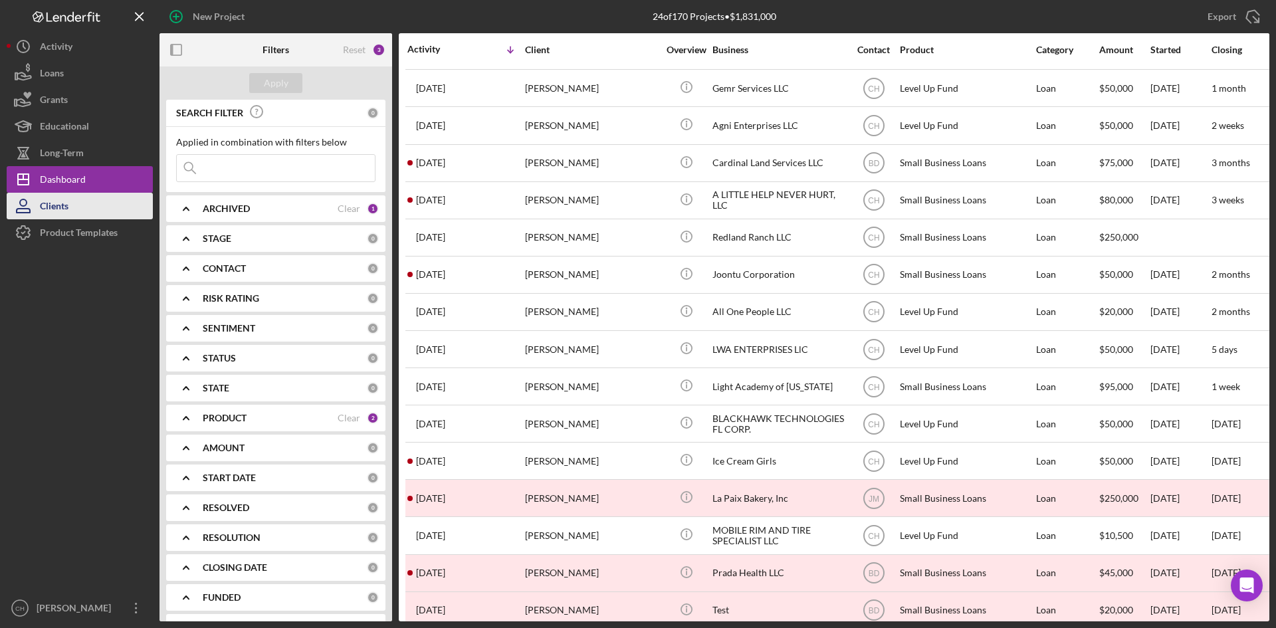
click at [70, 205] on button "Clients" at bounding box center [80, 206] width 146 height 27
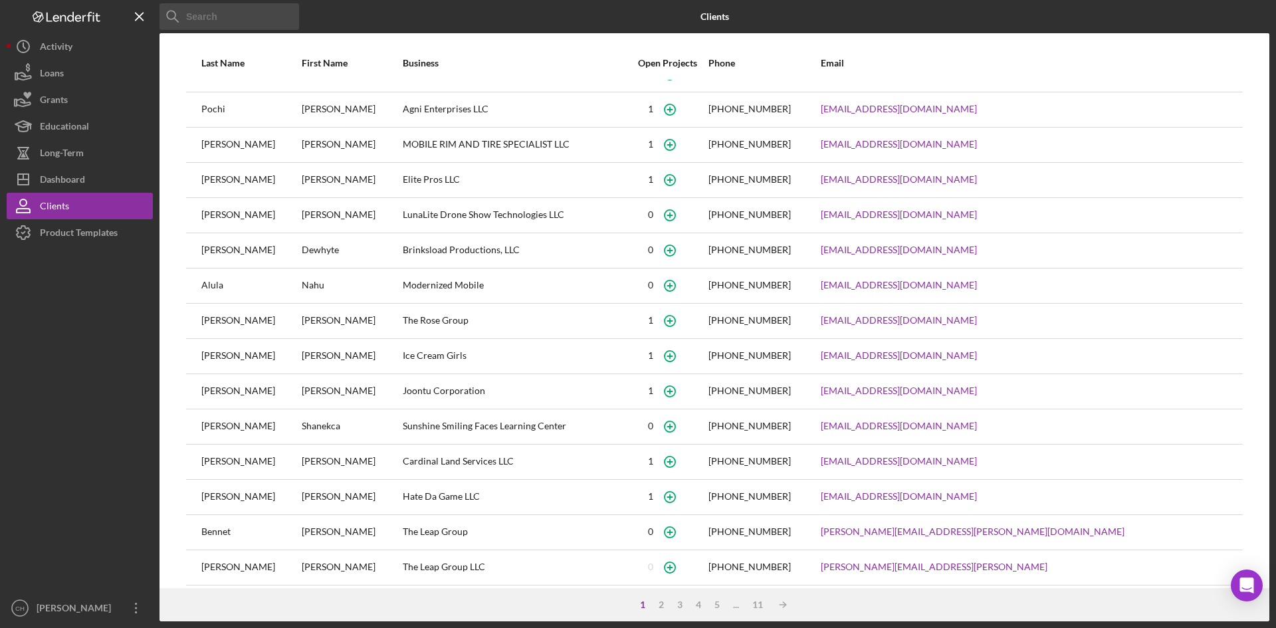
scroll to position [34, 0]
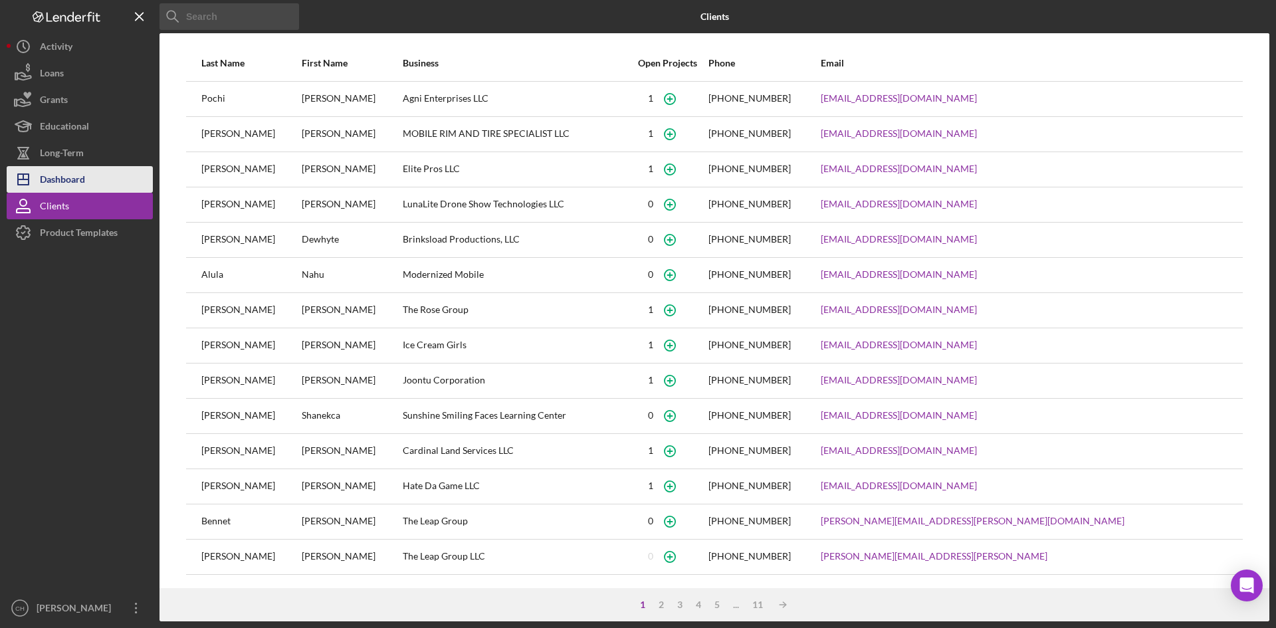
click at [78, 181] on div "Dashboard" at bounding box center [62, 181] width 45 height 30
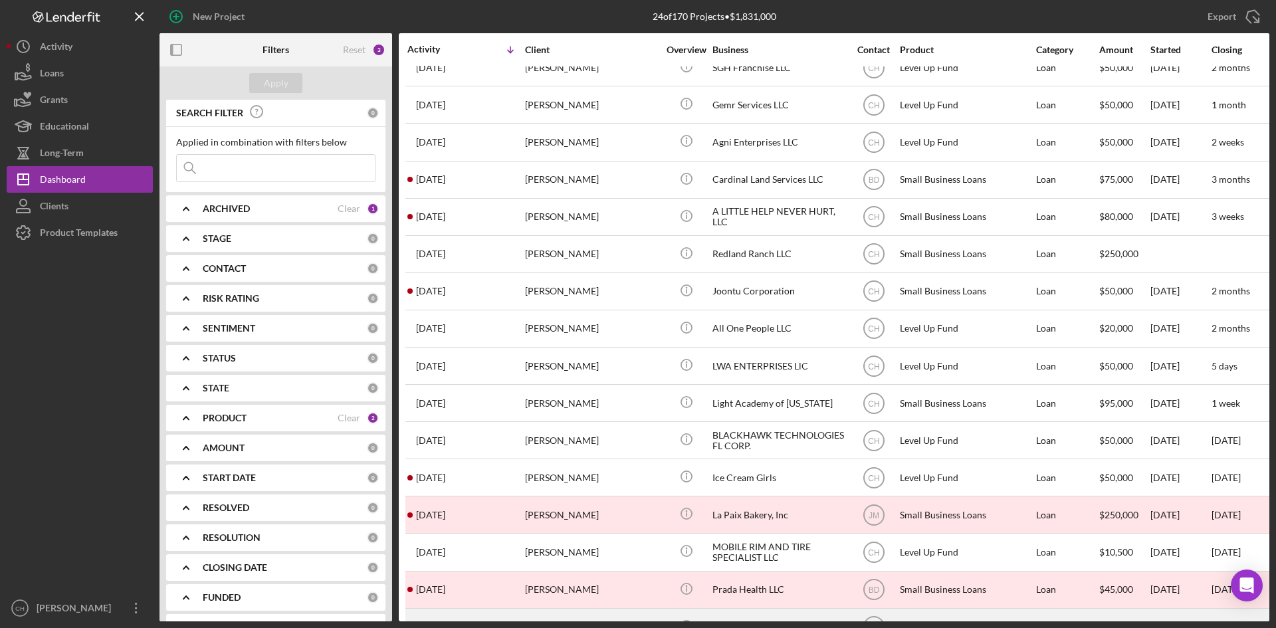
scroll to position [357, 0]
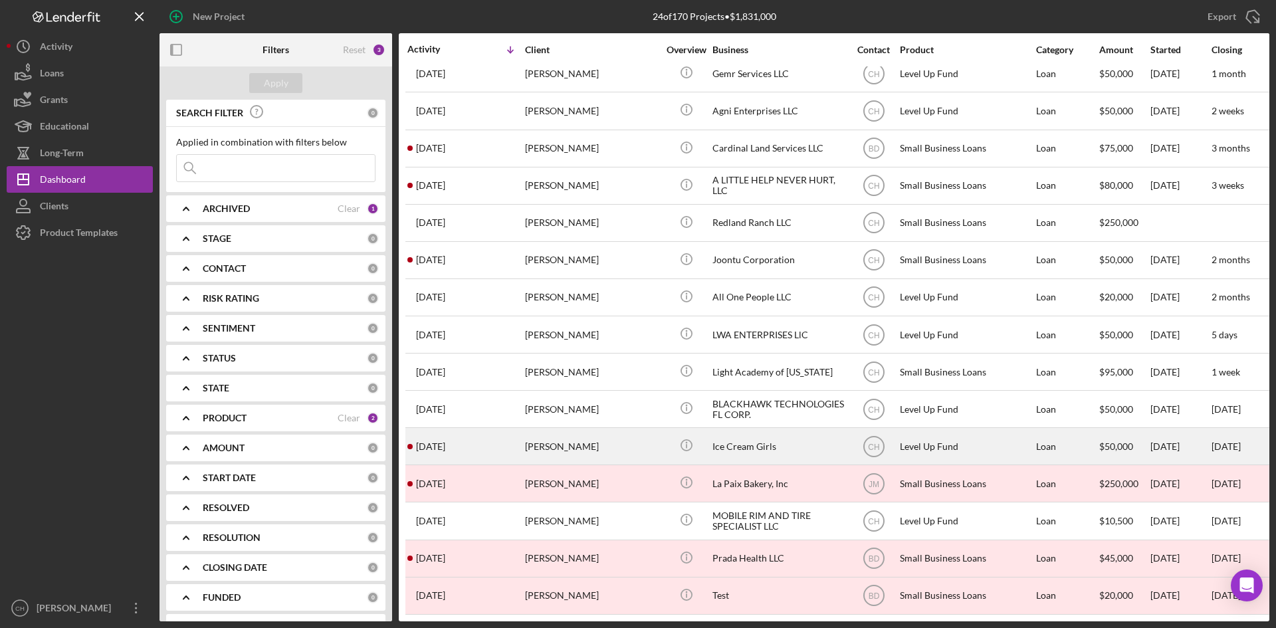
click at [535, 439] on div "[PERSON_NAME]" at bounding box center [591, 445] width 133 height 35
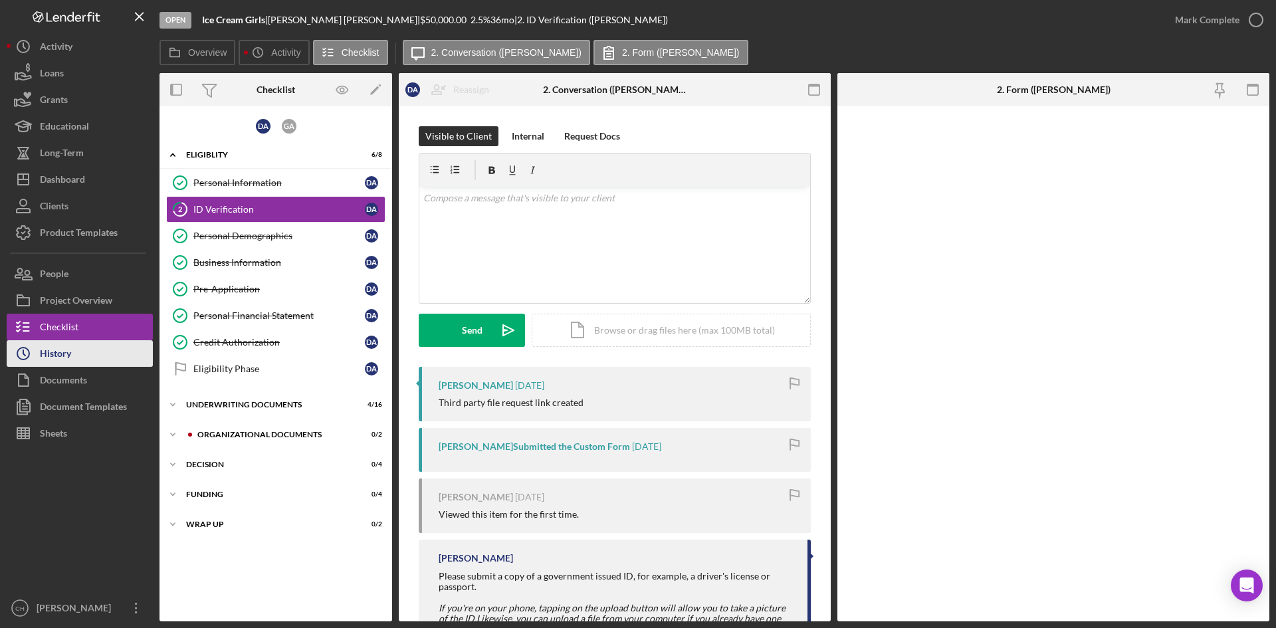
click at [98, 359] on button "Icon/History History" at bounding box center [80, 353] width 146 height 27
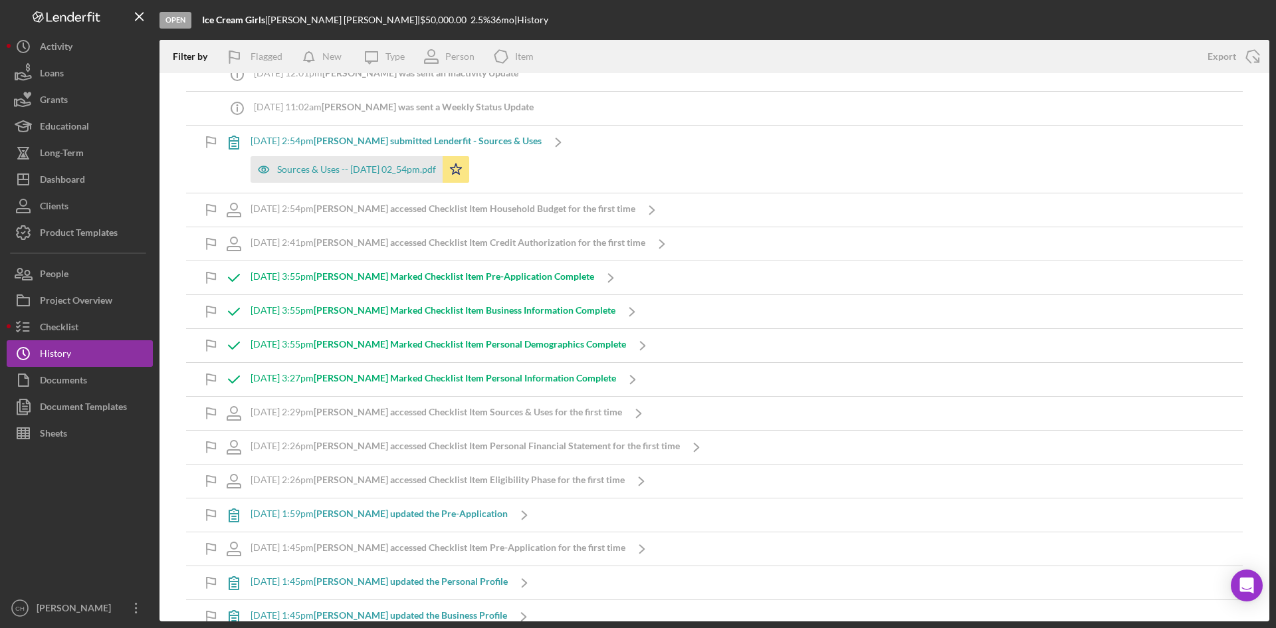
scroll to position [1770, 0]
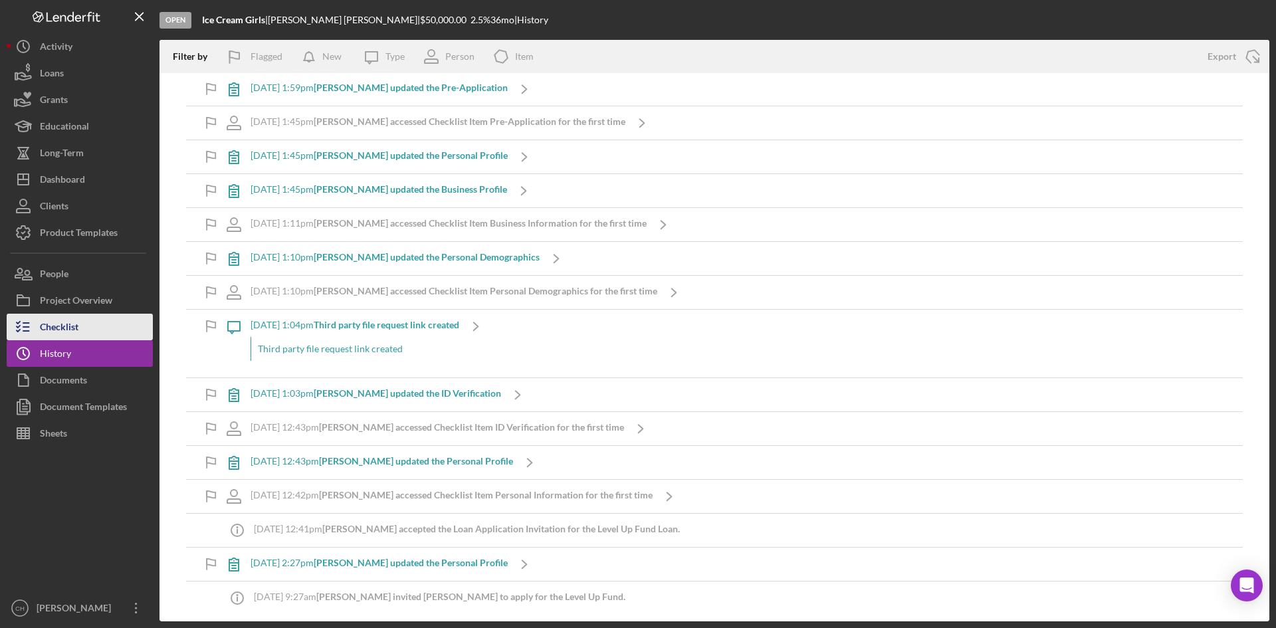
click at [78, 334] on div "Checklist" at bounding box center [59, 329] width 39 height 30
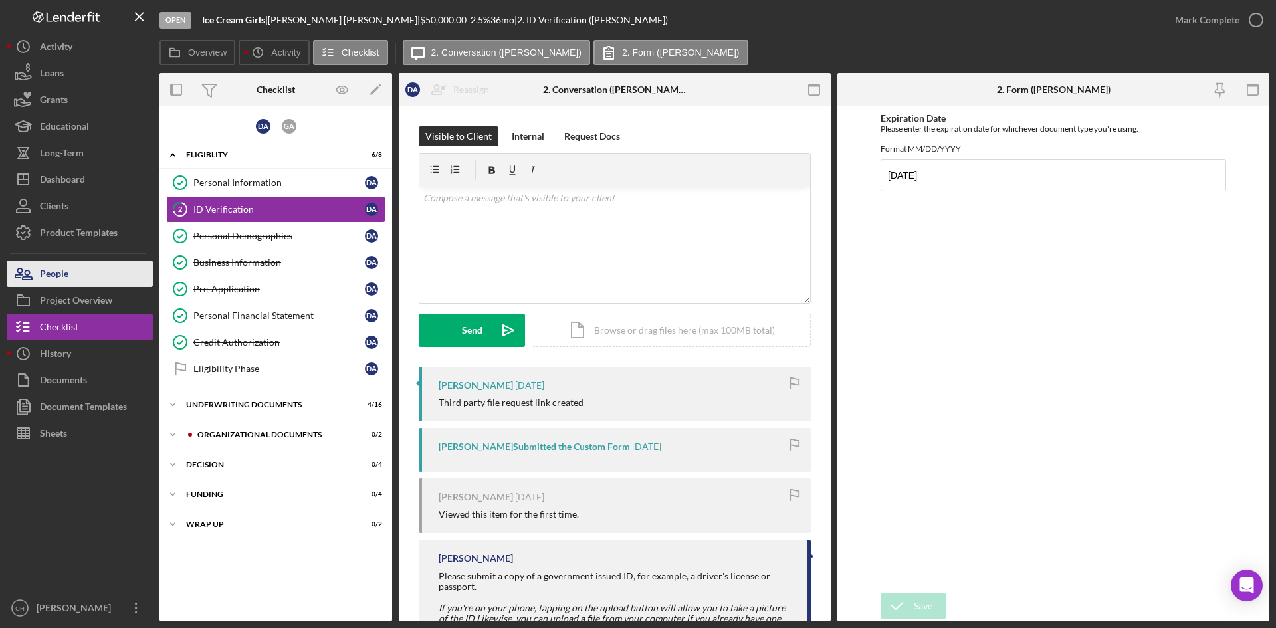
click at [74, 282] on button "People" at bounding box center [80, 273] width 146 height 27
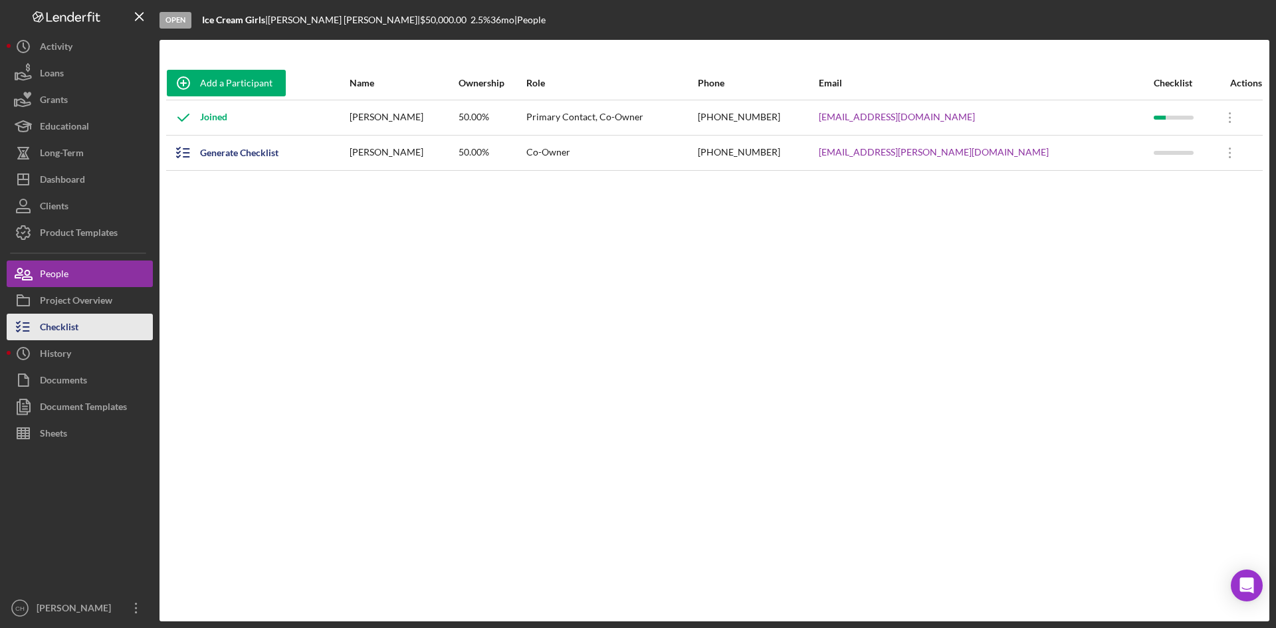
click at [97, 330] on button "Checklist" at bounding box center [80, 327] width 146 height 27
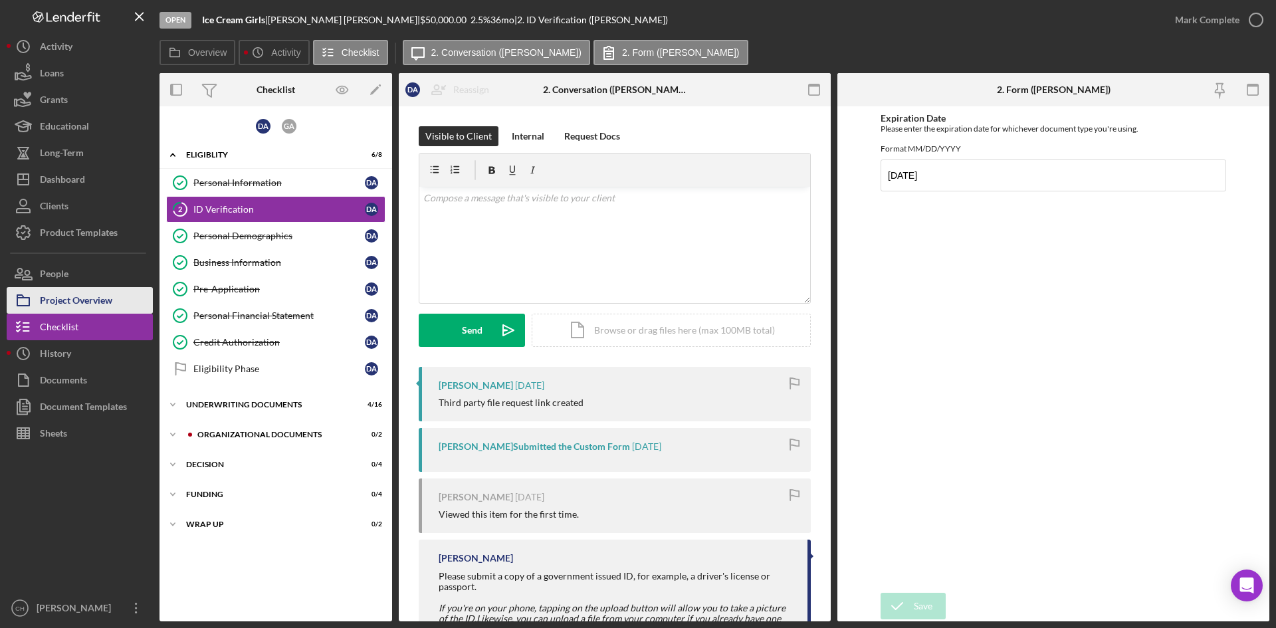
click at [96, 300] on div "Project Overview" at bounding box center [76, 302] width 72 height 30
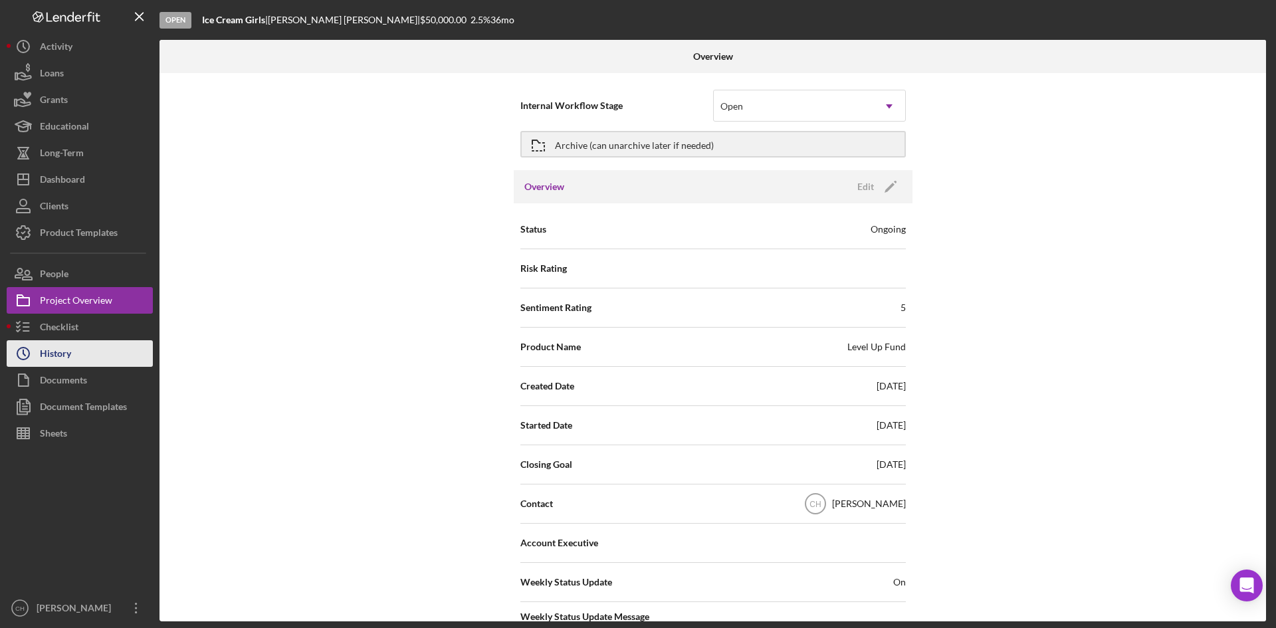
click at [90, 340] on button "Icon/History History" at bounding box center [80, 353] width 146 height 27
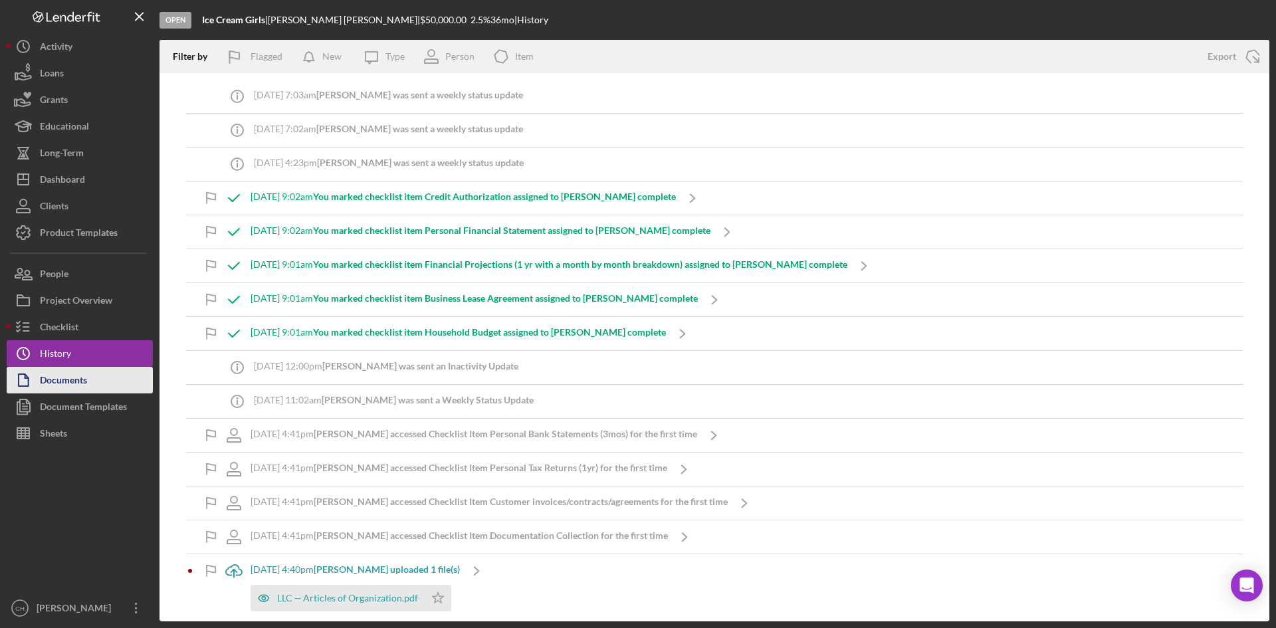
click at [93, 382] on button "Documents" at bounding box center [80, 380] width 146 height 27
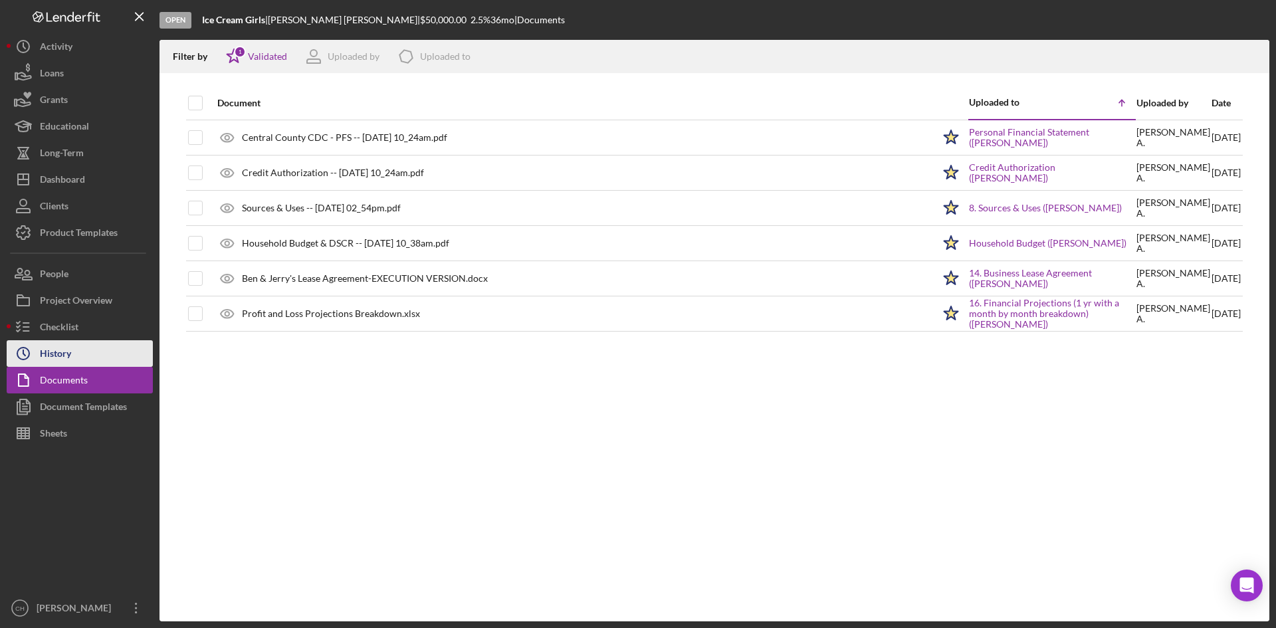
click at [78, 357] on button "Icon/History History" at bounding box center [80, 353] width 146 height 27
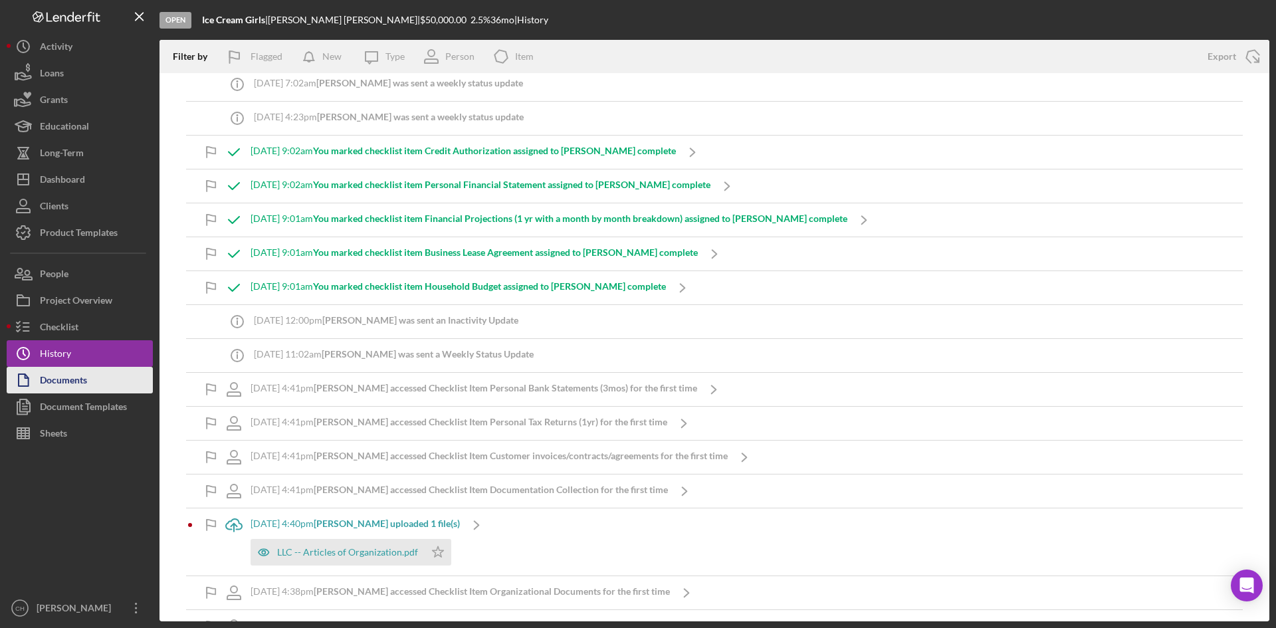
scroll to position [66, 0]
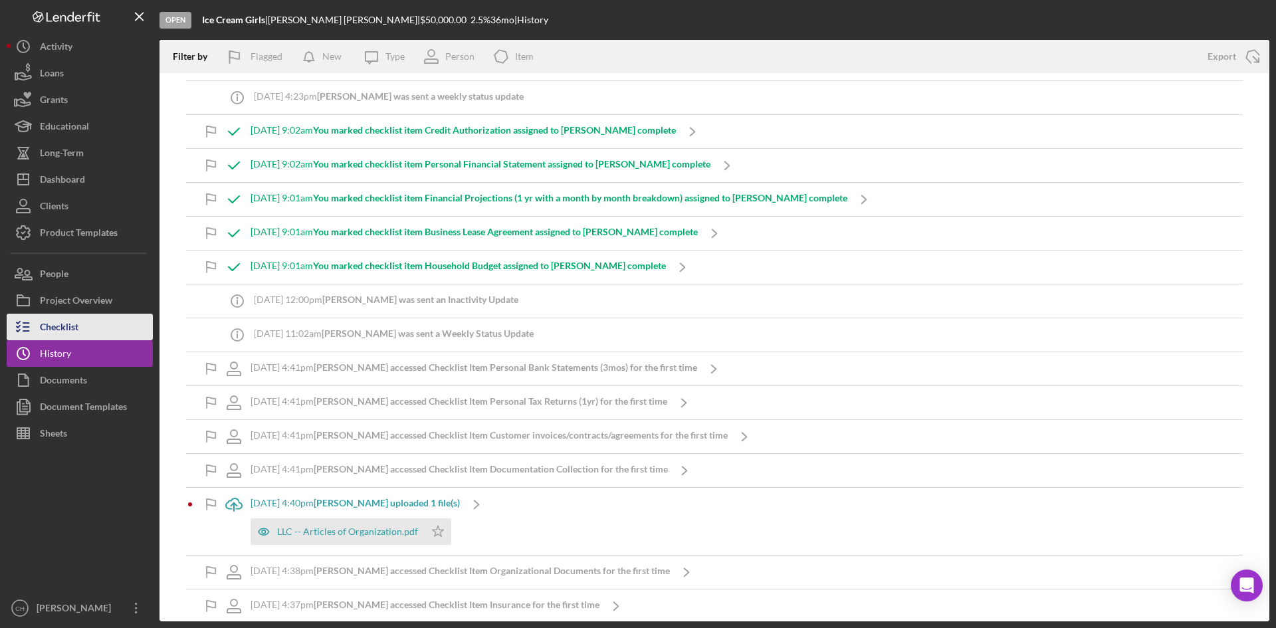
click at [89, 324] on button "Checklist" at bounding box center [80, 327] width 146 height 27
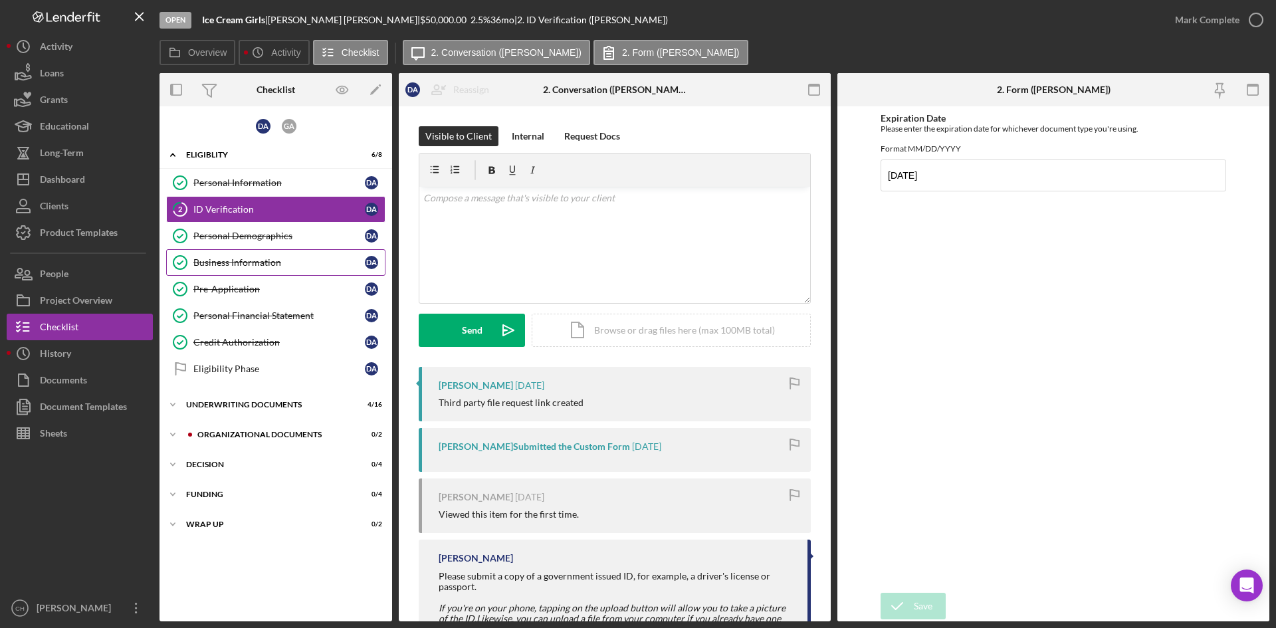
click at [253, 262] on div "Business Information" at bounding box center [278, 262] width 171 height 11
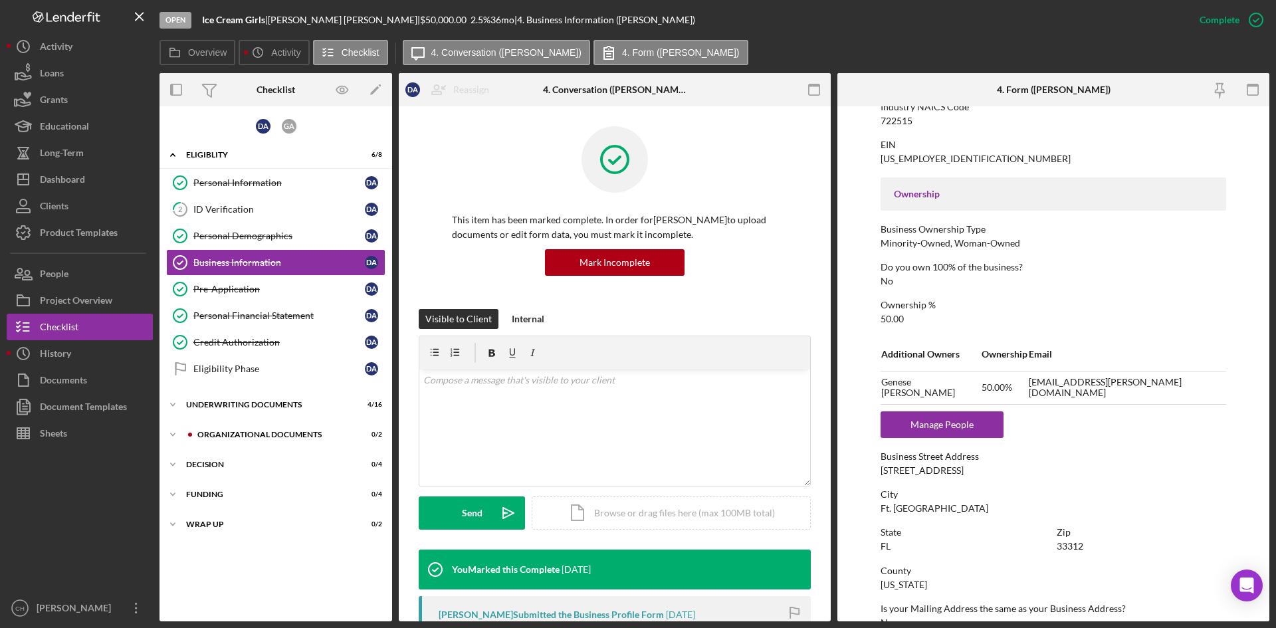
scroll to position [399, 0]
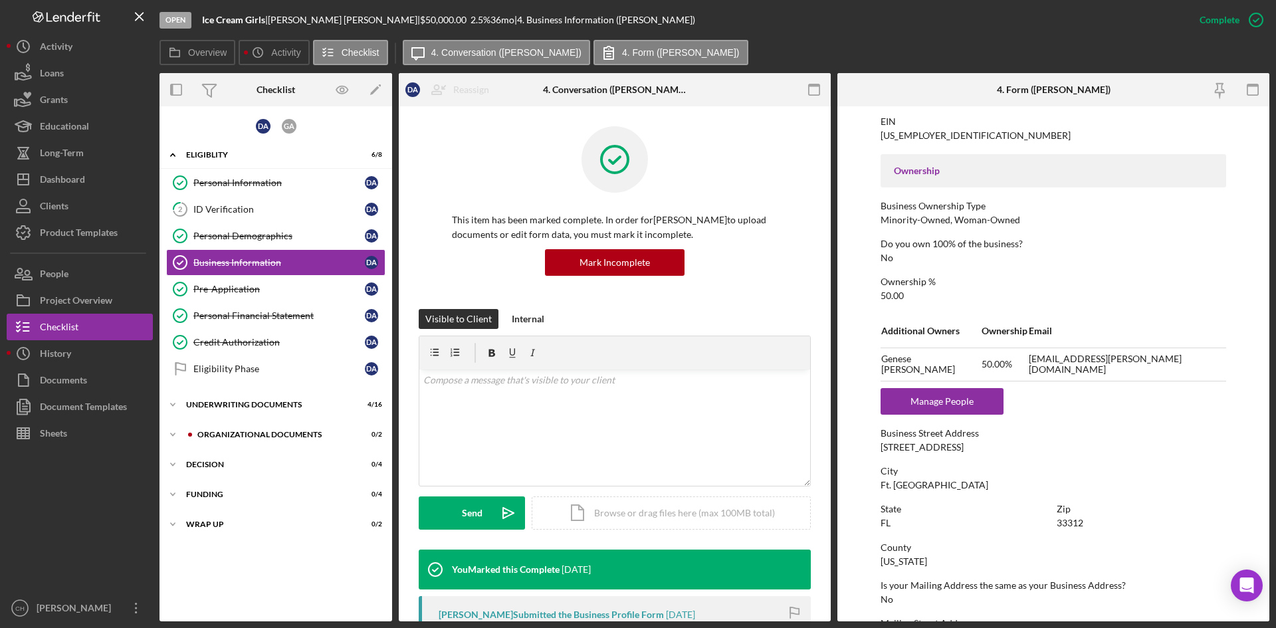
drag, startPoint x: 1012, startPoint y: 444, endPoint x: 876, endPoint y: 452, distance: 136.4
click at [876, 452] on form "To edit this form you must mark this item incomplete Business Name Ice Cream Gi…" at bounding box center [1053, 363] width 432 height 515
click at [73, 280] on button "People" at bounding box center [80, 273] width 146 height 27
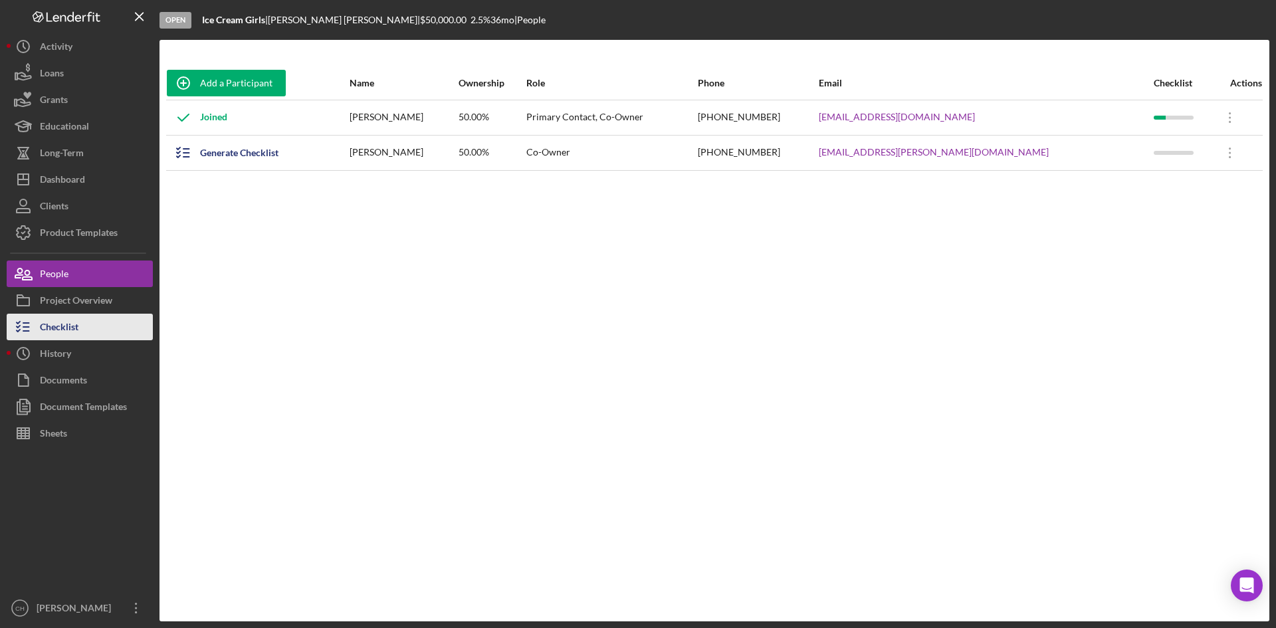
click at [94, 317] on button "Checklist" at bounding box center [80, 327] width 146 height 27
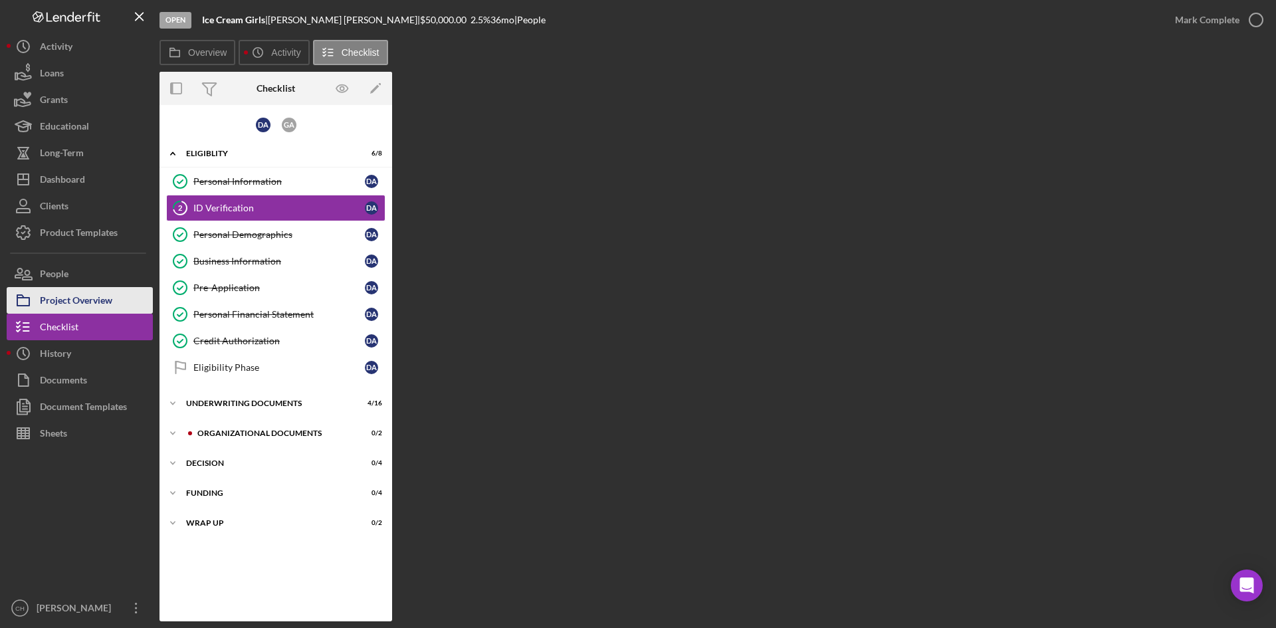
click at [94, 304] on div "Project Overview" at bounding box center [76, 302] width 72 height 30
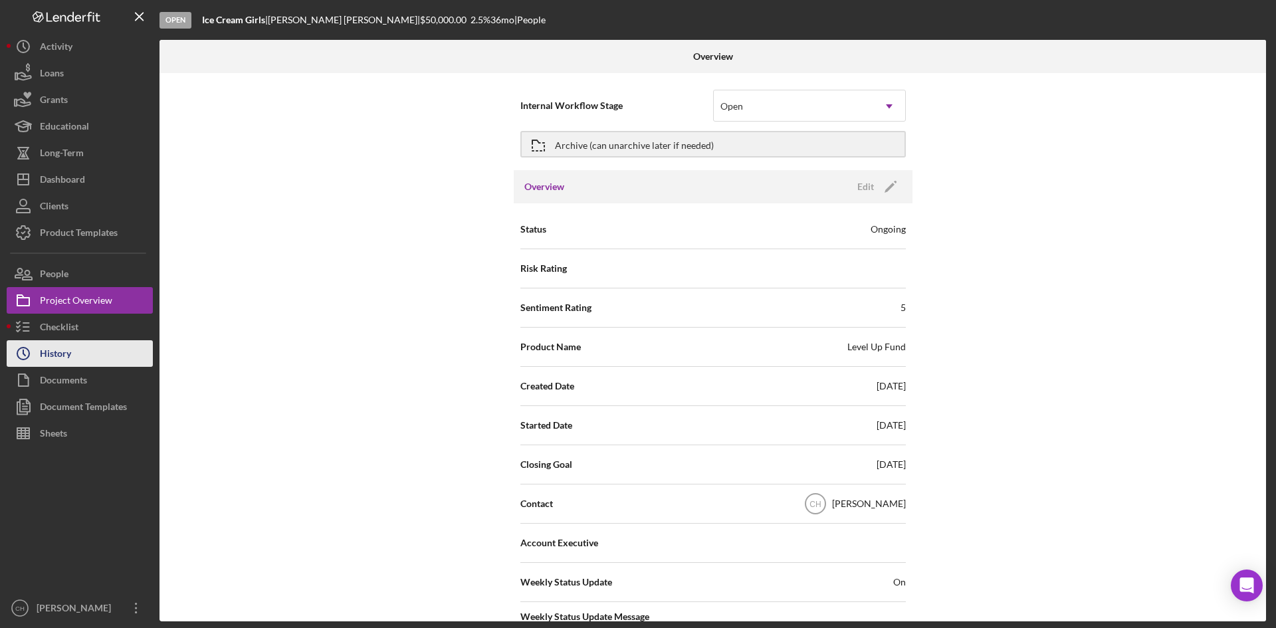
click at [65, 359] on div "History" at bounding box center [55, 355] width 31 height 30
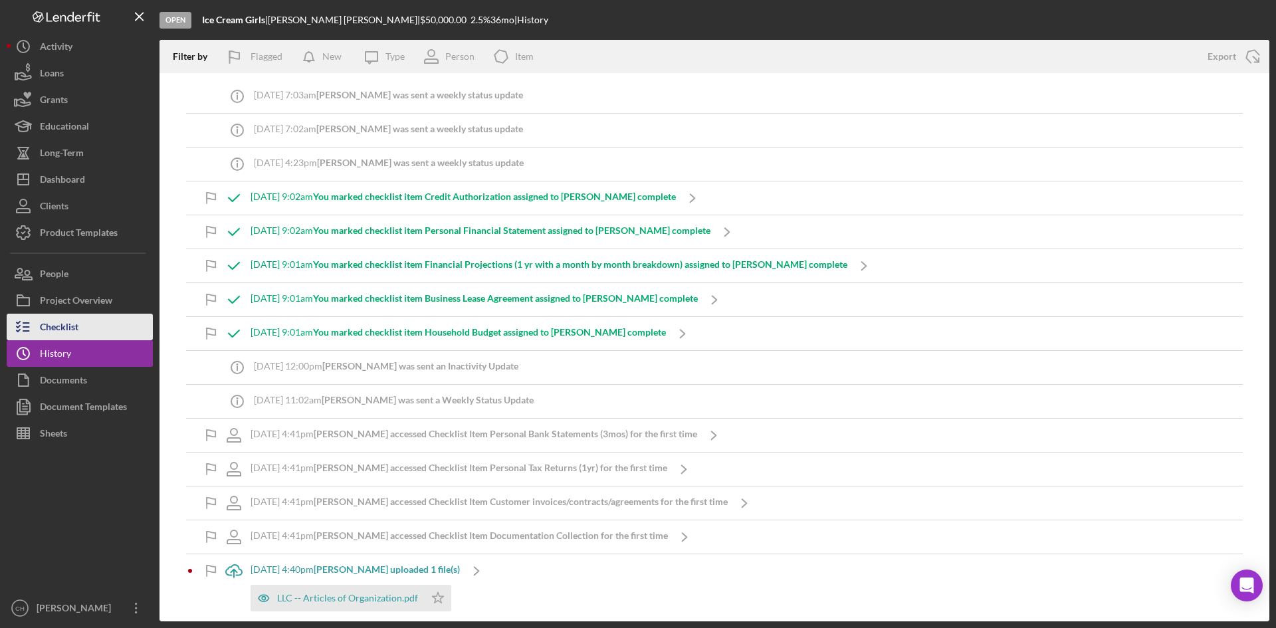
click at [68, 328] on div "Checklist" at bounding box center [59, 329] width 39 height 30
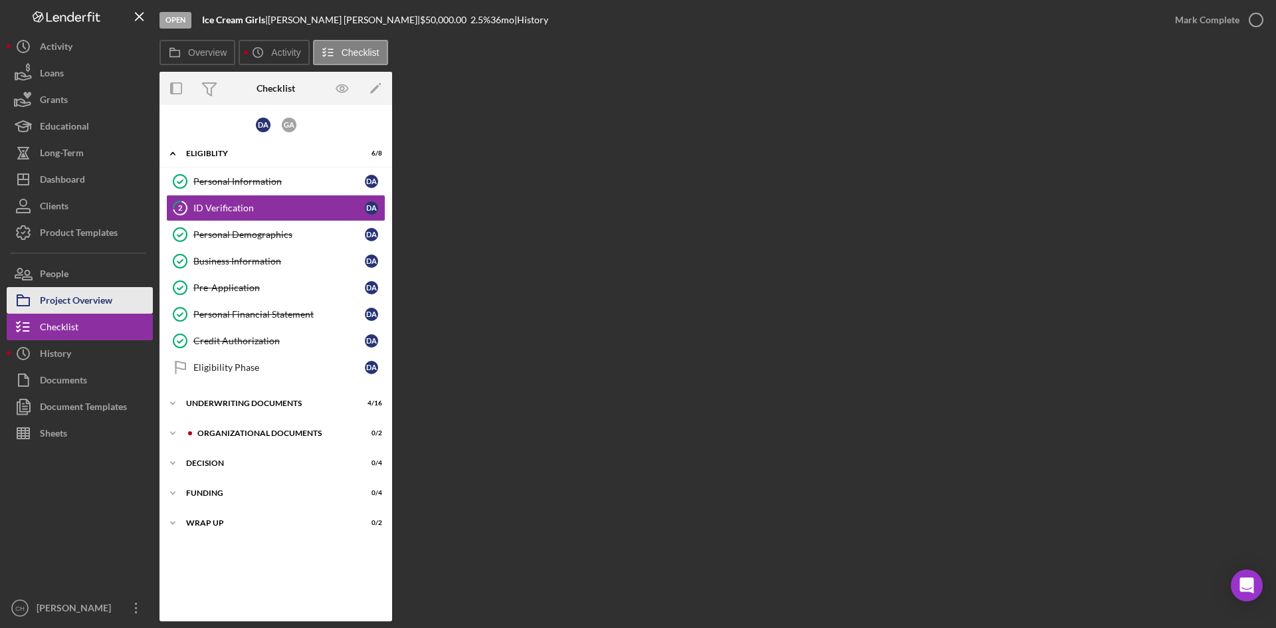
click at [73, 300] on div "Project Overview" at bounding box center [76, 302] width 72 height 30
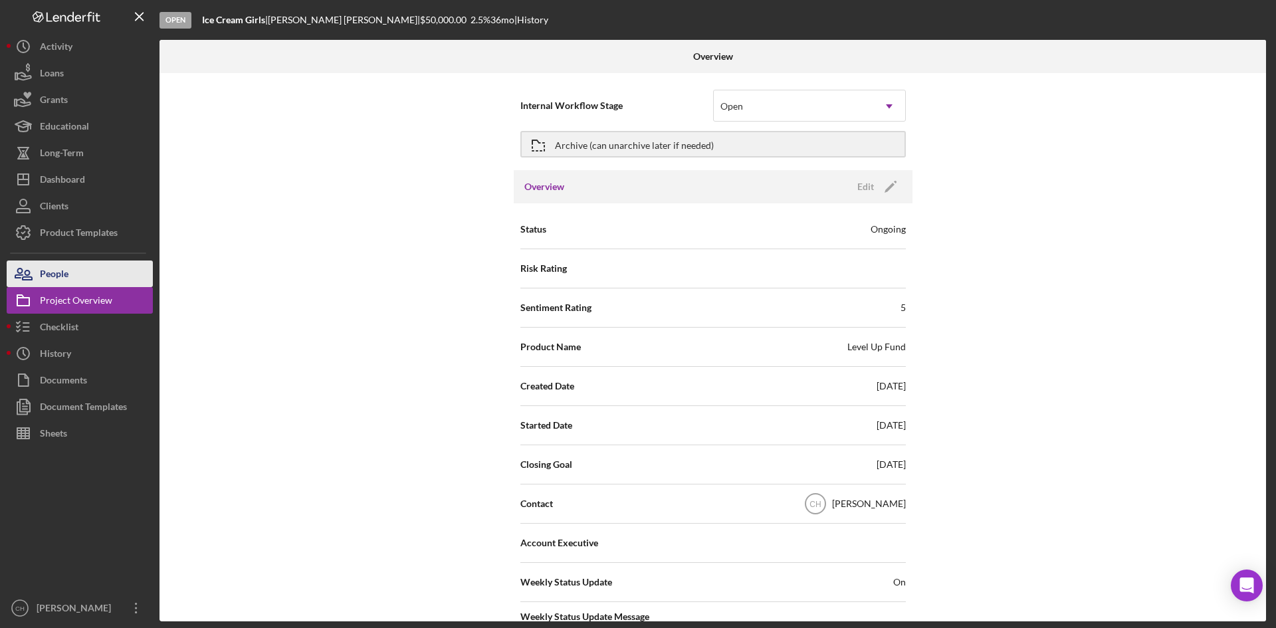
click at [60, 273] on div "People" at bounding box center [54, 275] width 29 height 30
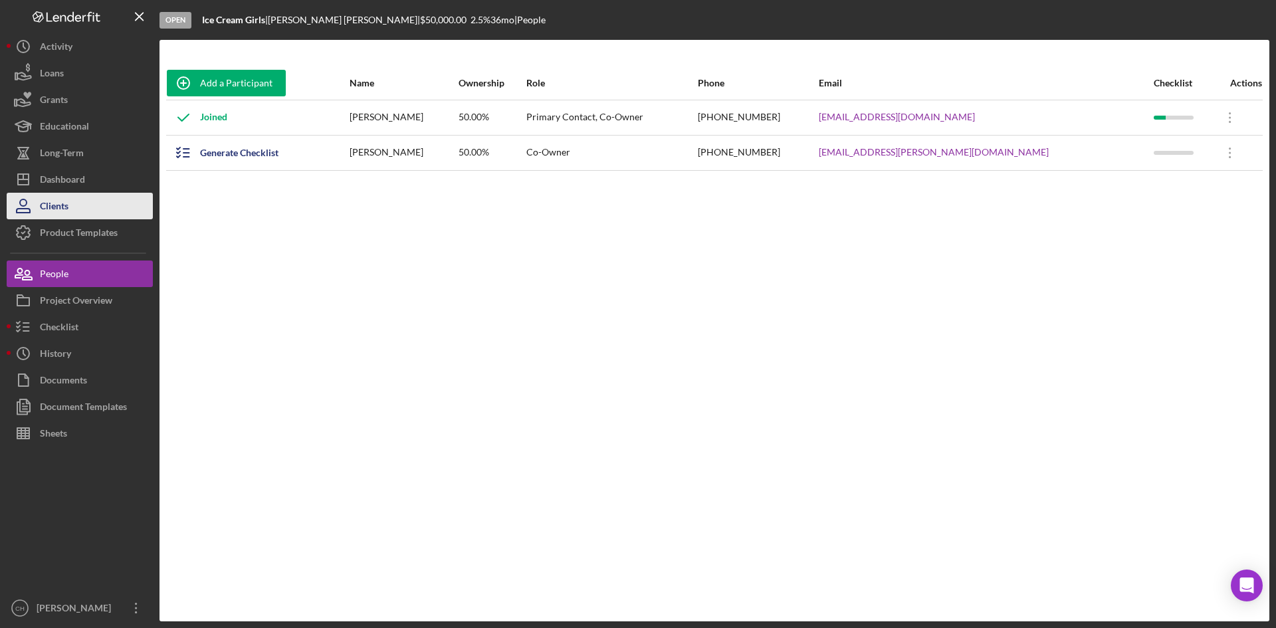
click at [72, 204] on button "Clients" at bounding box center [80, 206] width 146 height 27
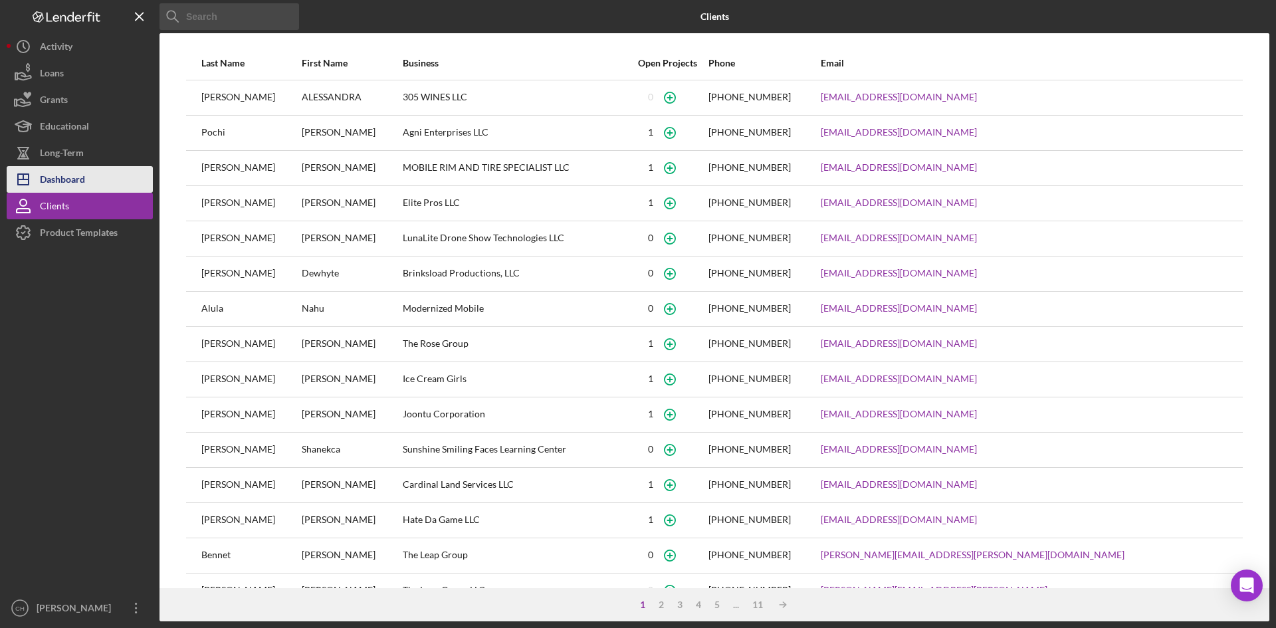
click at [104, 176] on button "Icon/Dashboard Dashboard" at bounding box center [80, 179] width 146 height 27
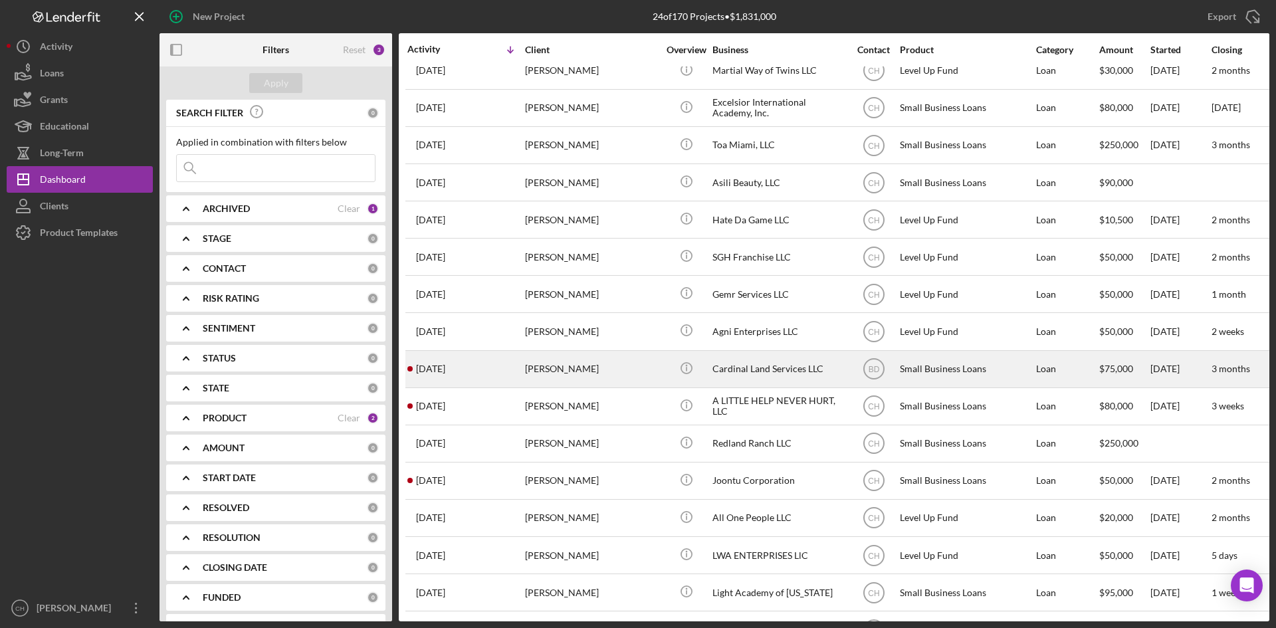
scroll to position [357, 0]
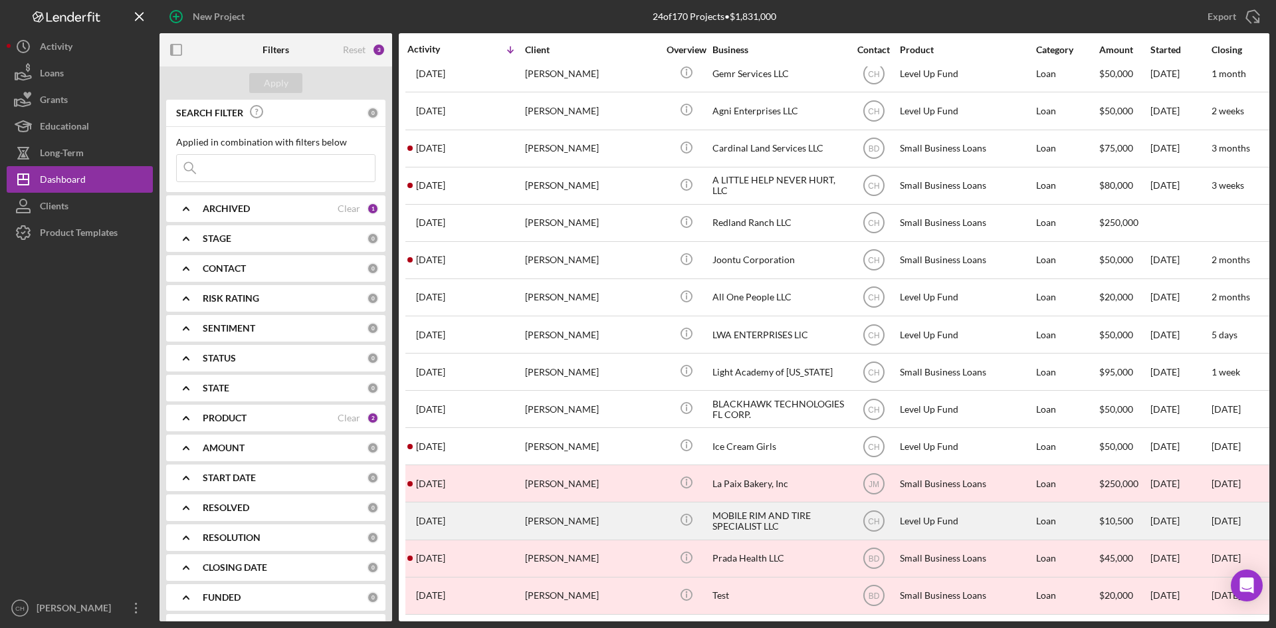
click at [480, 517] on div "[DATE] [PERSON_NAME]" at bounding box center [465, 520] width 116 height 35
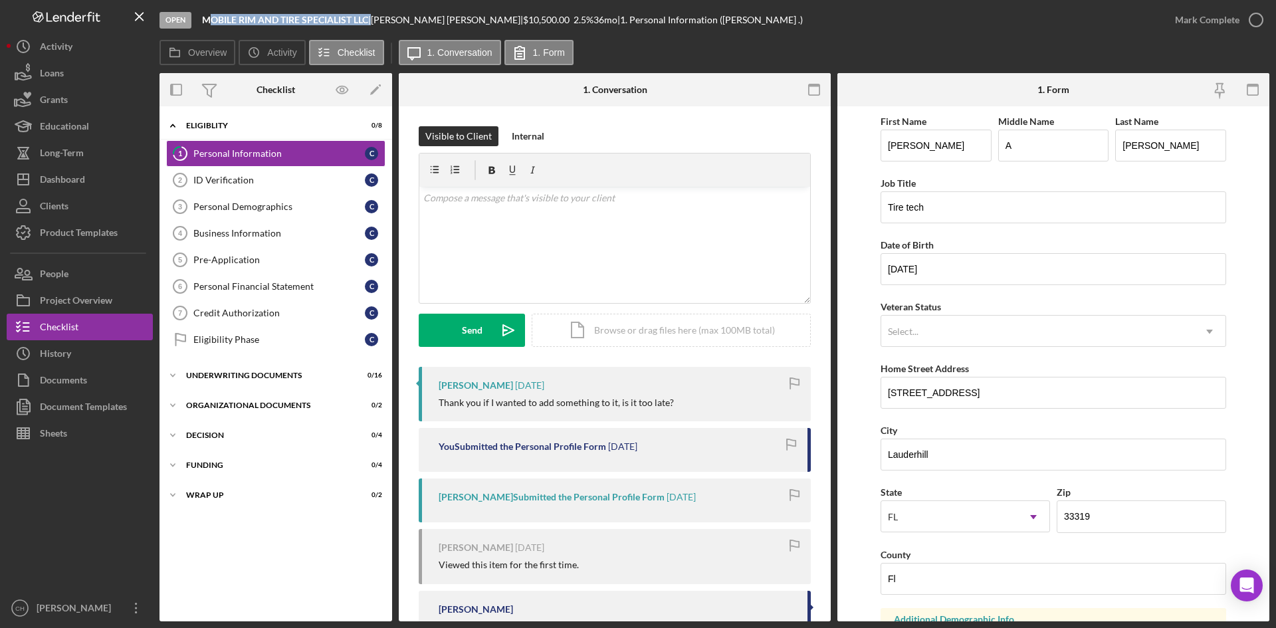
drag, startPoint x: 371, startPoint y: 23, endPoint x: 203, endPoint y: 28, distance: 168.2
click at [203, 28] on div "Open MOBILE RIM AND TIRE SPECIALIST LLC | [PERSON_NAME] | $10,500.00 2.5 % 36 m…" at bounding box center [660, 20] width 1002 height 40
click at [90, 273] on button "People" at bounding box center [80, 273] width 146 height 27
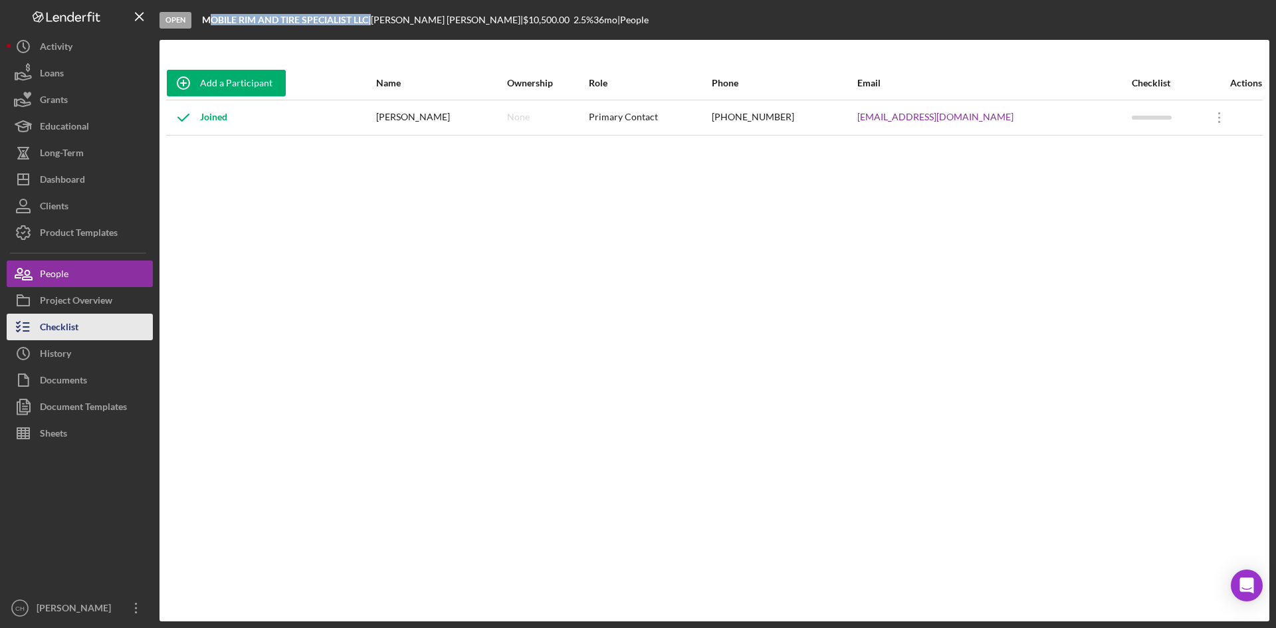
click at [69, 331] on div "Checklist" at bounding box center [59, 329] width 39 height 30
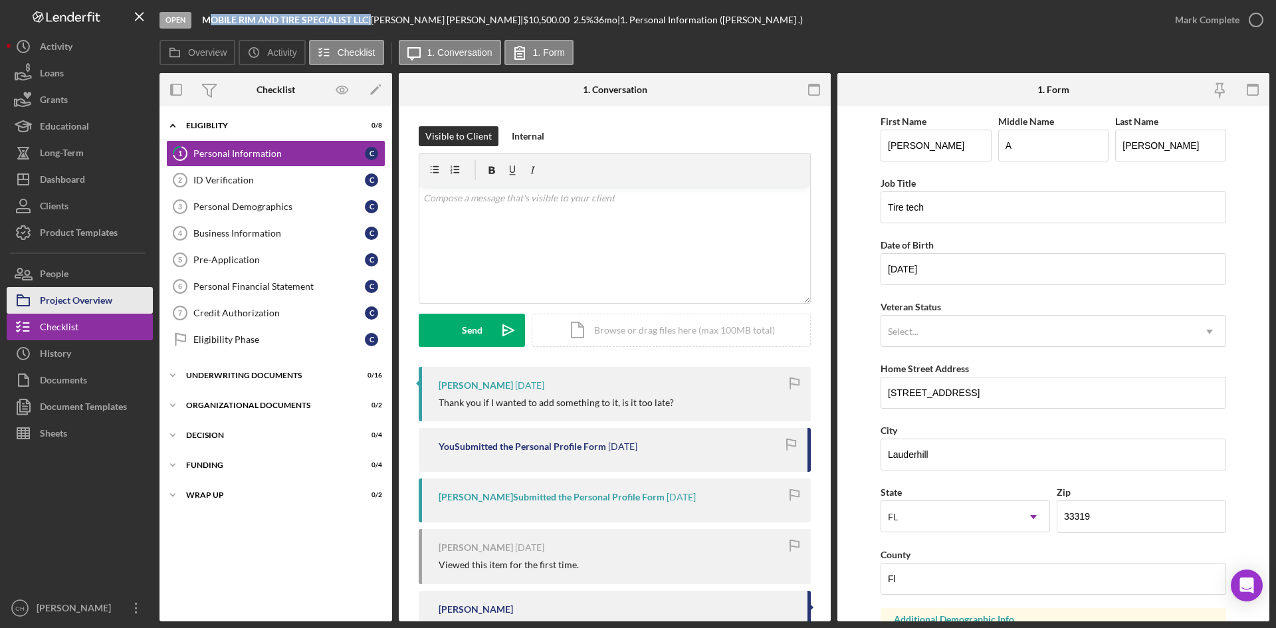
click at [94, 305] on div "Project Overview" at bounding box center [76, 302] width 72 height 30
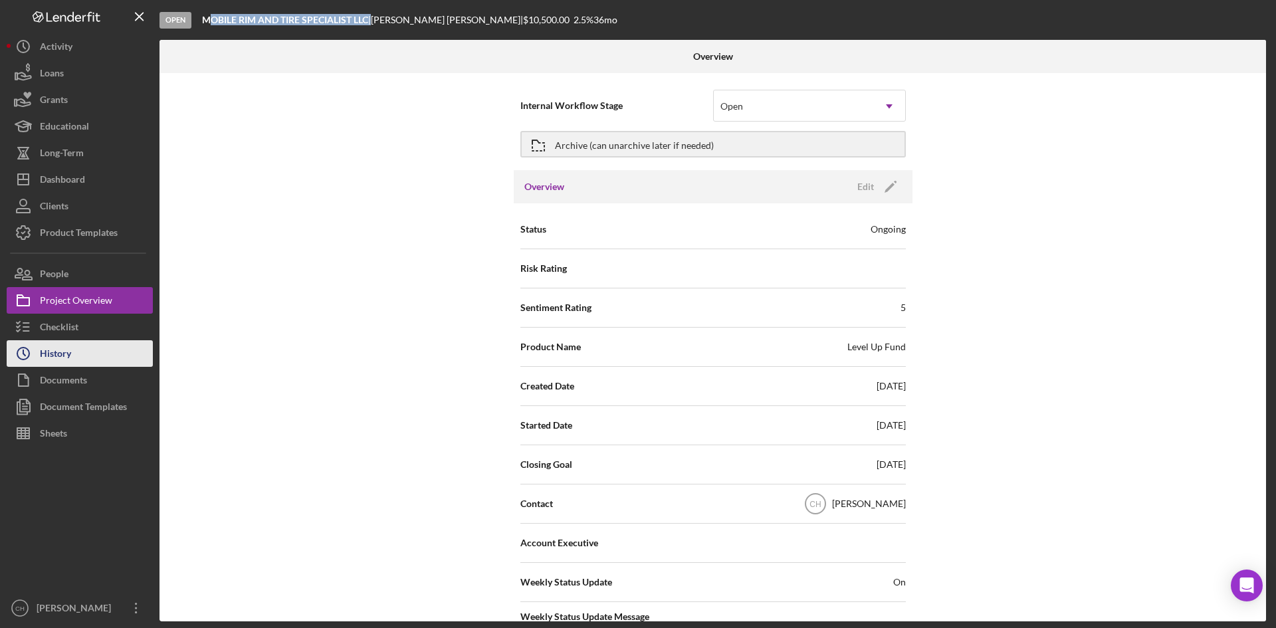
click at [79, 359] on button "Icon/History History" at bounding box center [80, 353] width 146 height 27
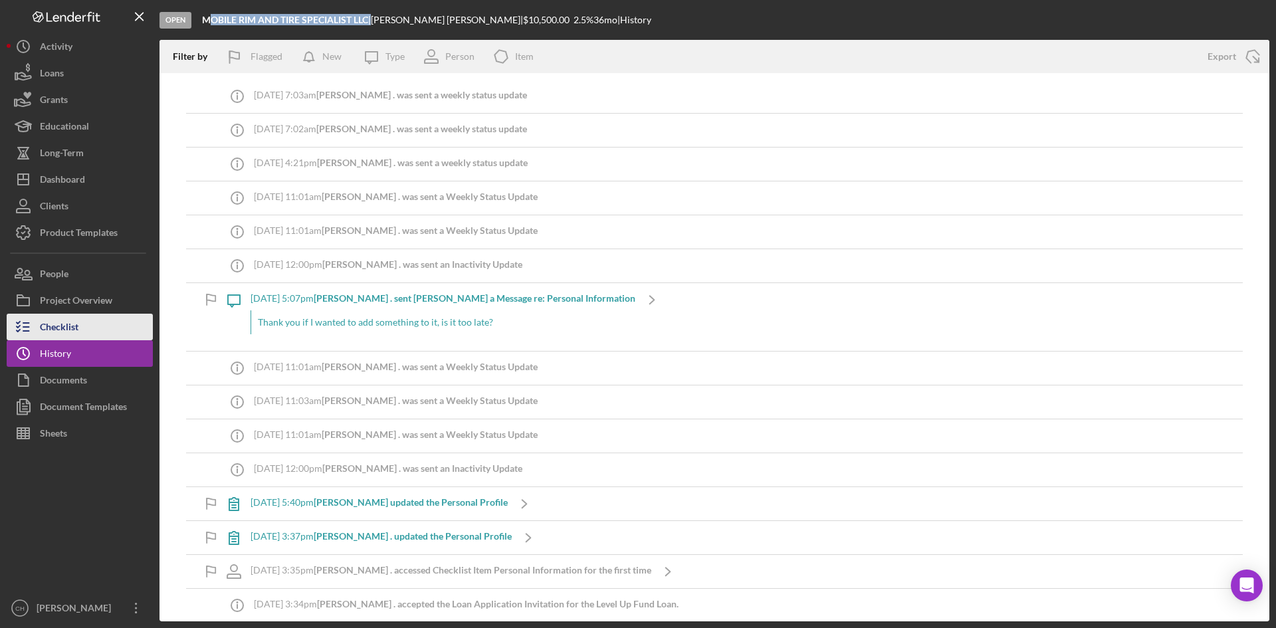
click at [88, 327] on button "Checklist" at bounding box center [80, 327] width 146 height 27
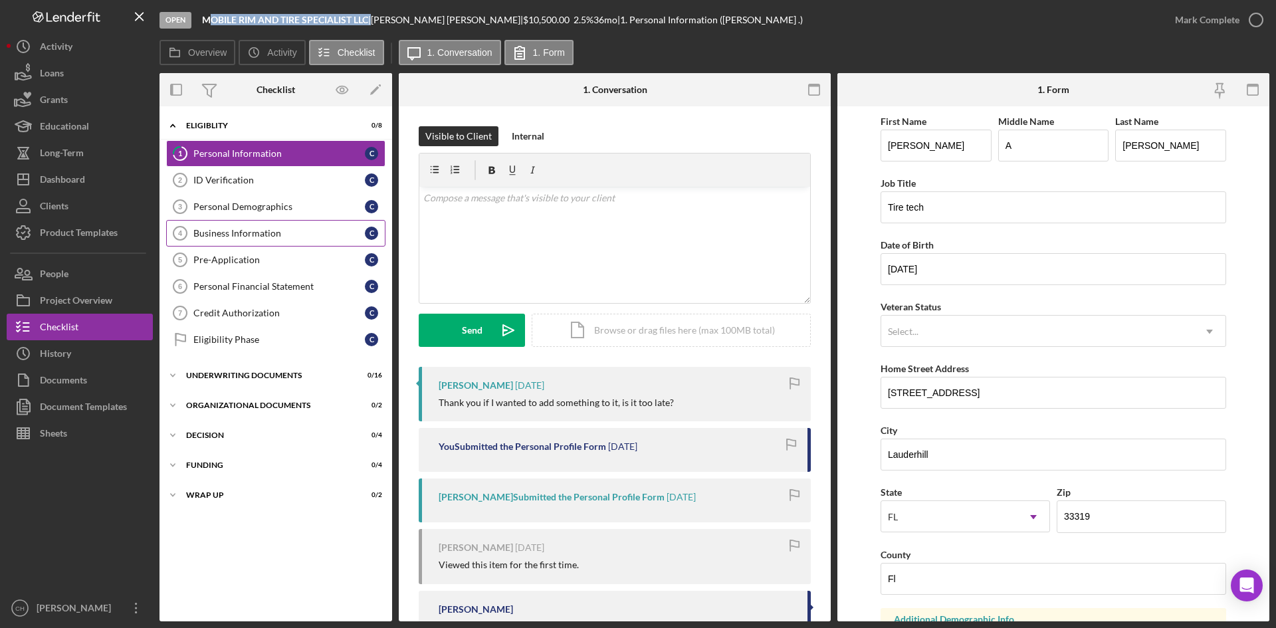
click at [248, 231] on div "Business Information" at bounding box center [278, 233] width 171 height 11
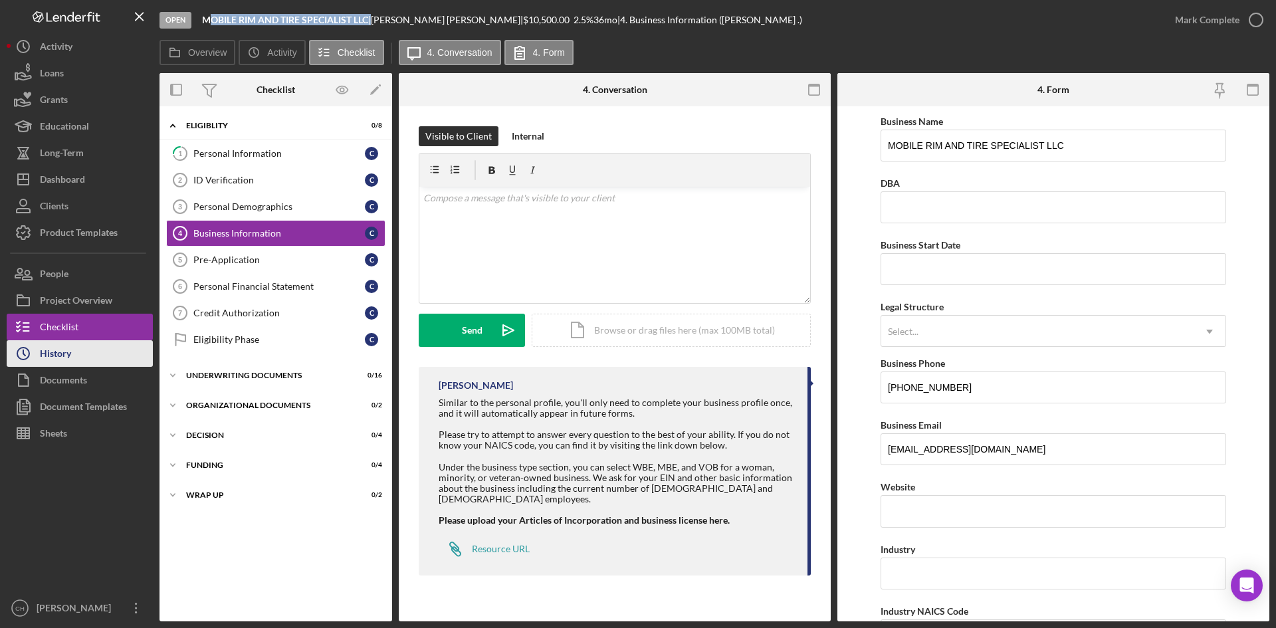
drag, startPoint x: 66, startPoint y: 355, endPoint x: 77, endPoint y: 357, distance: 10.7
click at [66, 355] on div "History" at bounding box center [55, 355] width 31 height 30
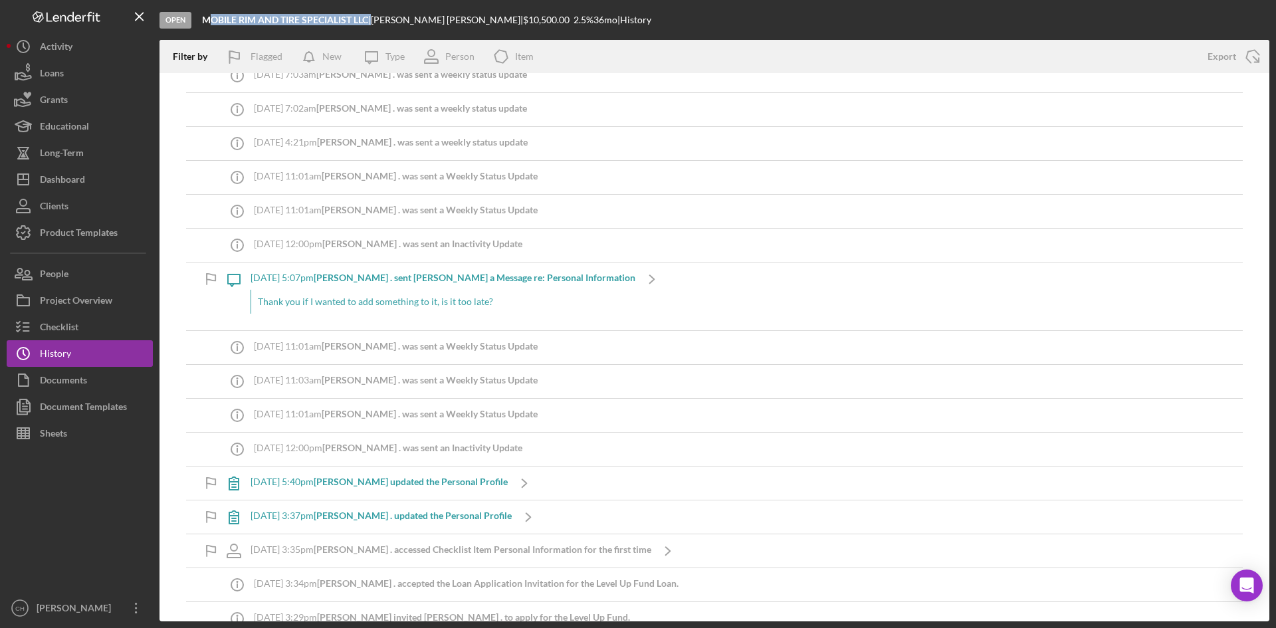
scroll to position [41, 0]
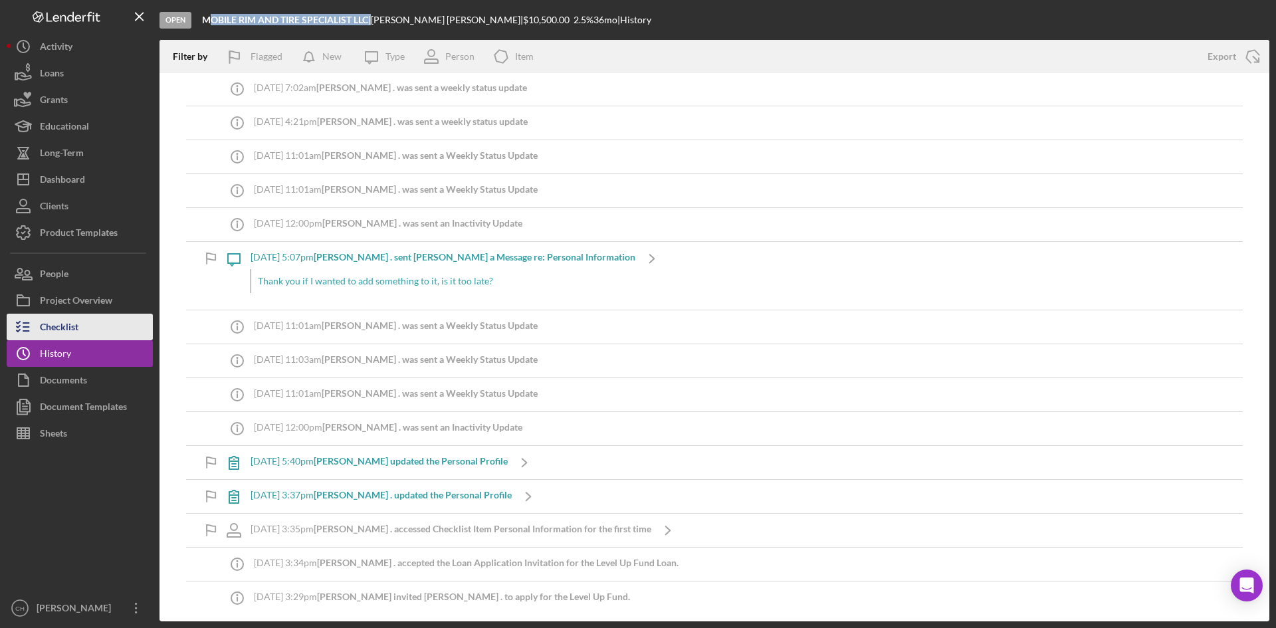
click at [74, 326] on div "Checklist" at bounding box center [59, 329] width 39 height 30
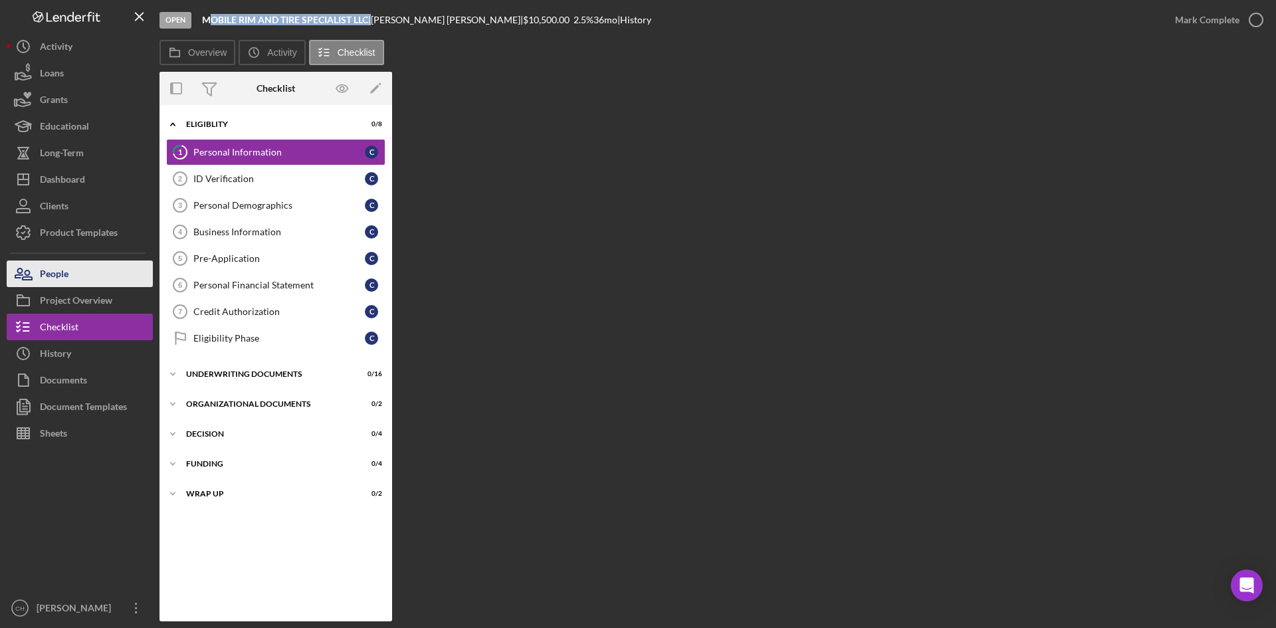
click at [78, 277] on button "People" at bounding box center [80, 273] width 146 height 27
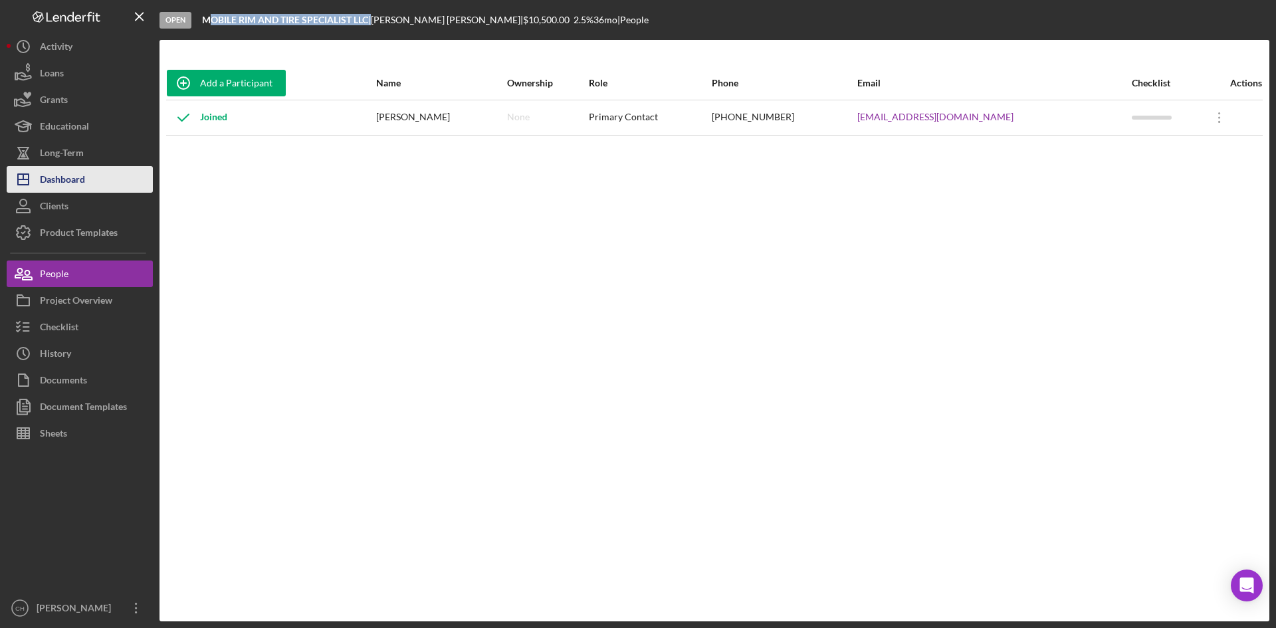
click at [68, 184] on div "Dashboard" at bounding box center [62, 181] width 45 height 30
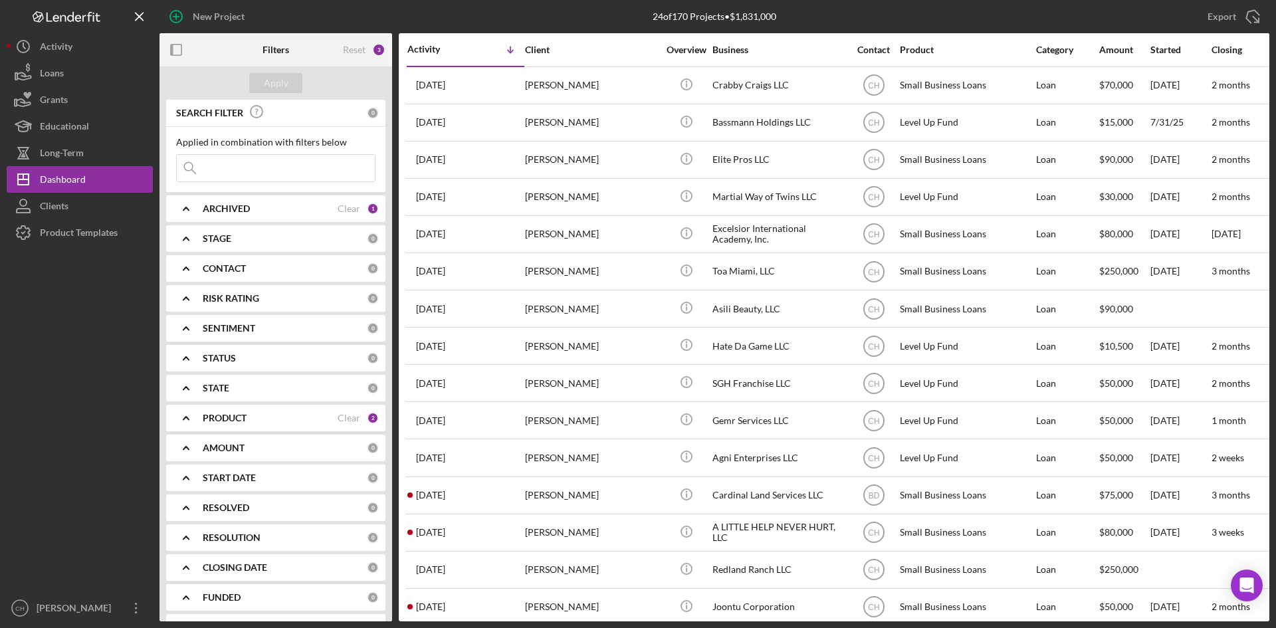
click at [260, 174] on input at bounding box center [276, 168] width 198 height 27
paste input "[PERSON_NAME]"
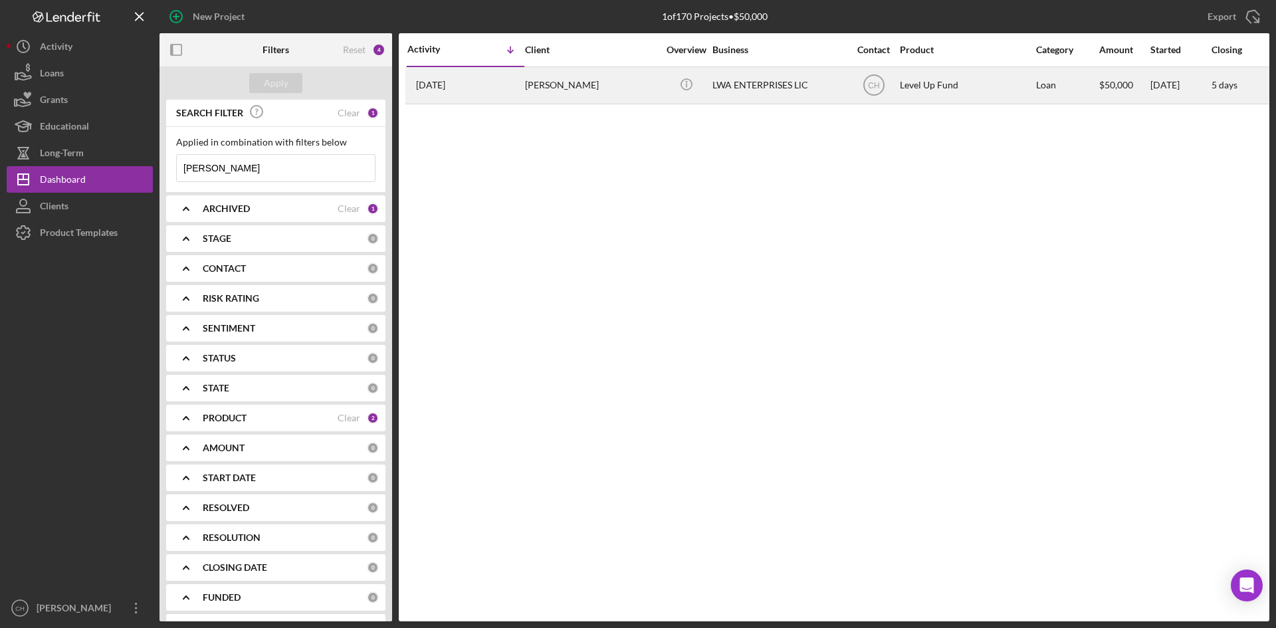
type input "[PERSON_NAME]"
click at [494, 88] on div "[DATE] [PERSON_NAME]" at bounding box center [465, 85] width 116 height 35
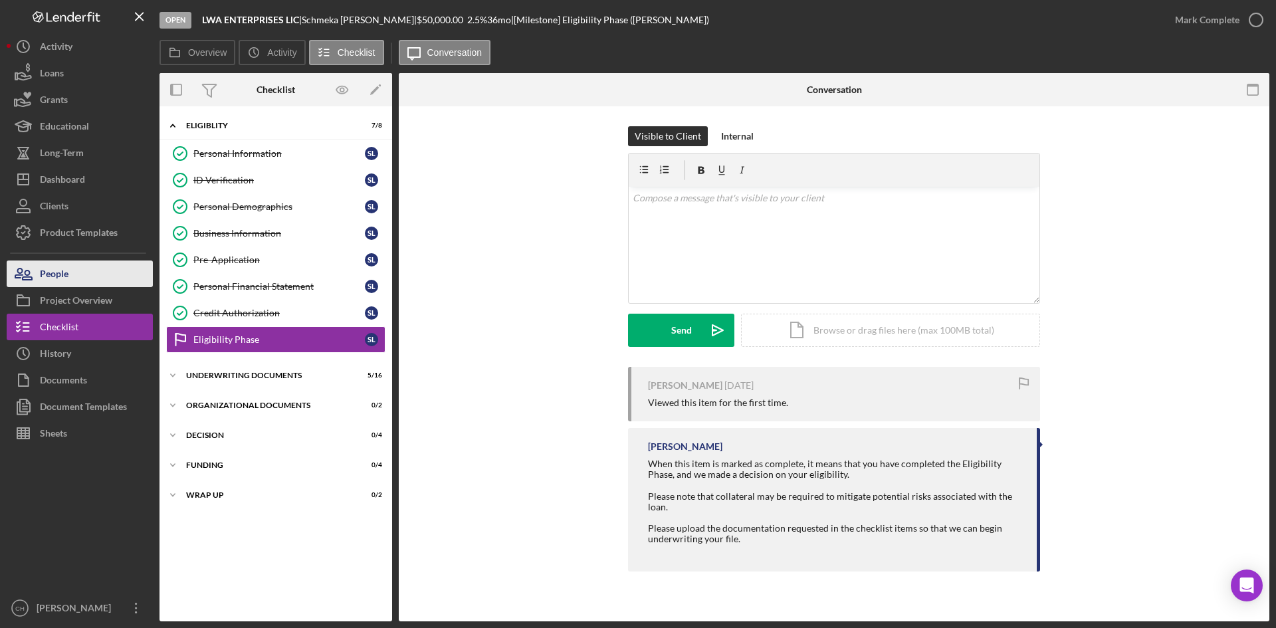
click at [88, 276] on button "People" at bounding box center [80, 273] width 146 height 27
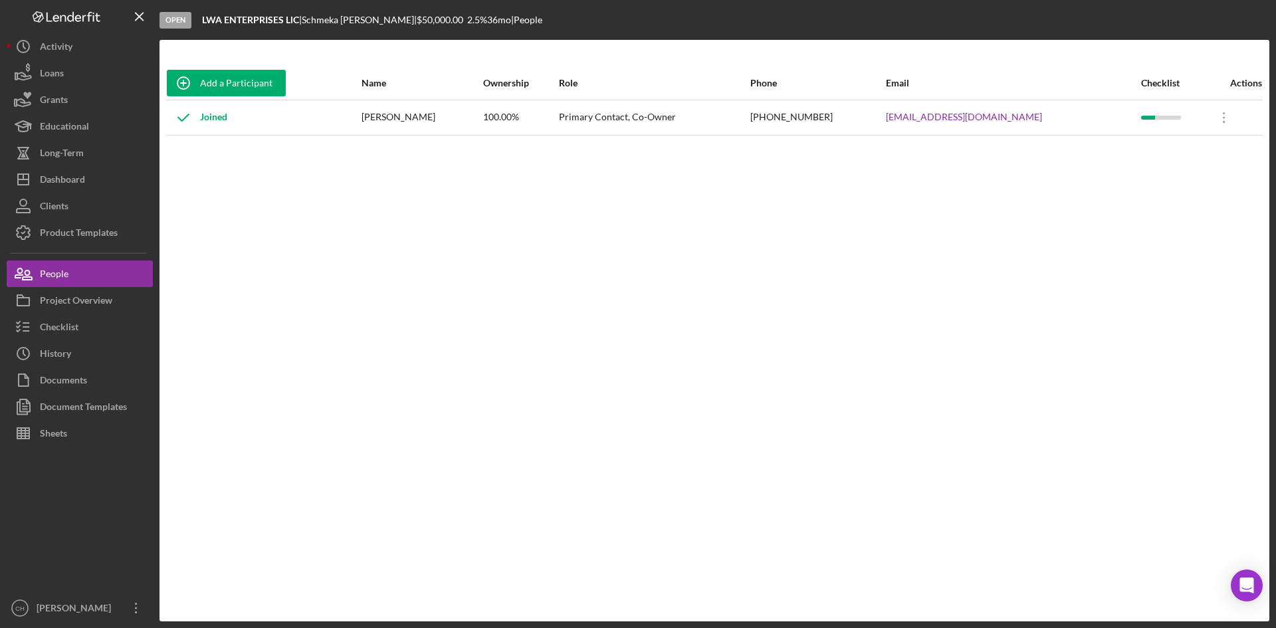
click at [877, 264] on div "Add a Participant Name Ownership Role Phone Email Checklist Actions Joined [PER…" at bounding box center [713, 330] width 1109 height 528
drag, startPoint x: 302, startPoint y: 22, endPoint x: 199, endPoint y: 22, distance: 103.0
click at [199, 22] on div "Open LWA ENTERPRISES LlC | [PERSON_NAME] | $50,000.00 2.5 % 36 mo | People" at bounding box center [713, 20] width 1109 height 40
click at [65, 358] on div "History" at bounding box center [55, 355] width 31 height 30
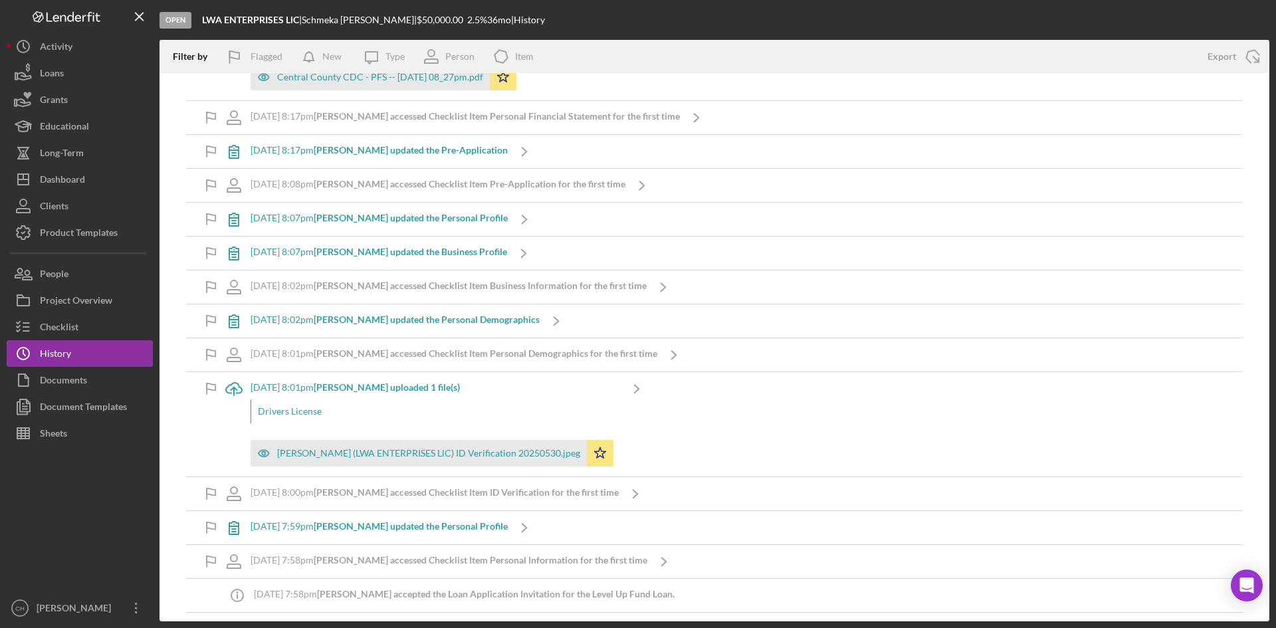
scroll to position [3627, 0]
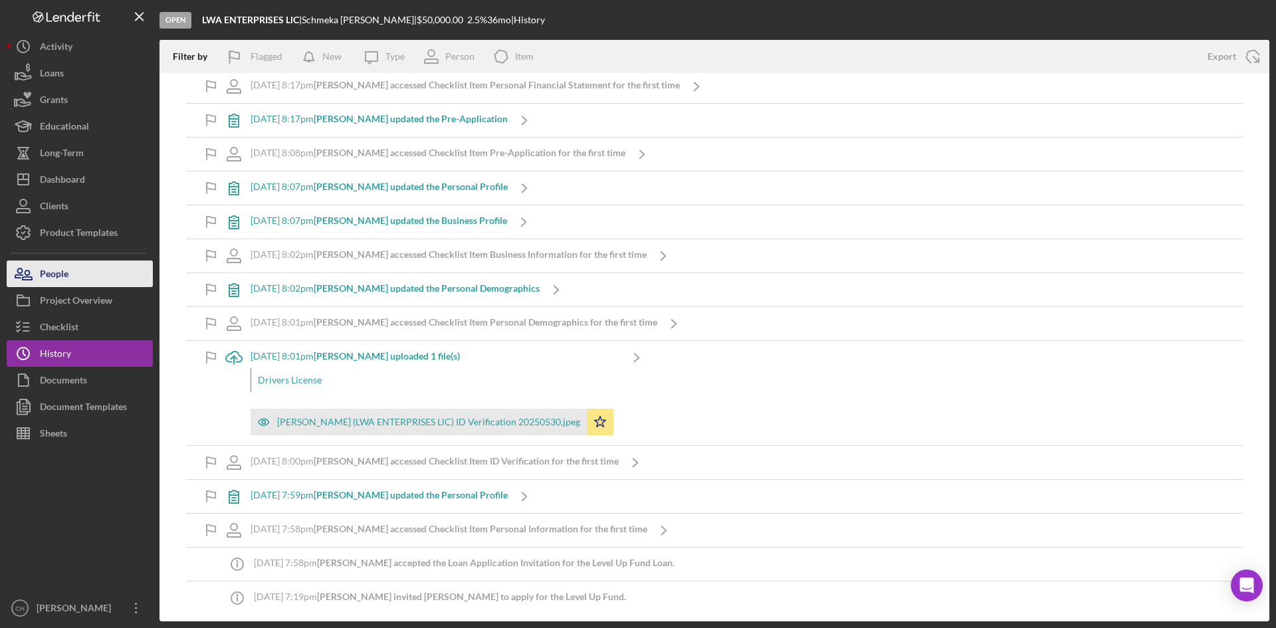
drag, startPoint x: 78, startPoint y: 274, endPoint x: 90, endPoint y: 279, distance: 12.5
click at [78, 274] on button "People" at bounding box center [80, 273] width 146 height 27
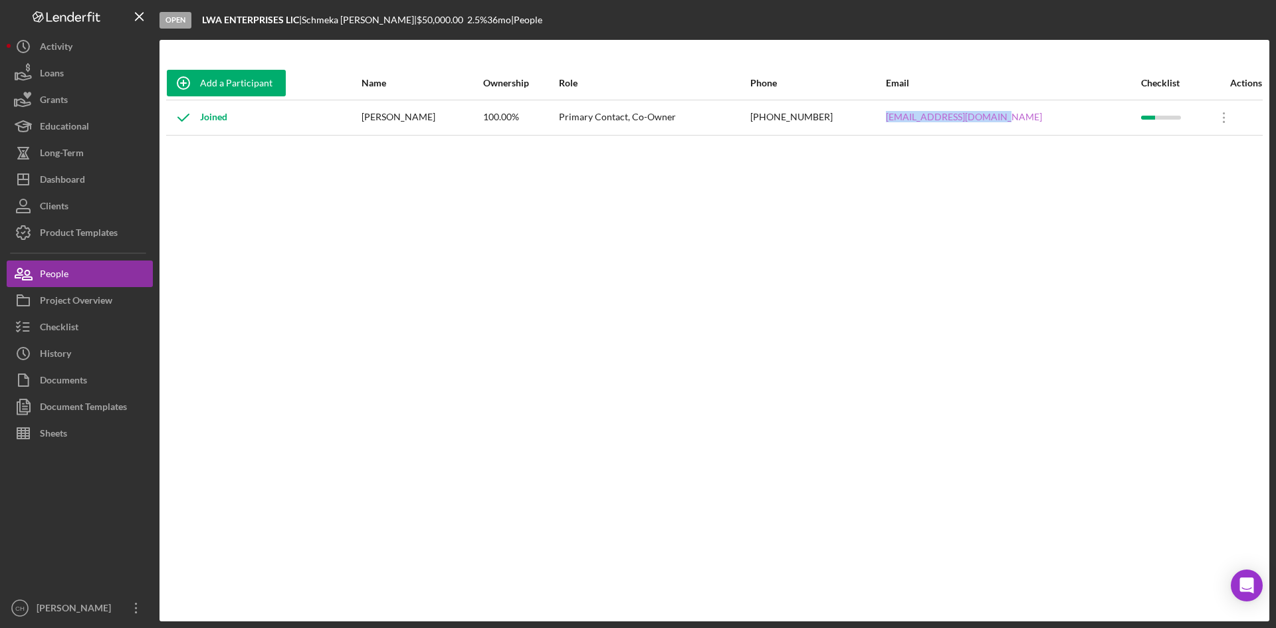
drag, startPoint x: 1059, startPoint y: 118, endPoint x: 916, endPoint y: 116, distance: 142.8
click at [916, 116] on div "[EMAIL_ADDRESS][DOMAIN_NAME]" at bounding box center [1012, 117] width 253 height 33
